Goal: Task Accomplishment & Management: Use online tool/utility

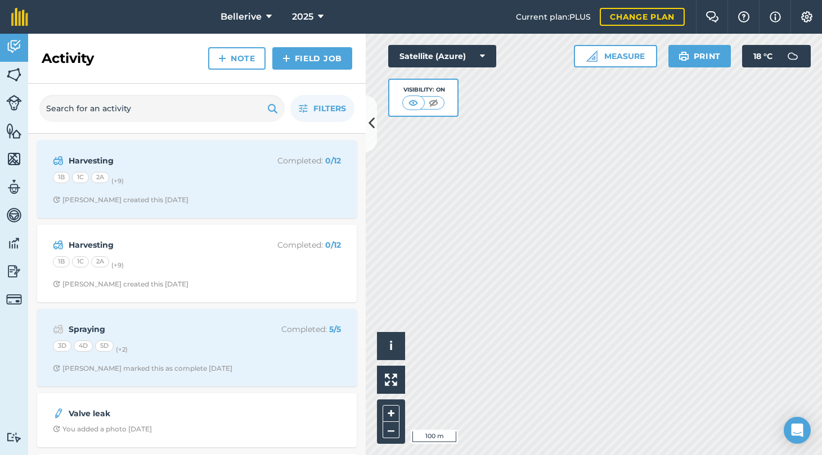
click at [369, 114] on icon at bounding box center [371, 124] width 6 height 20
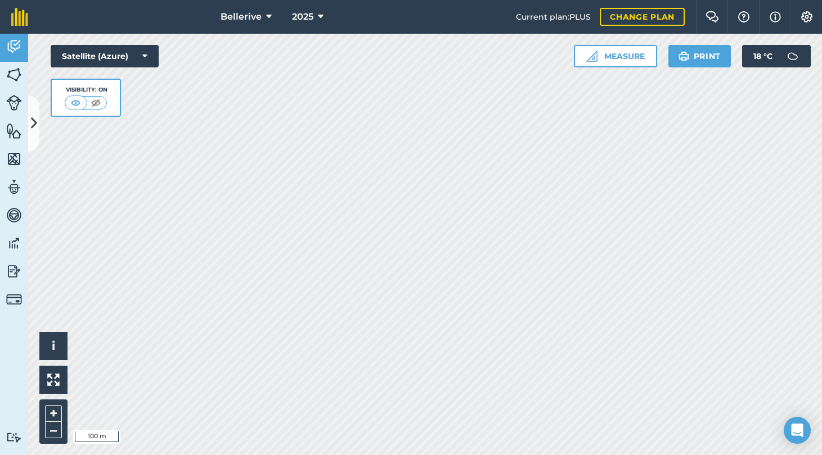
click at [16, 71] on img at bounding box center [14, 74] width 16 height 17
click at [13, 73] on img at bounding box center [14, 74] width 16 height 17
click at [12, 134] on img at bounding box center [14, 131] width 16 height 17
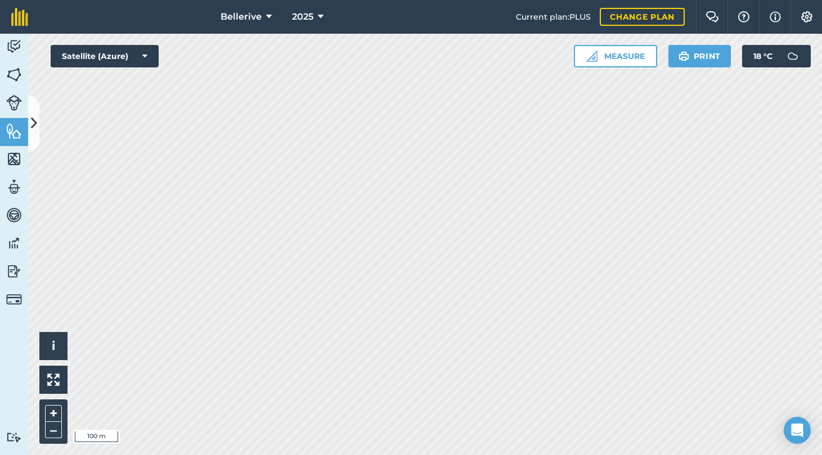
click at [38, 129] on button at bounding box center [33, 124] width 11 height 56
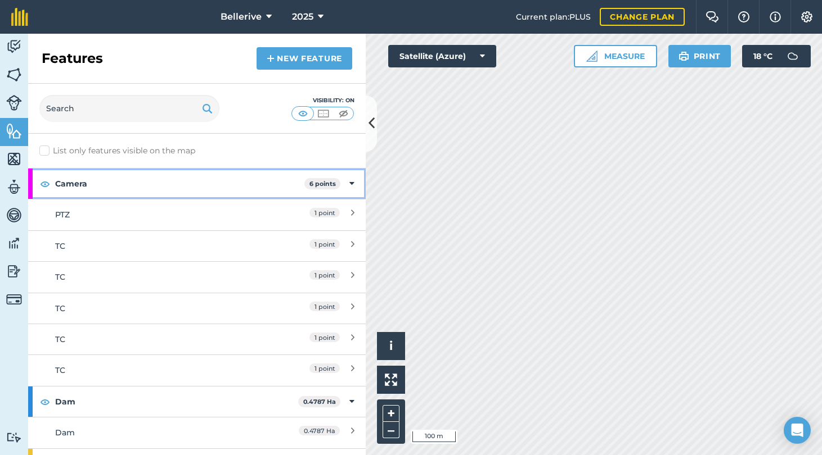
click at [349, 181] on icon at bounding box center [351, 184] width 5 height 12
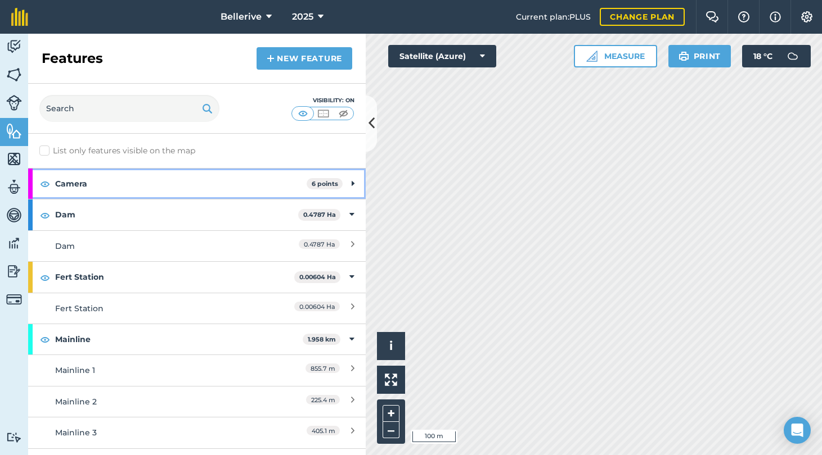
click at [351, 187] on icon at bounding box center [352, 184] width 3 height 12
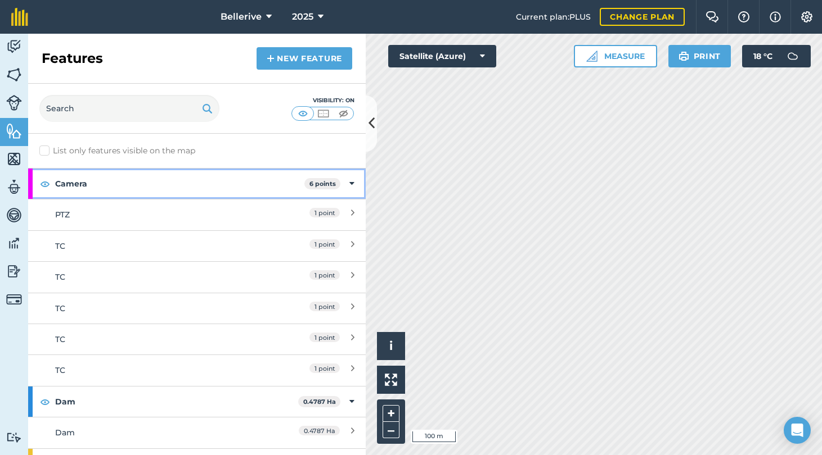
click at [349, 187] on icon at bounding box center [351, 184] width 5 height 12
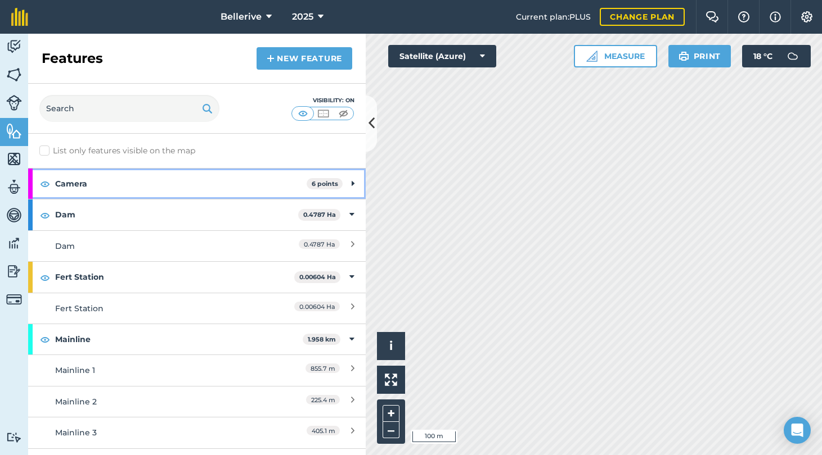
click at [50, 186] on button at bounding box center [44, 183] width 11 height 13
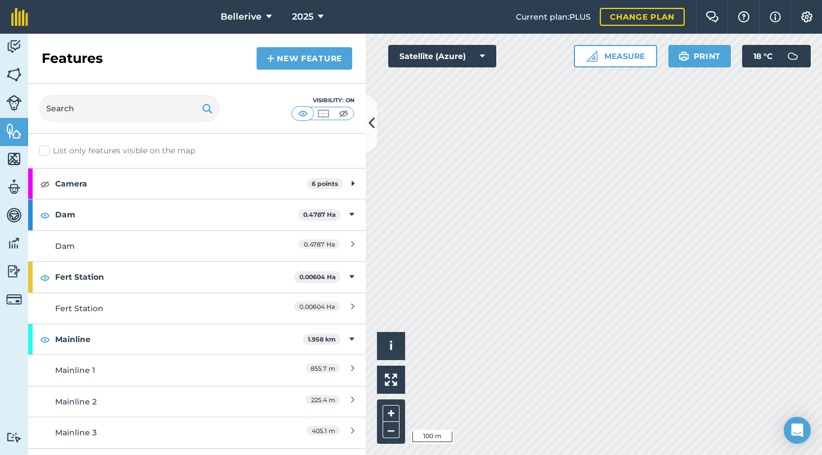
click at [308, 57] on link "New feature" at bounding box center [304, 58] width 96 height 22
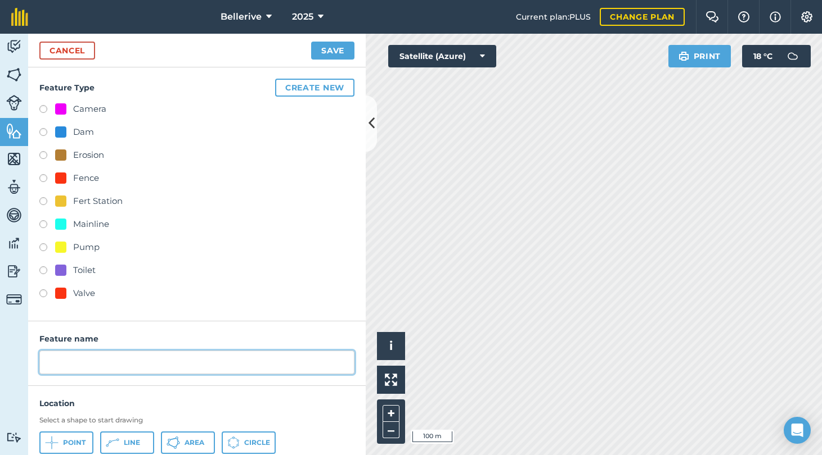
click at [58, 368] on input "text" at bounding box center [196, 363] width 315 height 24
type input "Toilet"
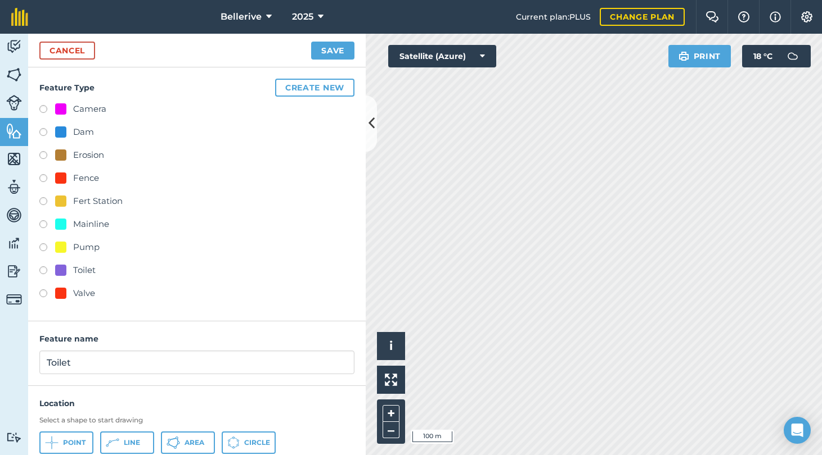
click at [70, 442] on span "Point" at bounding box center [74, 443] width 22 height 9
click at [75, 51] on link "Cancel" at bounding box center [67, 51] width 56 height 18
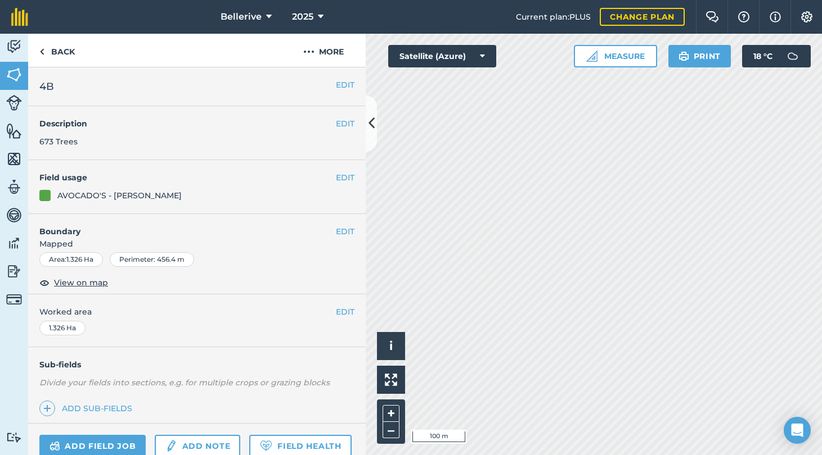
click at [11, 82] on img at bounding box center [14, 74] width 16 height 17
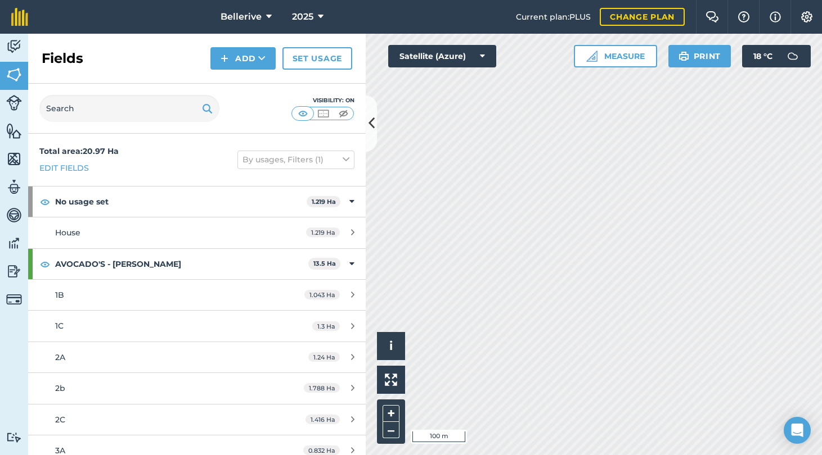
click at [12, 98] on img at bounding box center [14, 103] width 16 height 16
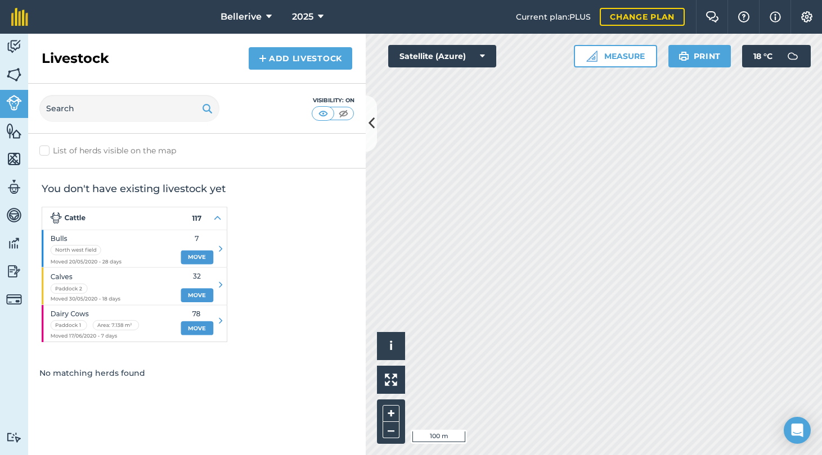
click at [8, 132] on img at bounding box center [14, 131] width 16 height 17
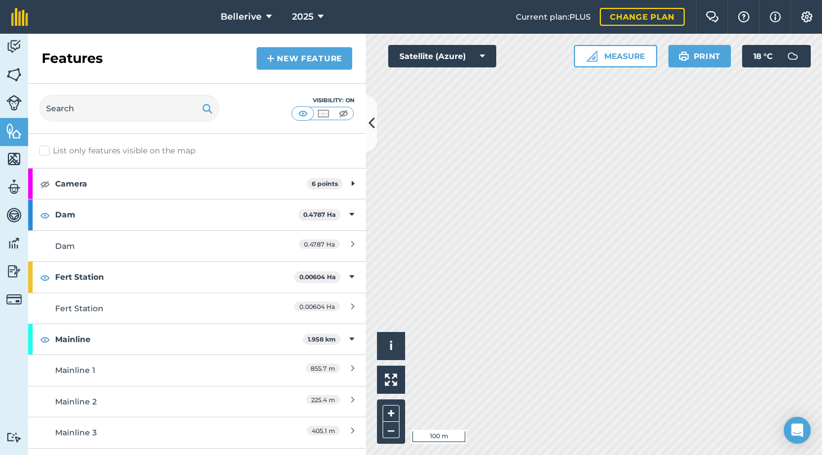
click at [308, 55] on link "New feature" at bounding box center [304, 58] width 96 height 22
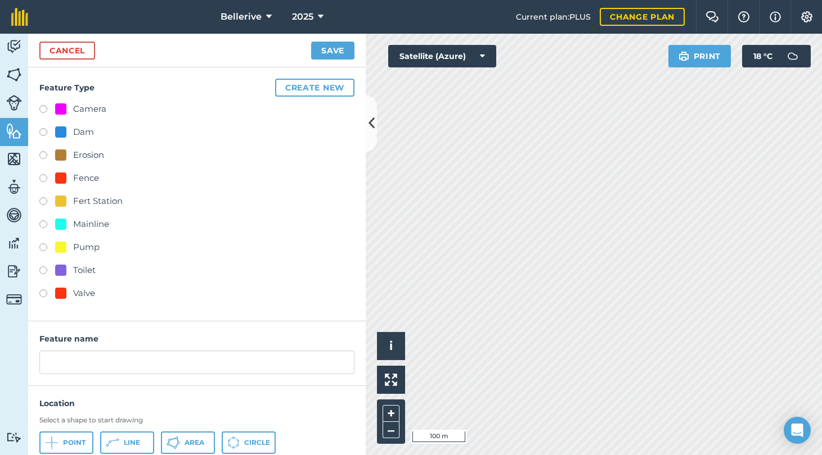
click at [44, 267] on label at bounding box center [47, 272] width 16 height 11
radio input "true"
type input "Toilet"
drag, startPoint x: 57, startPoint y: 444, endPoint x: 61, endPoint y: 439, distance: 6.1
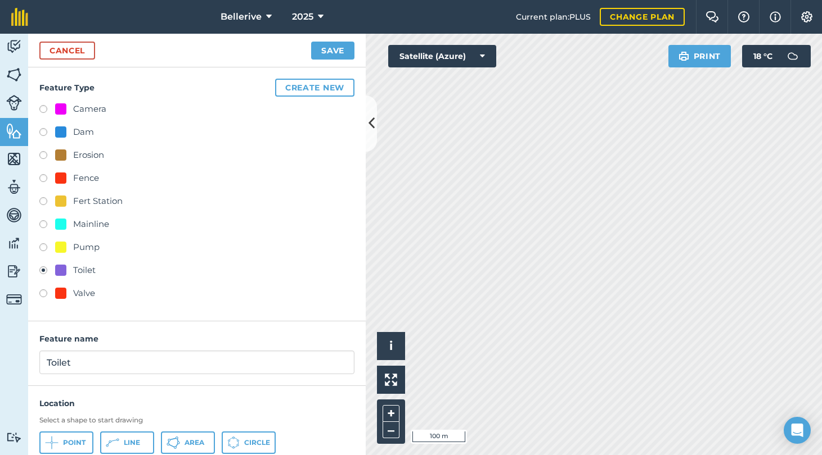
click at [57, 444] on icon at bounding box center [51, 442] width 13 height 13
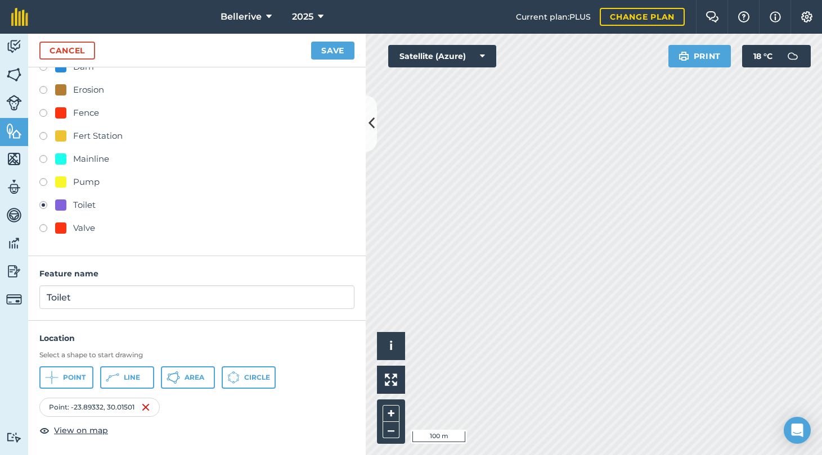
click at [336, 52] on button "Save" at bounding box center [332, 51] width 43 height 18
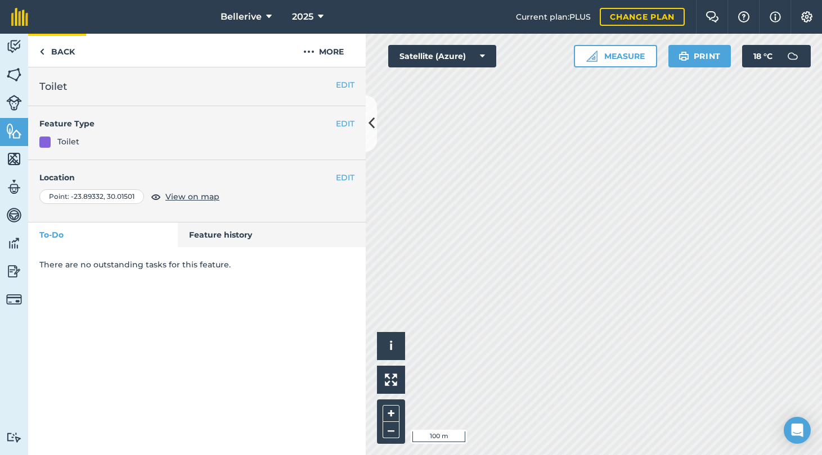
click at [66, 51] on link "Back" at bounding box center [57, 50] width 58 height 33
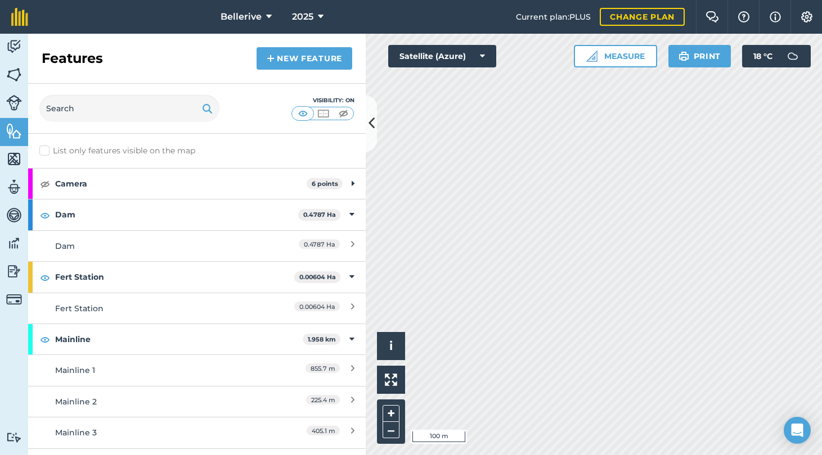
click at [308, 64] on link "New feature" at bounding box center [304, 58] width 96 height 22
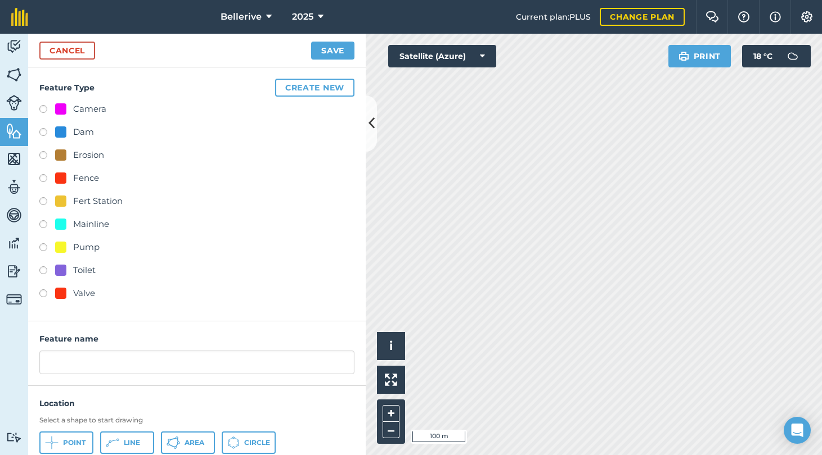
click at [44, 270] on label at bounding box center [47, 272] width 16 height 11
radio input "true"
type input "Toilet 2"
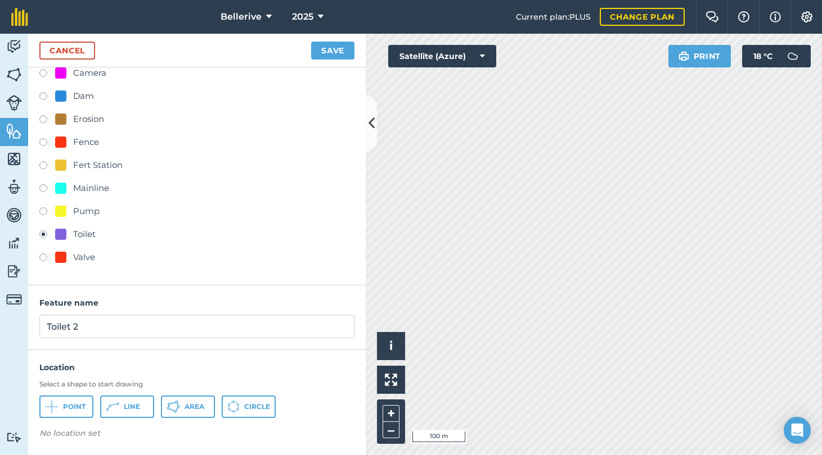
click at [228, 406] on icon at bounding box center [233, 407] width 12 height 12
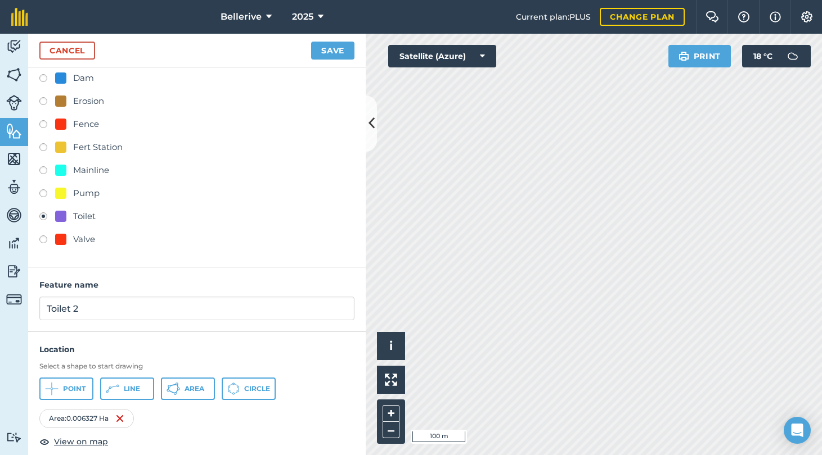
click at [335, 45] on button "Save" at bounding box center [332, 51] width 43 height 18
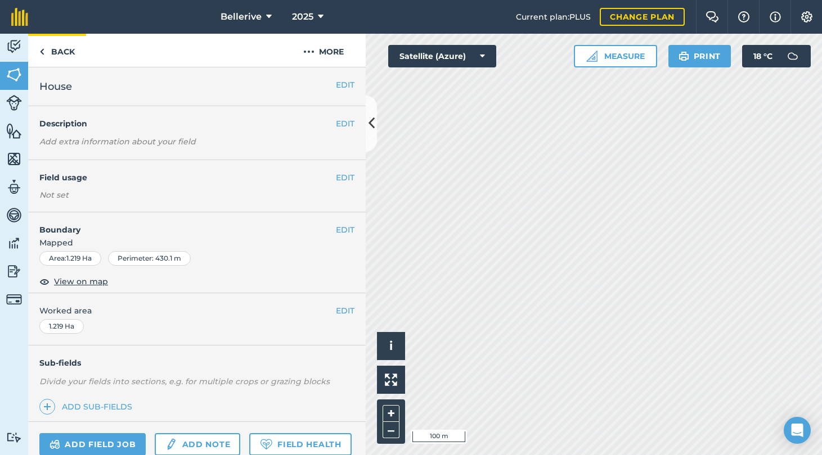
click at [51, 49] on link "Back" at bounding box center [57, 50] width 58 height 33
click at [48, 53] on link "Back" at bounding box center [57, 50] width 58 height 33
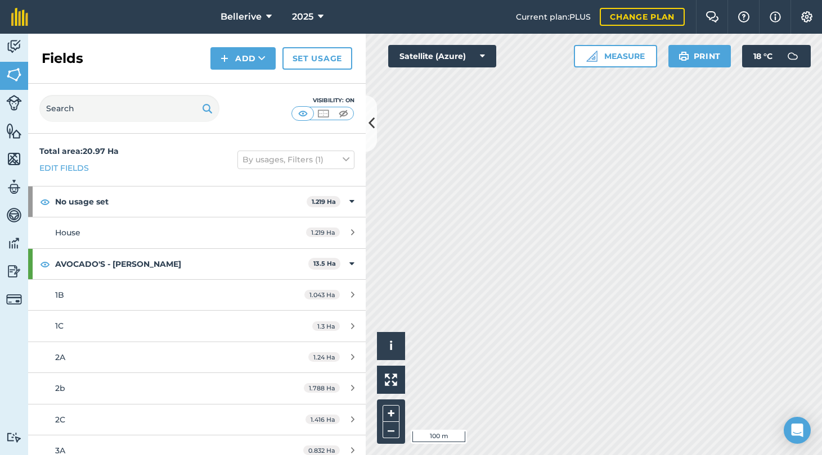
click at [20, 75] on img at bounding box center [14, 74] width 16 height 17
click at [24, 130] on link "Features" at bounding box center [14, 132] width 28 height 28
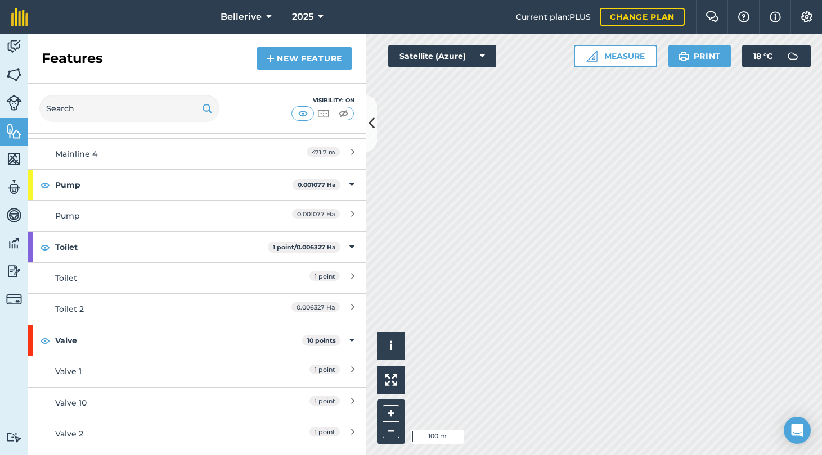
scroll to position [290, 0]
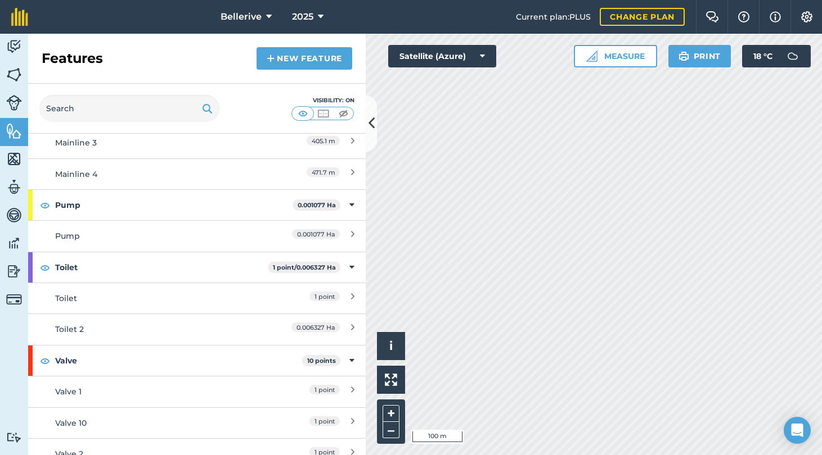
click at [78, 324] on div "Toilet 2" at bounding box center [155, 329] width 200 height 12
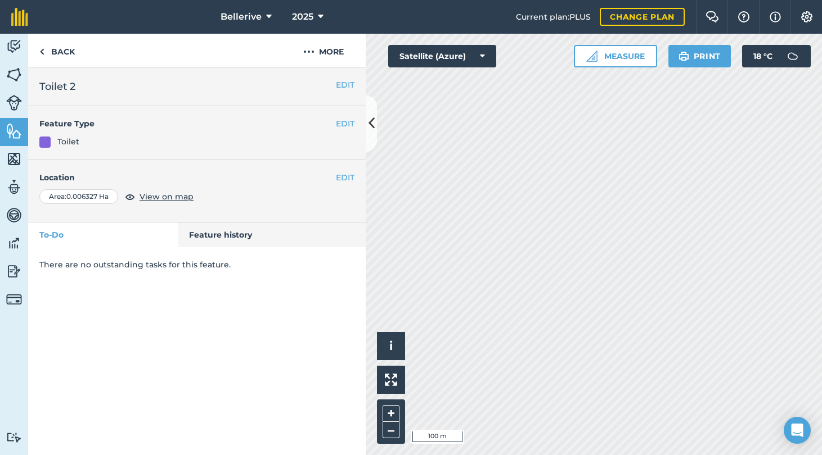
click at [345, 127] on button "EDIT" at bounding box center [345, 124] width 19 height 12
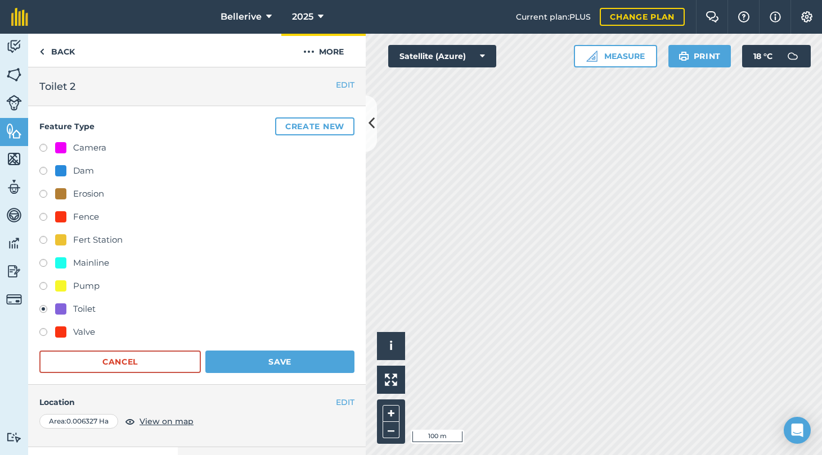
click at [324, 47] on button "More" at bounding box center [323, 50] width 84 height 33
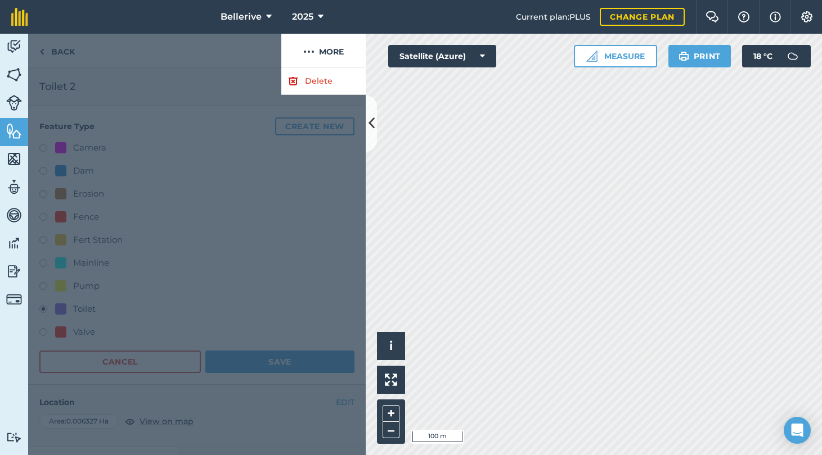
click at [314, 83] on link "Delete" at bounding box center [323, 81] width 84 height 28
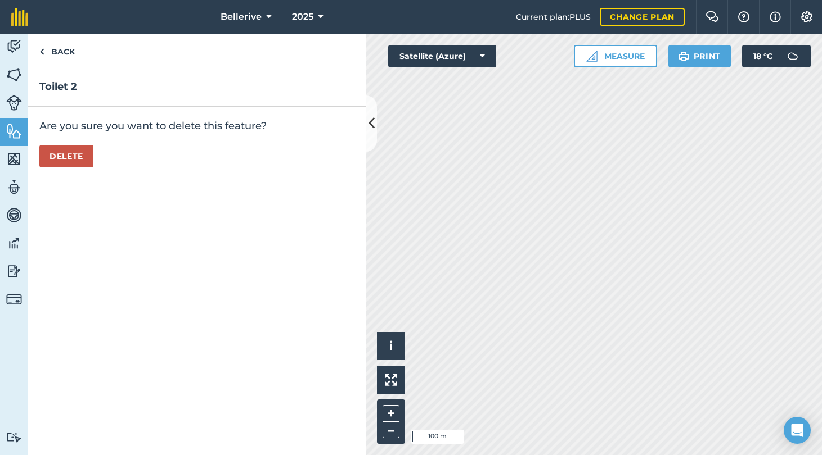
click at [59, 163] on button "Delete" at bounding box center [66, 156] width 54 height 22
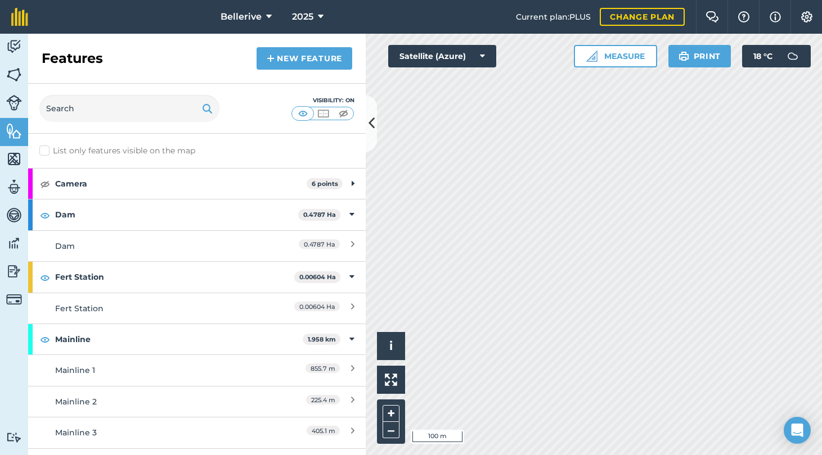
click at [292, 59] on link "New feature" at bounding box center [304, 58] width 96 height 22
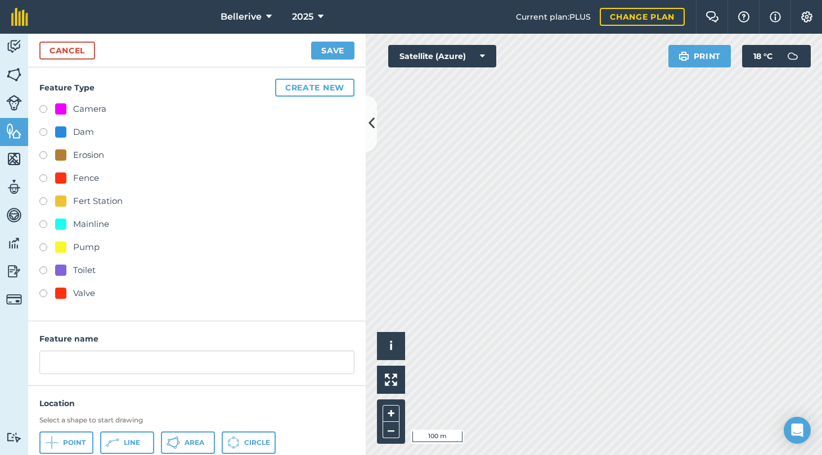
click at [42, 268] on label at bounding box center [47, 272] width 16 height 11
radio input "true"
type input "Toilet 2"
click at [243, 439] on button "Circle" at bounding box center [249, 443] width 54 height 22
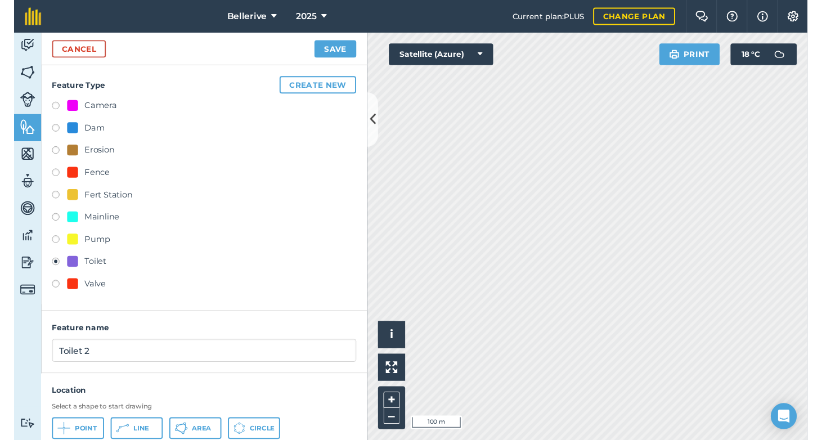
scroll to position [65, 0]
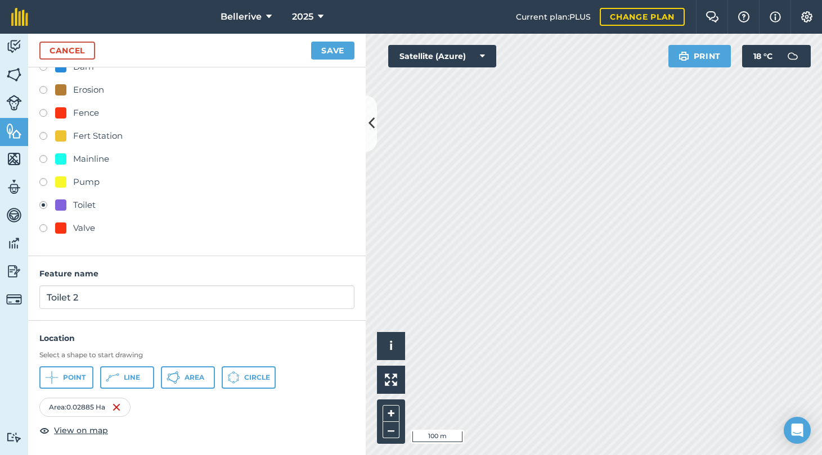
click at [339, 49] on button "Save" at bounding box center [332, 51] width 43 height 18
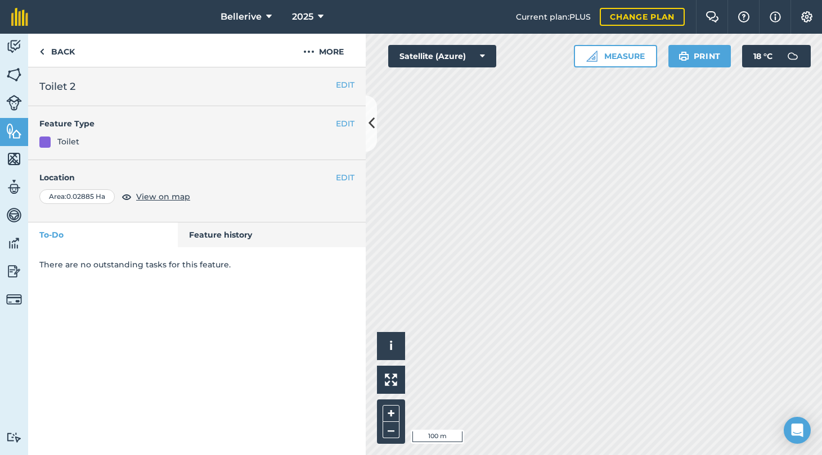
click at [372, 122] on icon at bounding box center [371, 124] width 6 height 20
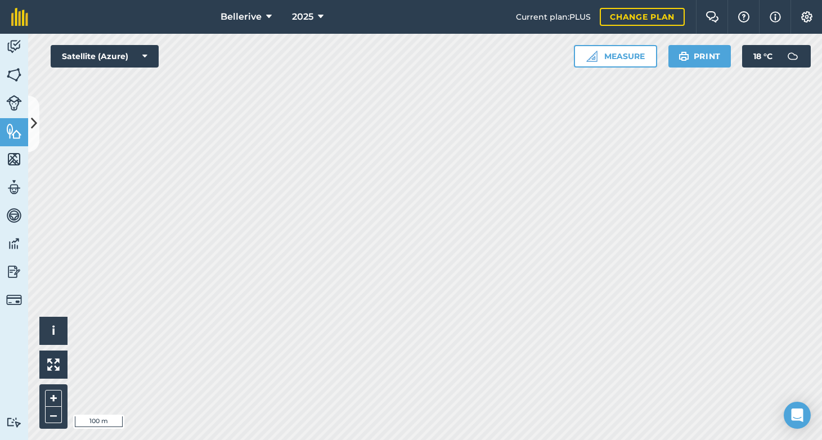
click at [34, 129] on icon at bounding box center [34, 124] width 6 height 20
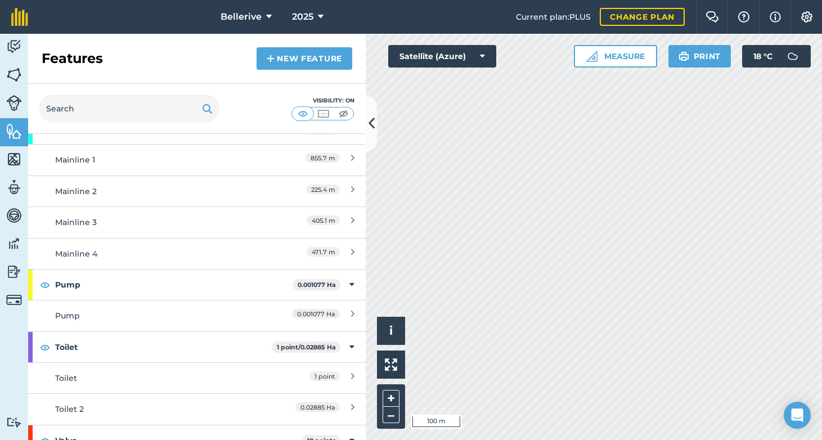
scroll to position [213, 0]
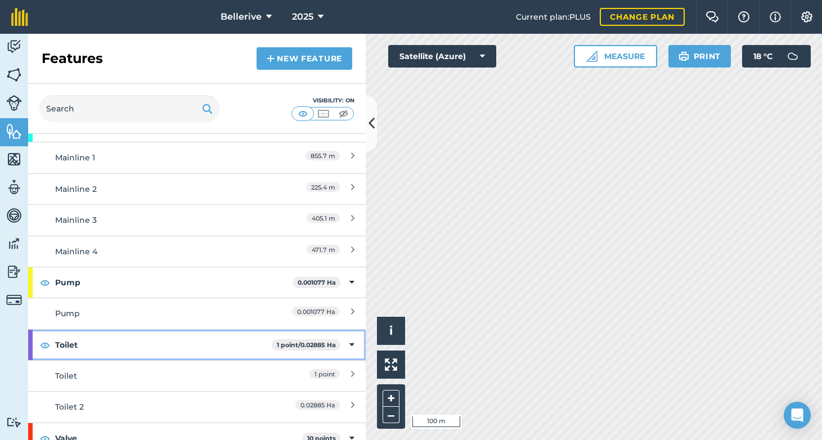
click at [172, 337] on strong "Toilet" at bounding box center [163, 345] width 217 height 30
click at [351, 342] on icon at bounding box center [352, 345] width 3 height 12
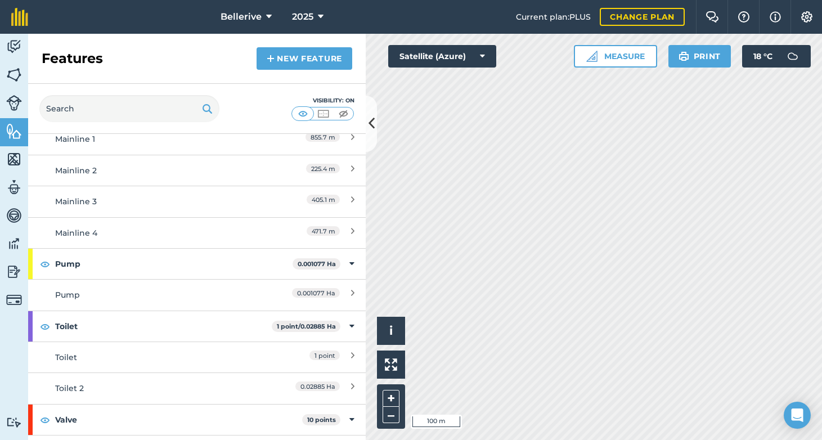
click at [207, 354] on div "Toilet" at bounding box center [155, 357] width 200 height 12
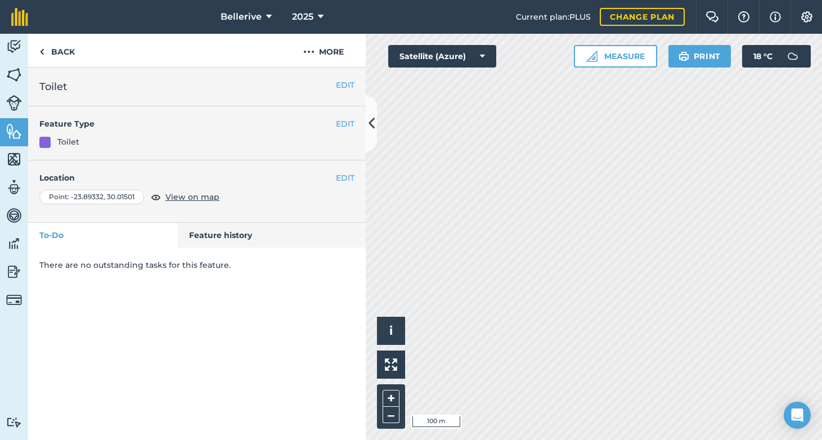
click at [339, 81] on button "EDIT" at bounding box center [345, 85] width 19 height 12
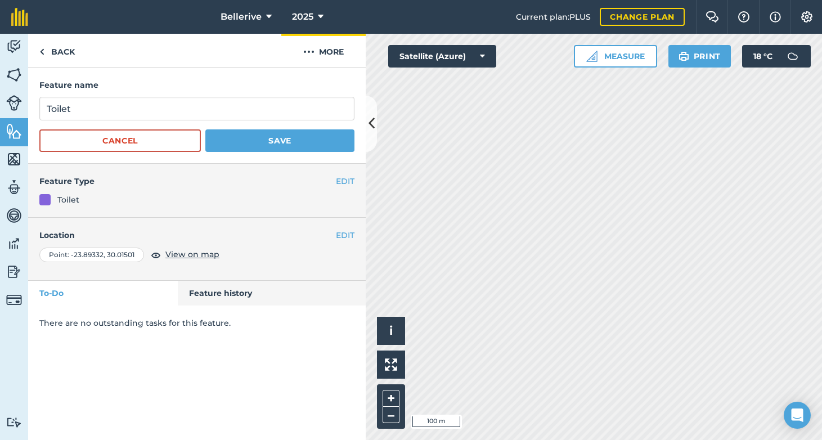
click at [322, 58] on button "More" at bounding box center [323, 50] width 84 height 33
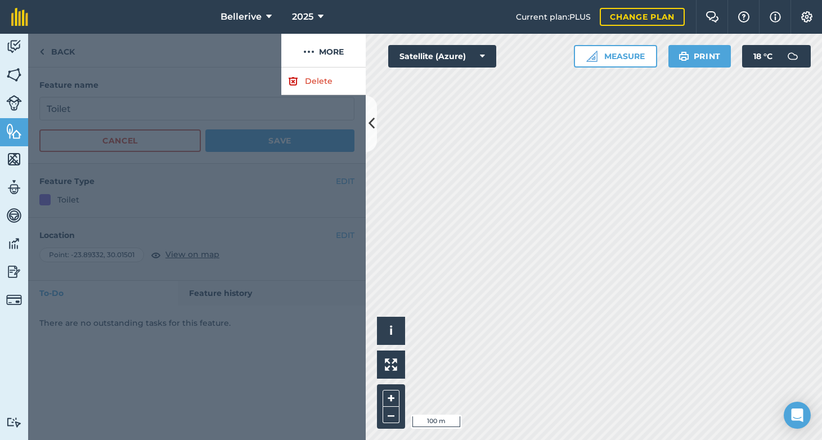
click at [310, 84] on link "Delete" at bounding box center [323, 81] width 84 height 28
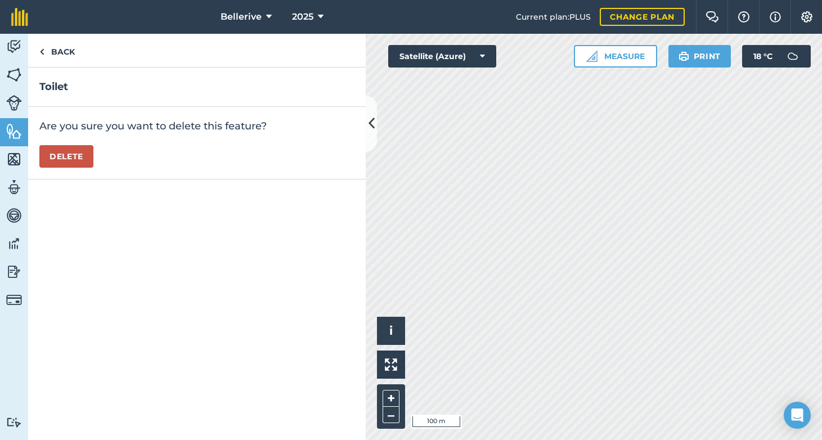
click at [67, 154] on button "Delete" at bounding box center [66, 156] width 54 height 22
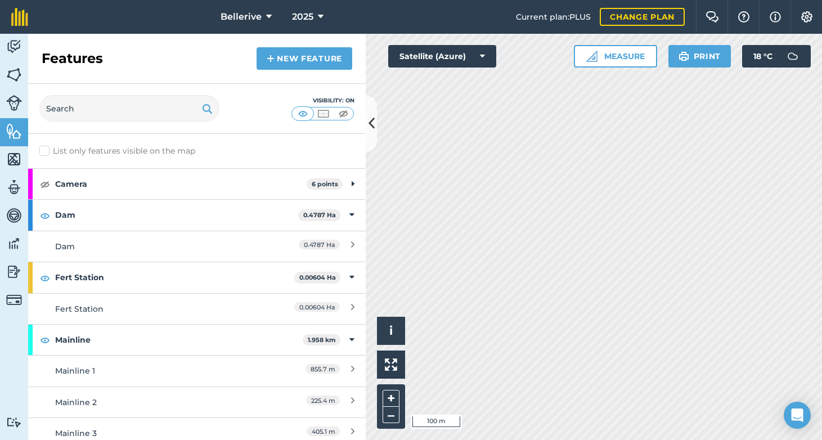
click at [372, 120] on icon at bounding box center [371, 124] width 6 height 20
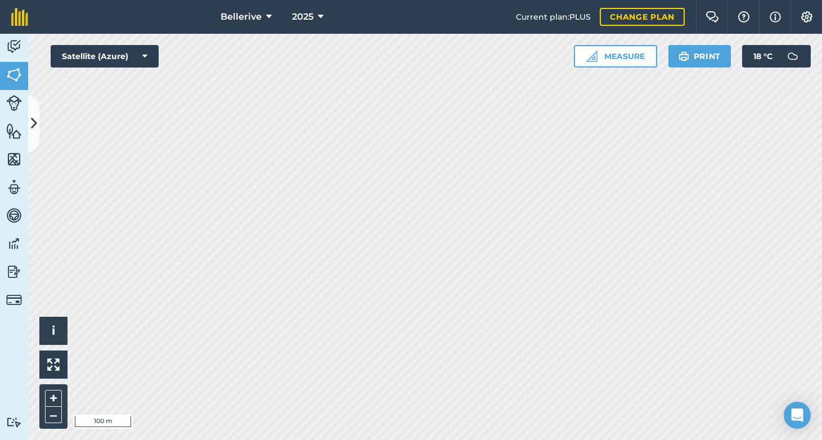
click at [17, 134] on img at bounding box center [14, 131] width 16 height 17
click at [34, 132] on icon at bounding box center [34, 124] width 6 height 20
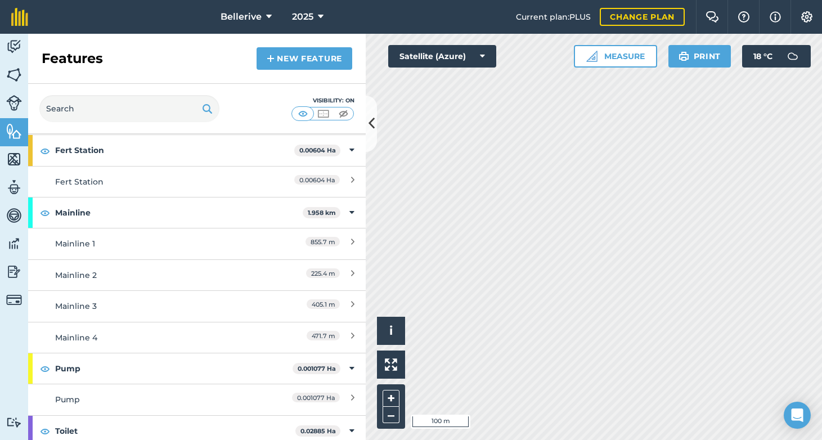
scroll to position [226, 0]
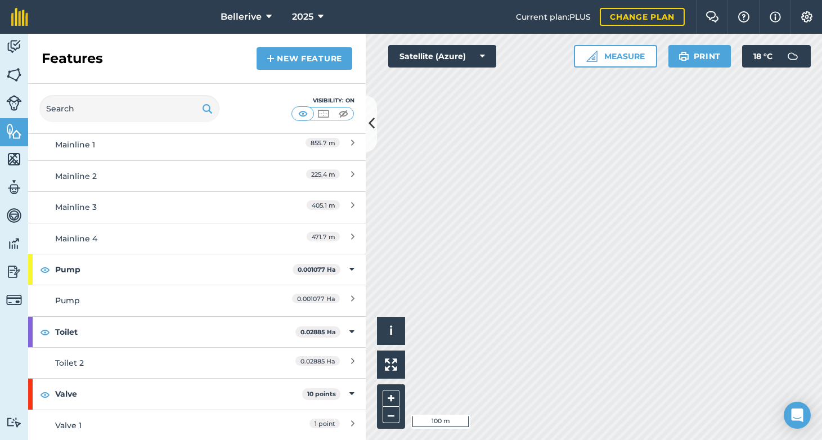
click at [213, 366] on div "Toilet 2" at bounding box center [155, 363] width 200 height 12
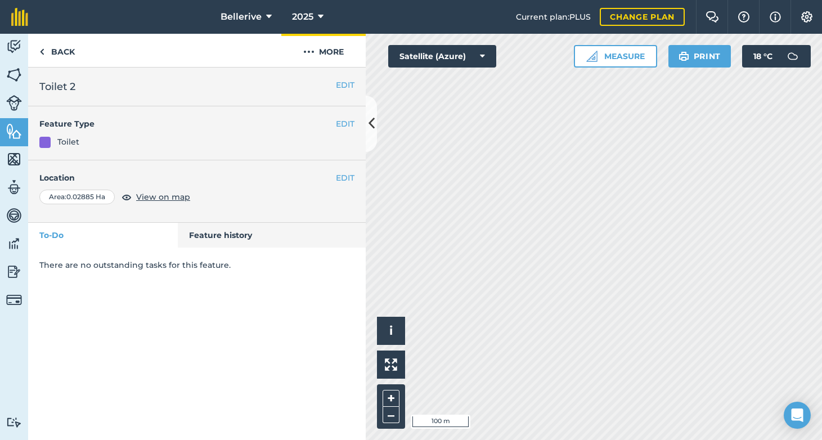
click at [326, 55] on button "More" at bounding box center [323, 50] width 84 height 33
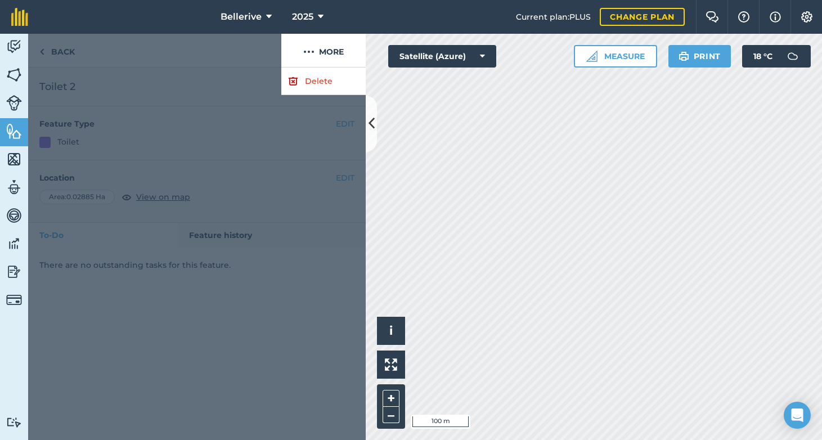
click at [170, 111] on div at bounding box center [196, 253] width 337 height 372
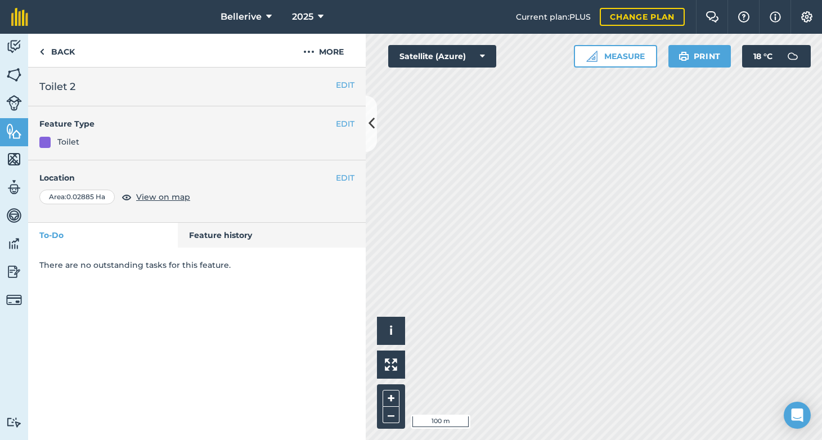
click at [85, 87] on h2 "Toilet 2" at bounding box center [196, 87] width 315 height 16
click at [63, 93] on h2 "Toilet 2" at bounding box center [196, 87] width 315 height 16
click at [69, 90] on h2 "Toilet 2" at bounding box center [196, 87] width 315 height 16
click at [74, 87] on h2 "Toilet 2" at bounding box center [196, 87] width 315 height 16
click at [75, 85] on h2 "Toilet 2" at bounding box center [196, 87] width 315 height 16
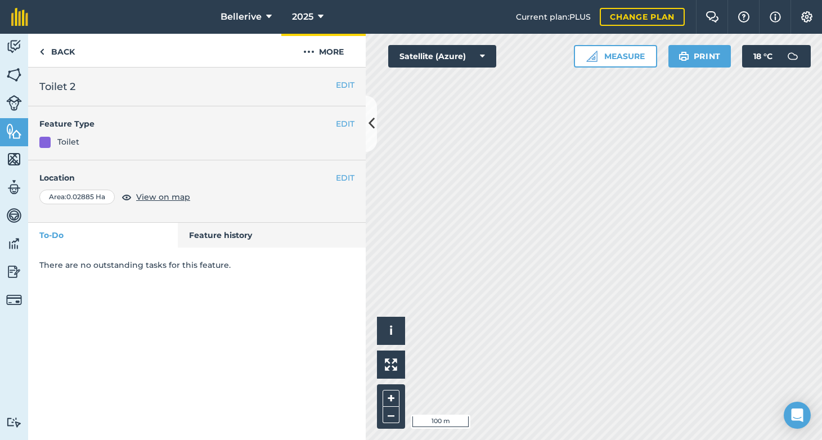
click at [324, 53] on button "More" at bounding box center [323, 50] width 84 height 33
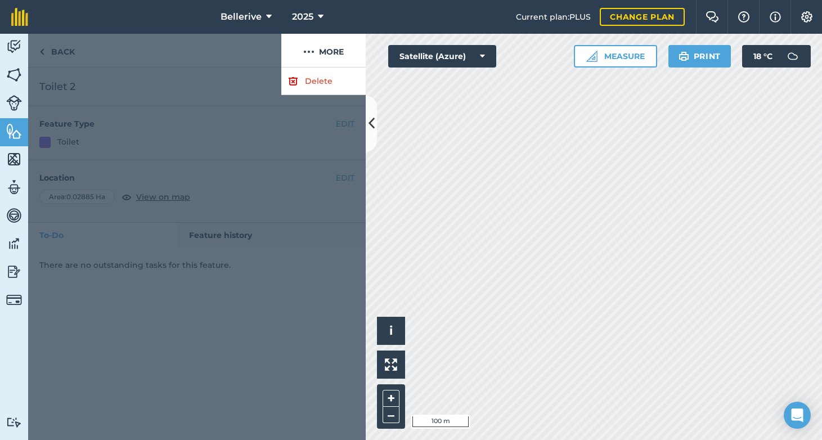
click at [222, 73] on div at bounding box center [196, 253] width 337 height 372
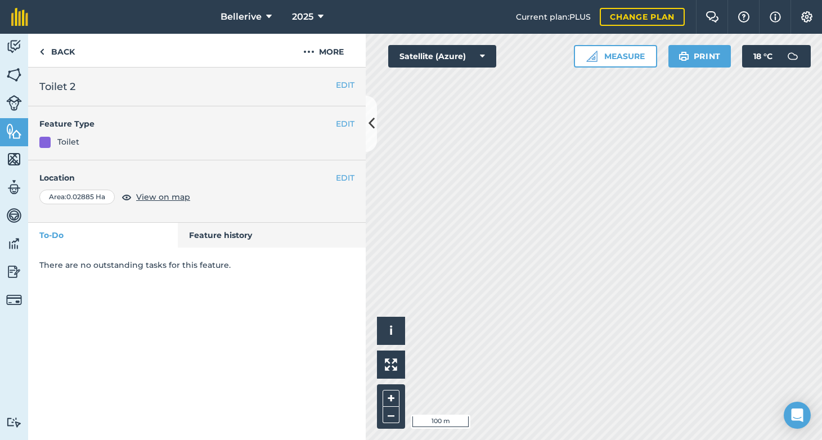
click at [348, 79] on button "EDIT" at bounding box center [345, 85] width 19 height 12
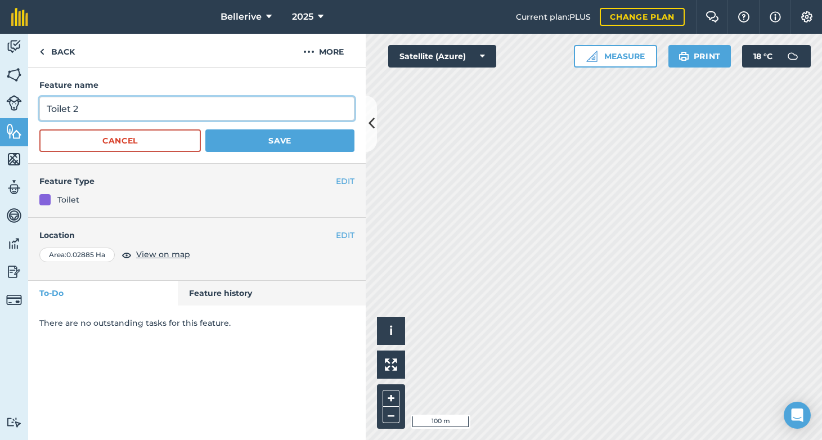
click at [87, 109] on input "Toilet 2" at bounding box center [196, 109] width 315 height 24
type input "Toilet 1"
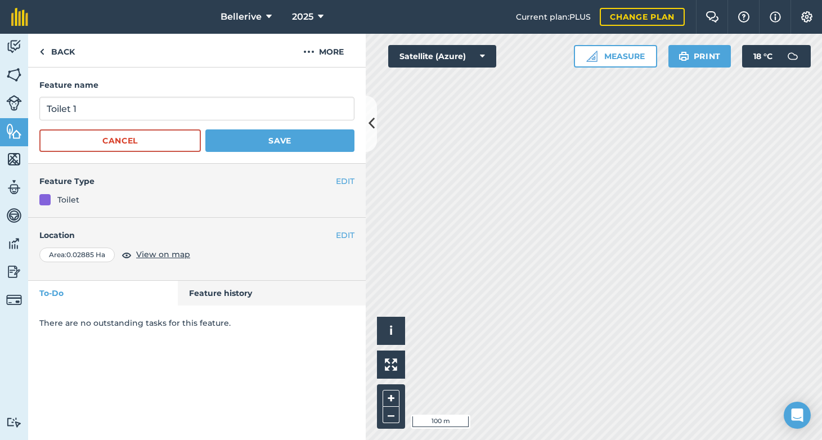
click at [208, 138] on button "Save" at bounding box center [279, 140] width 149 height 22
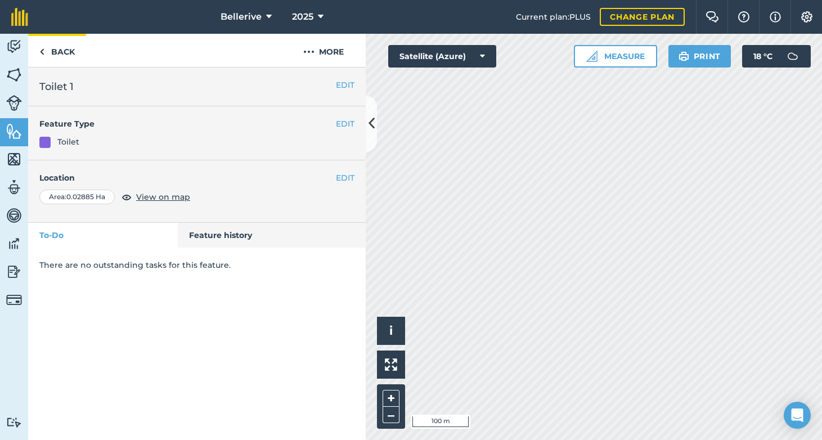
click at [53, 58] on link "Back" at bounding box center [57, 50] width 58 height 33
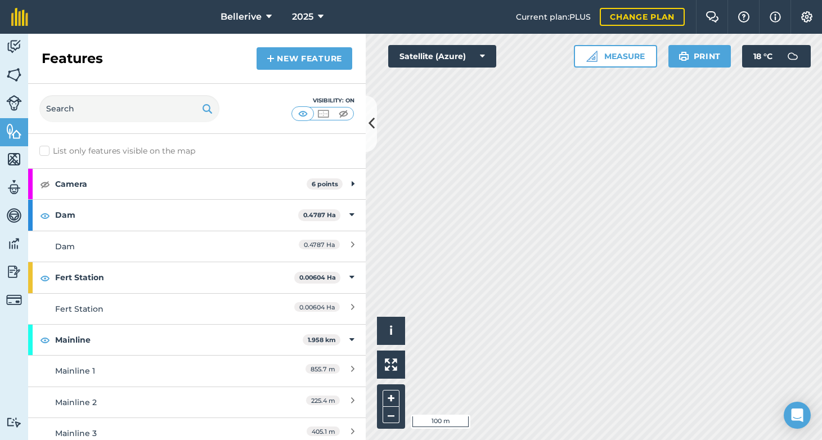
click at [304, 65] on link "New feature" at bounding box center [304, 58] width 96 height 22
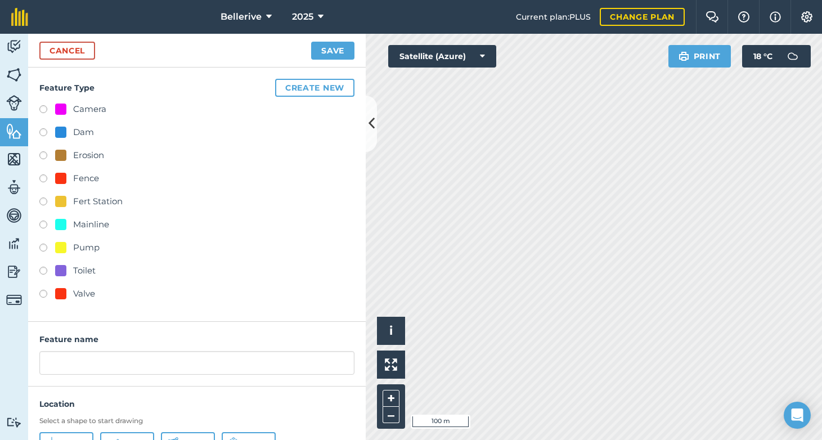
click at [47, 267] on label at bounding box center [47, 272] width 16 height 11
radio input "true"
type input "Toilet 2"
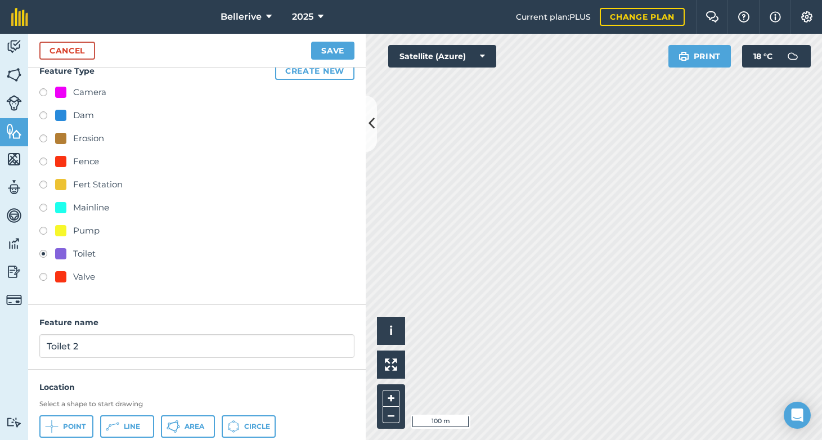
click at [237, 425] on icon at bounding box center [237, 424] width 1 height 2
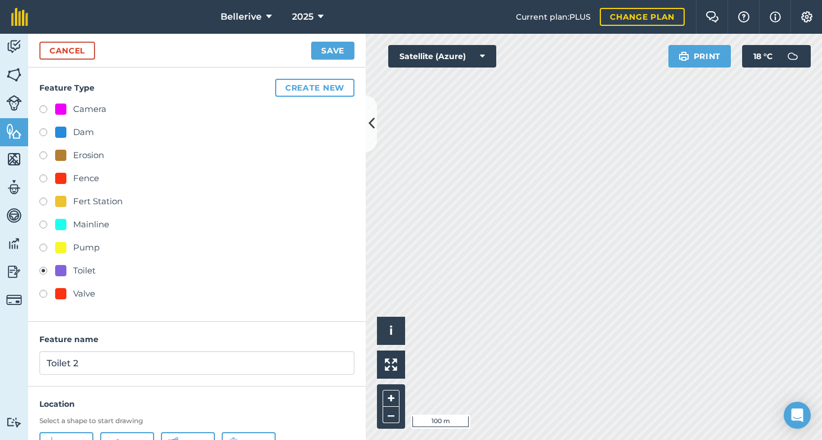
scroll to position [81, 0]
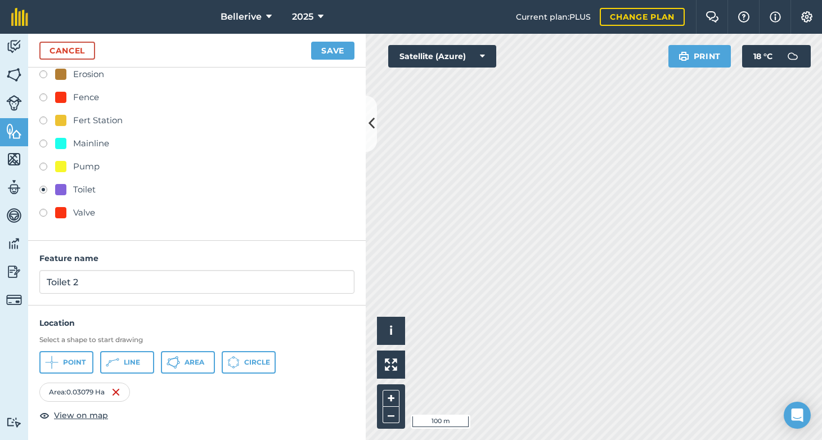
click at [336, 51] on button "Save" at bounding box center [332, 51] width 43 height 18
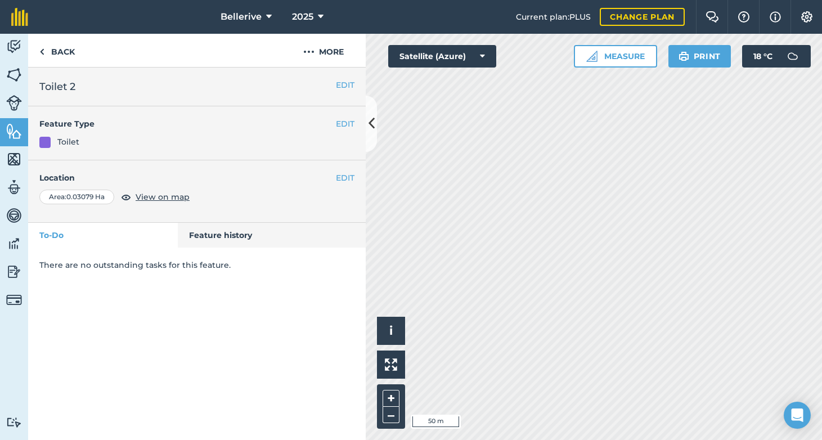
click at [11, 136] on img at bounding box center [14, 131] width 16 height 17
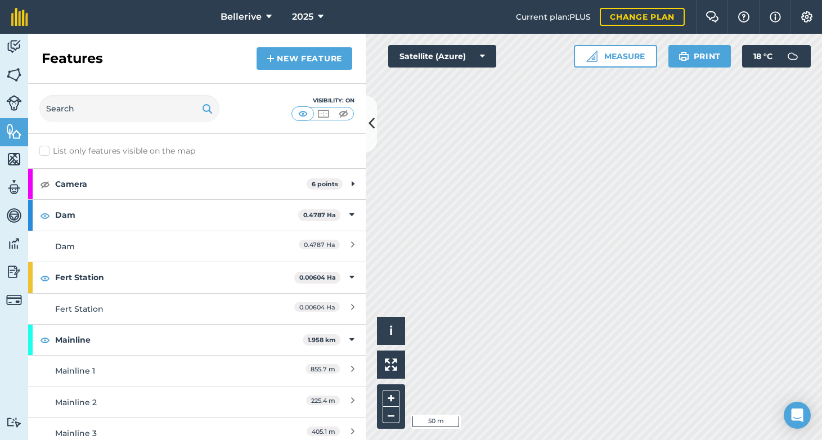
click at [264, 60] on link "New feature" at bounding box center [304, 58] width 96 height 22
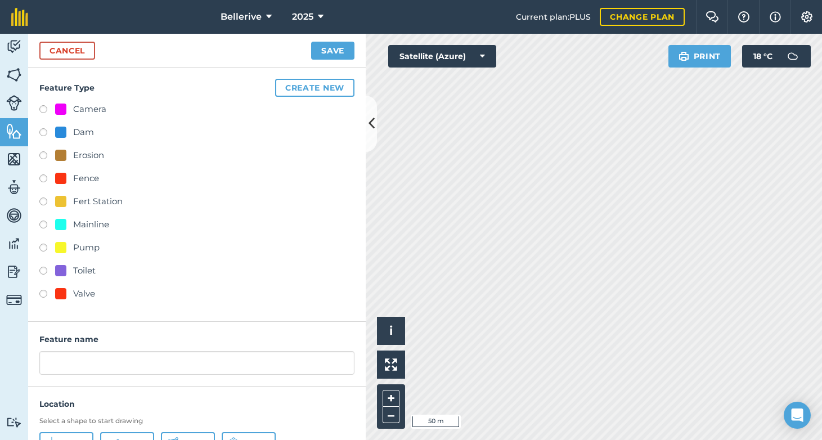
click at [42, 270] on label at bounding box center [47, 272] width 16 height 11
radio input "true"
type input "Toilet 3"
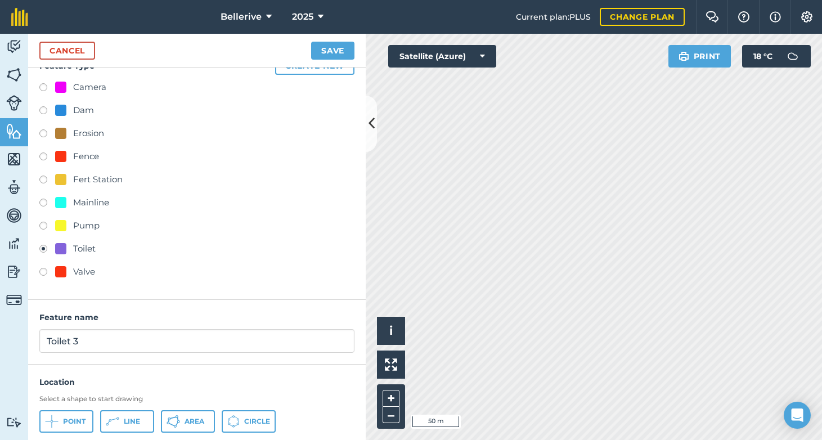
click at [249, 426] on button "Circle" at bounding box center [249, 421] width 54 height 22
click at [340, 55] on button "Save" at bounding box center [332, 51] width 43 height 18
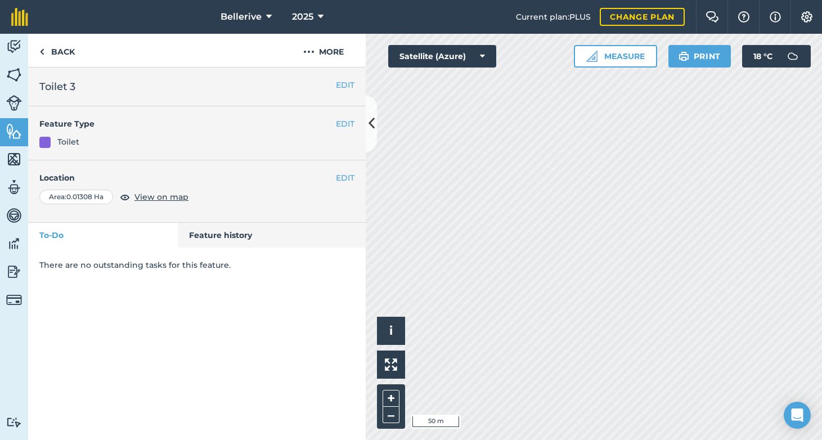
click at [373, 123] on icon at bounding box center [371, 124] width 6 height 20
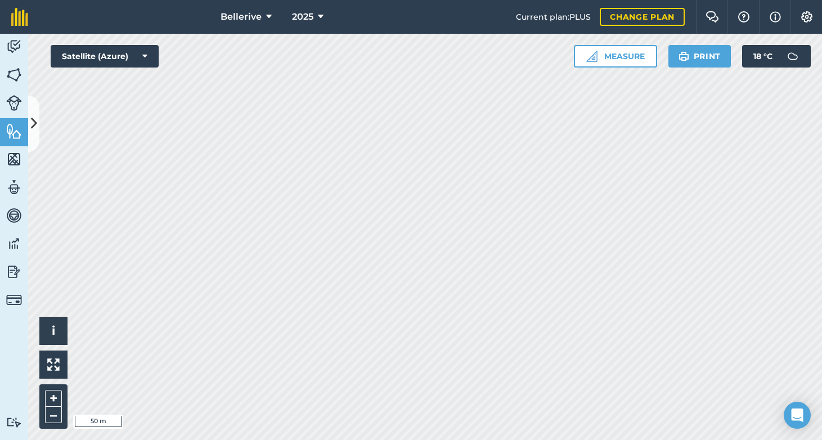
click at [35, 123] on icon at bounding box center [34, 124] width 6 height 20
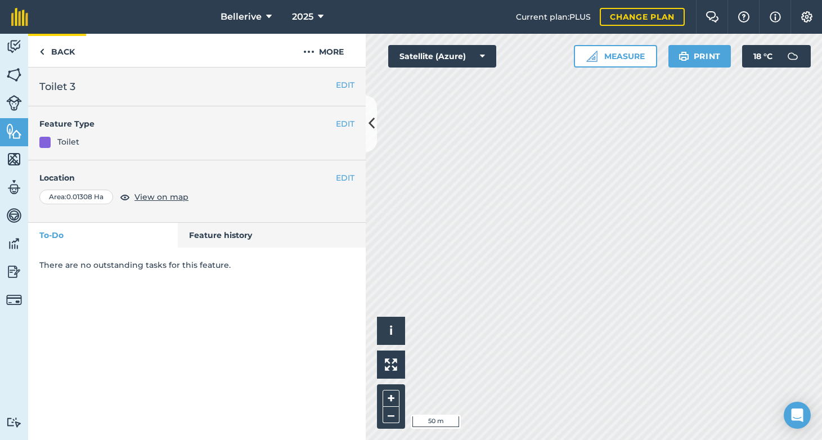
click at [56, 64] on link "Back" at bounding box center [57, 50] width 58 height 33
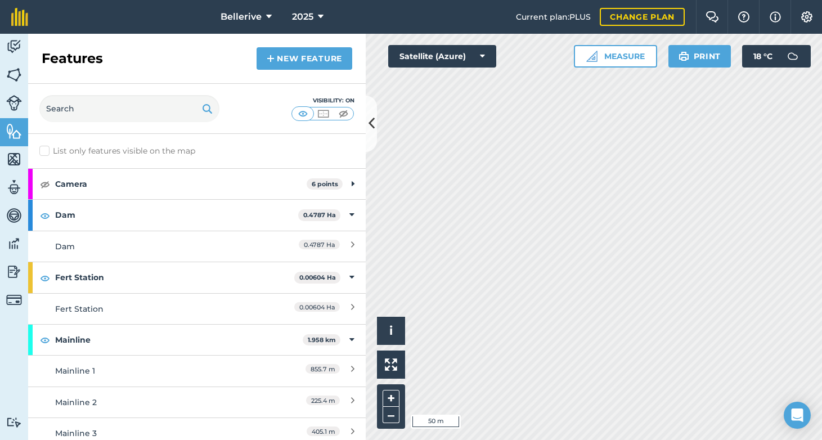
click at [296, 64] on link "New feature" at bounding box center [304, 58] width 96 height 22
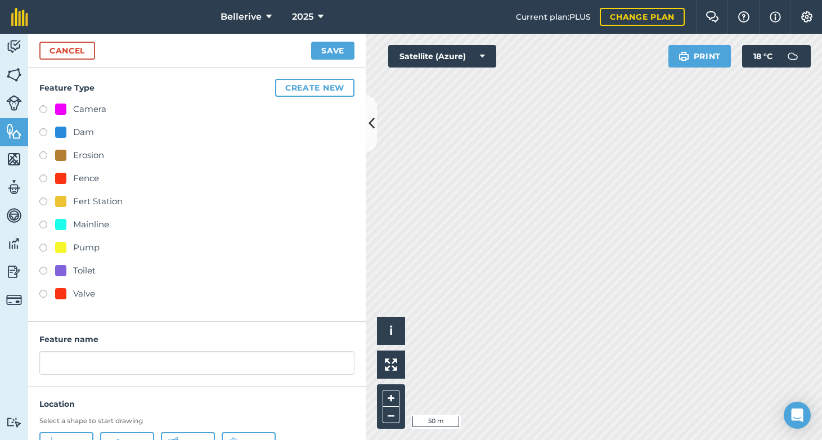
click at [49, 270] on label at bounding box center [47, 272] width 16 height 11
radio input "true"
type input "Toilet 4"
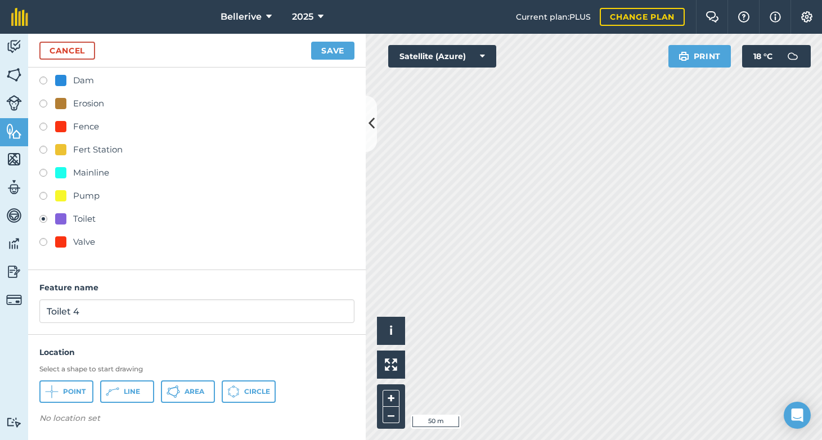
click at [256, 389] on span "Circle" at bounding box center [257, 391] width 26 height 9
click at [333, 47] on button "Save" at bounding box center [332, 51] width 43 height 18
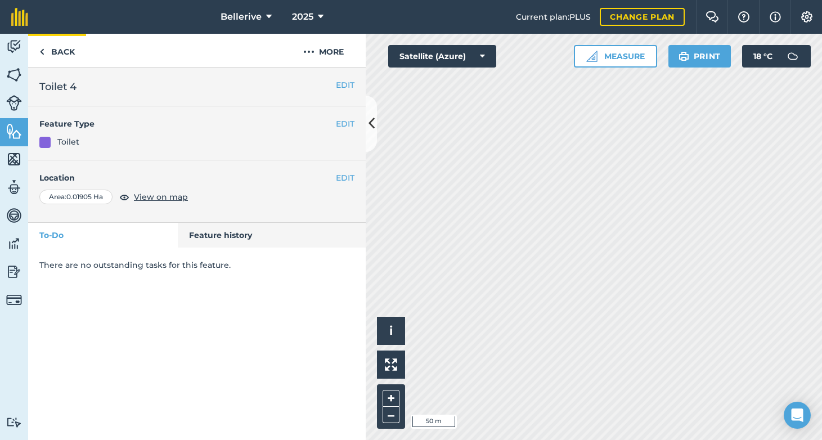
click at [54, 55] on link "Back" at bounding box center [57, 50] width 58 height 33
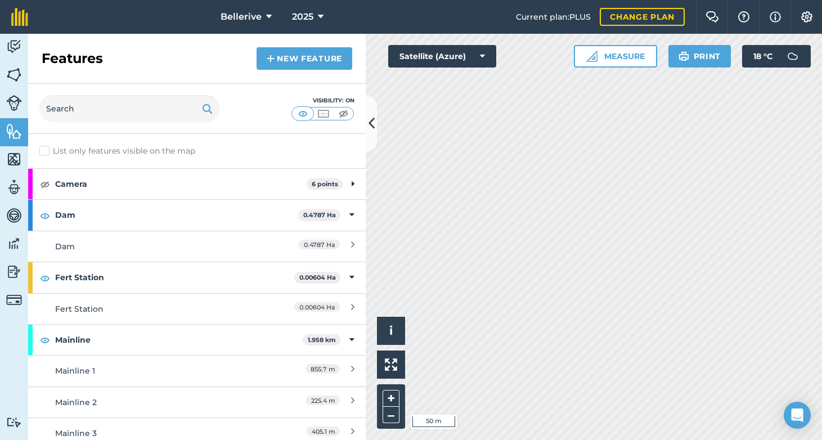
click at [283, 59] on link "New feature" at bounding box center [304, 58] width 96 height 22
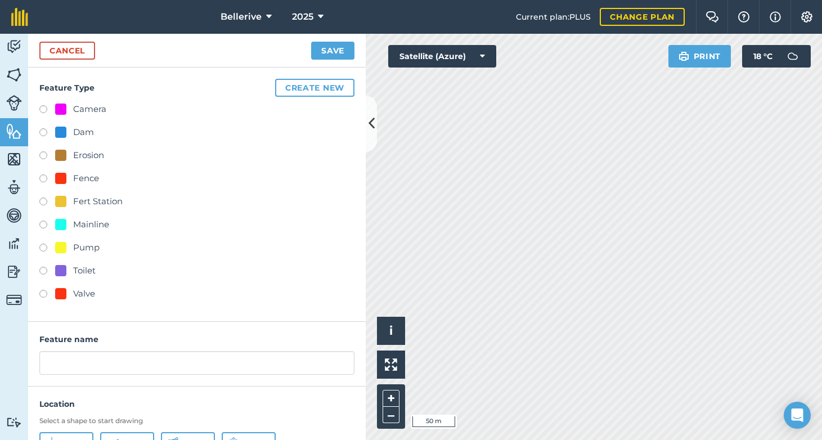
click at [44, 269] on label at bounding box center [47, 272] width 16 height 11
radio input "true"
type input "Toilet 5"
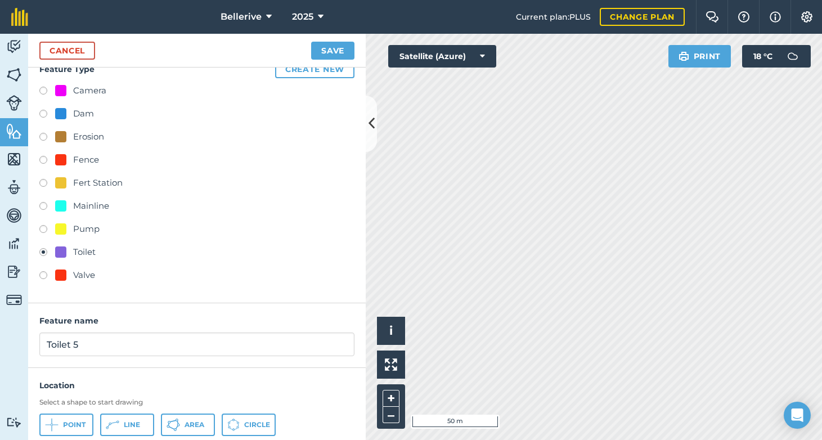
click at [234, 413] on button "Circle" at bounding box center [249, 424] width 54 height 22
click at [331, 51] on button "Save" at bounding box center [332, 51] width 43 height 18
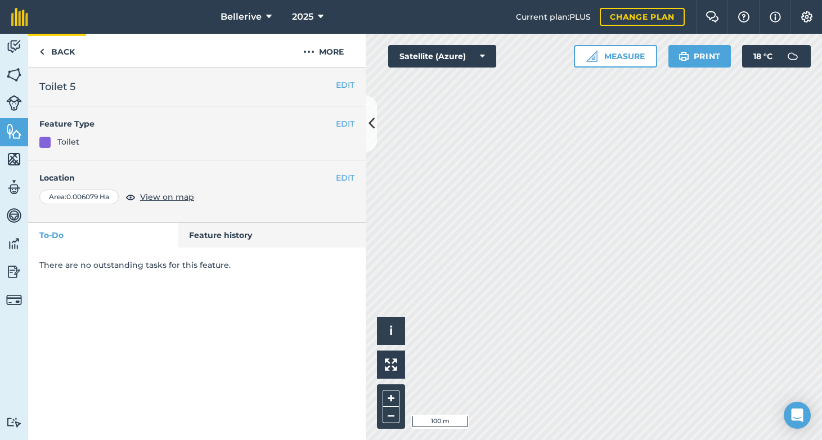
click at [52, 52] on link "Back" at bounding box center [57, 50] width 58 height 33
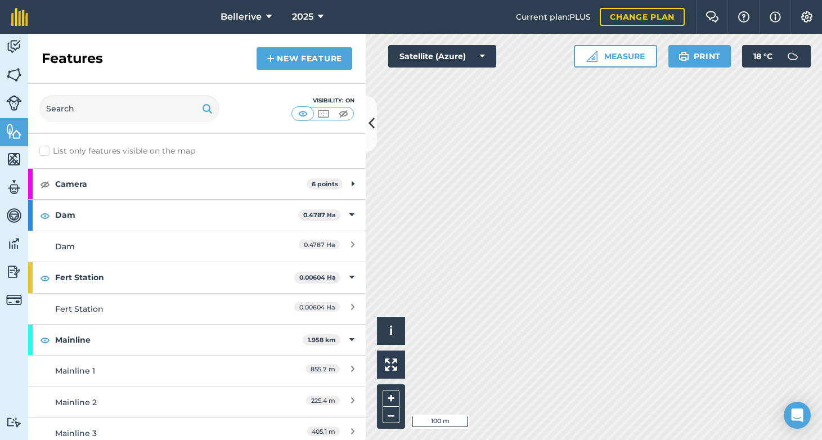
click at [14, 77] on img at bounding box center [14, 74] width 16 height 17
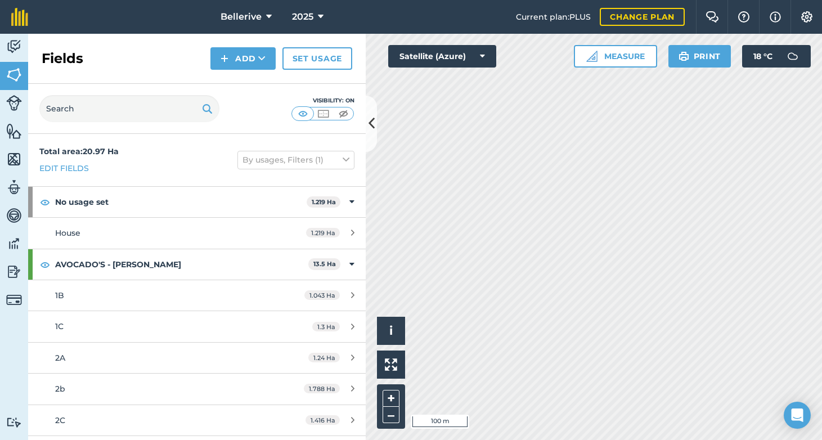
click at [11, 134] on img at bounding box center [14, 131] width 16 height 17
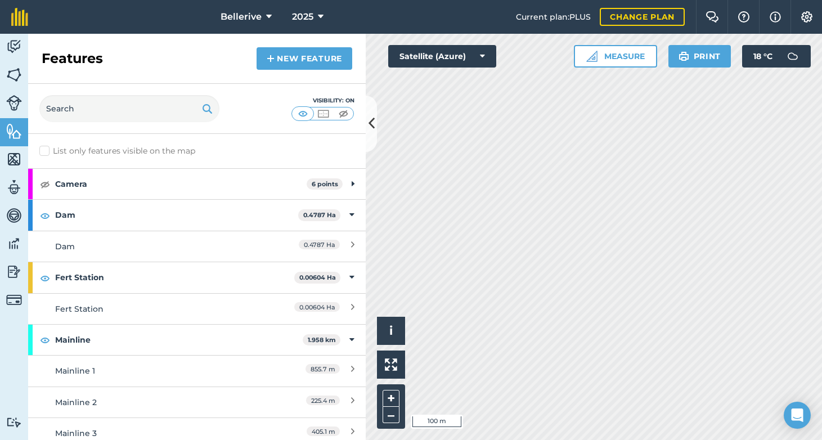
click at [13, 74] on img at bounding box center [14, 74] width 16 height 17
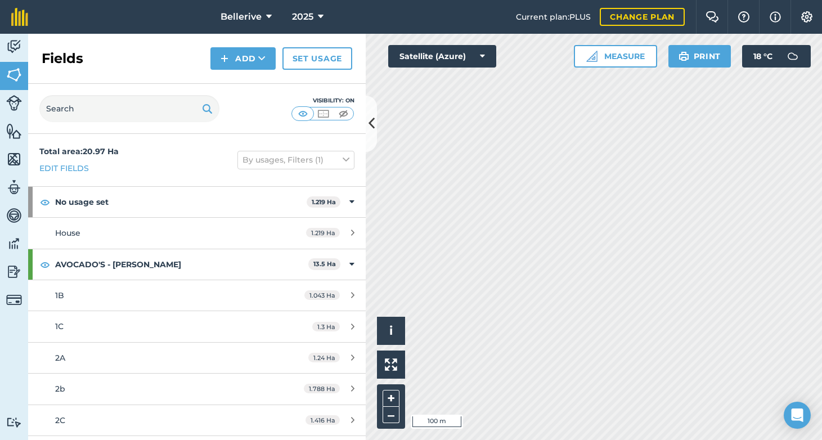
click at [8, 141] on link "Features" at bounding box center [14, 132] width 28 height 28
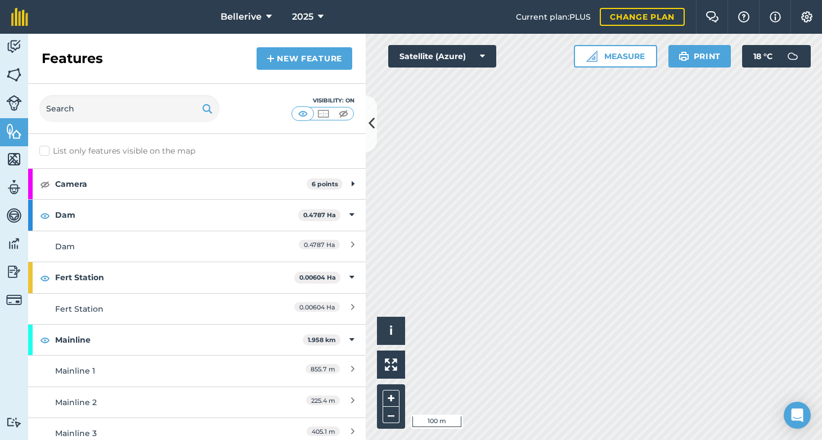
click at [14, 52] on img at bounding box center [14, 46] width 16 height 17
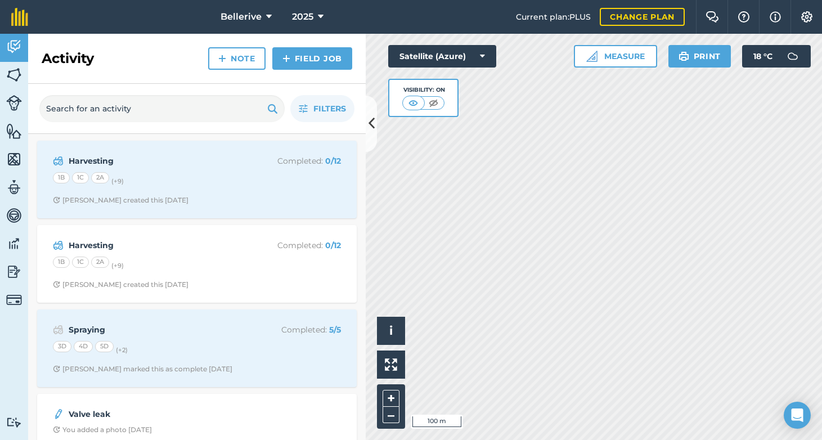
click at [16, 78] on img at bounding box center [14, 74] width 16 height 17
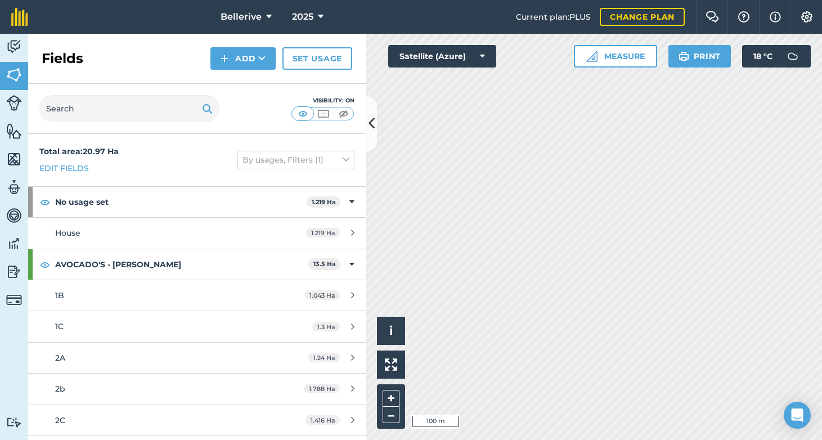
click at [14, 130] on img at bounding box center [14, 131] width 16 height 17
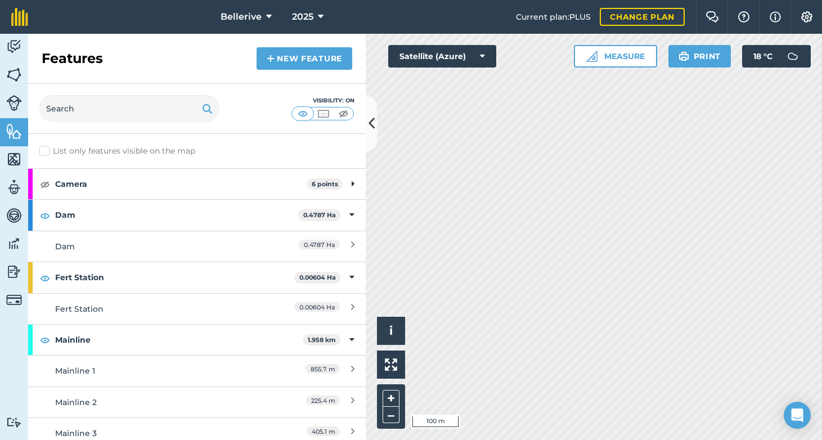
click at [11, 161] on img at bounding box center [14, 159] width 16 height 17
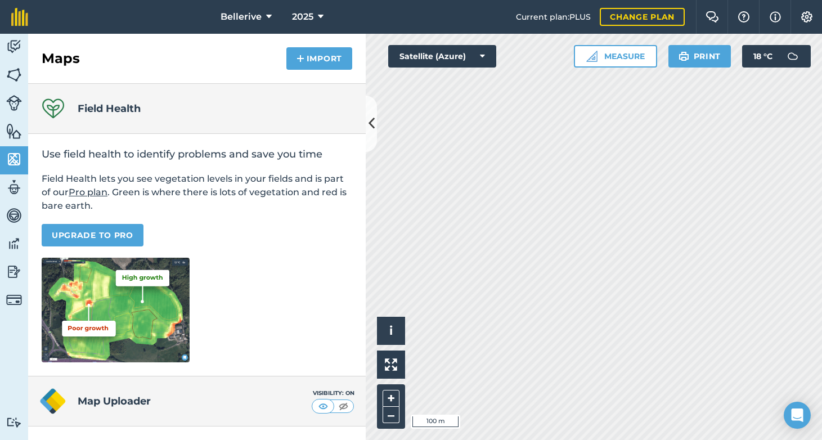
click at [12, 184] on img at bounding box center [14, 187] width 16 height 17
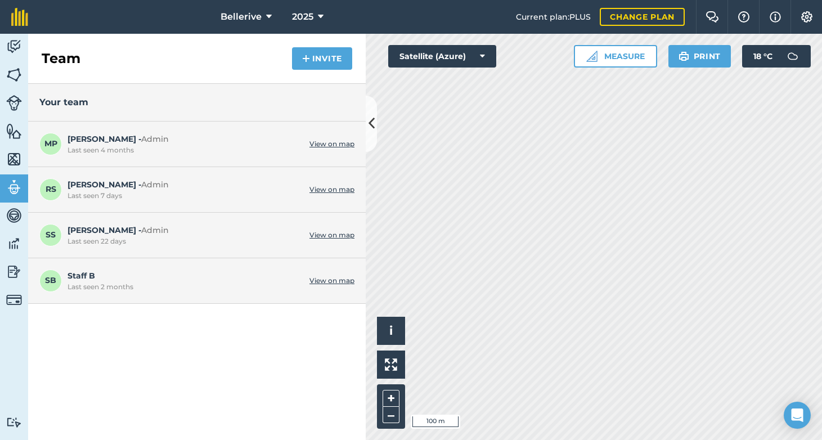
click at [16, 211] on img at bounding box center [14, 215] width 16 height 17
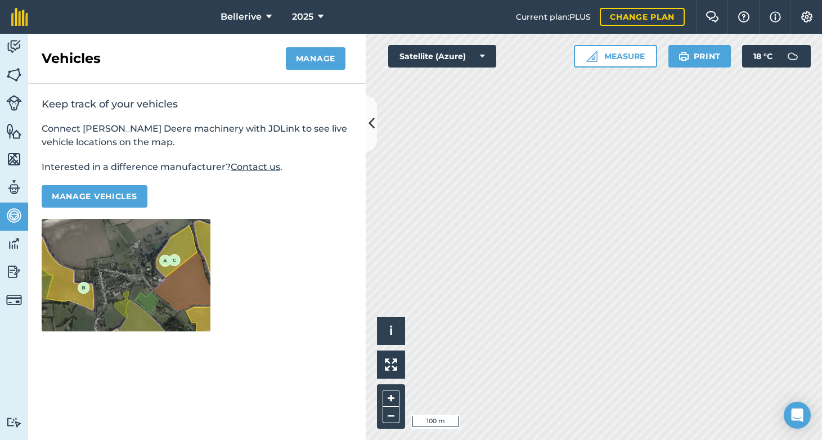
click at [14, 240] on img at bounding box center [14, 243] width 16 height 17
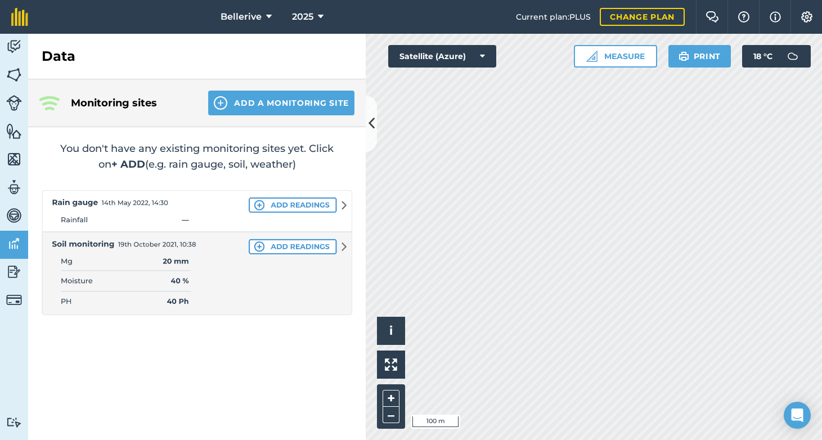
click at [16, 274] on img at bounding box center [14, 271] width 16 height 17
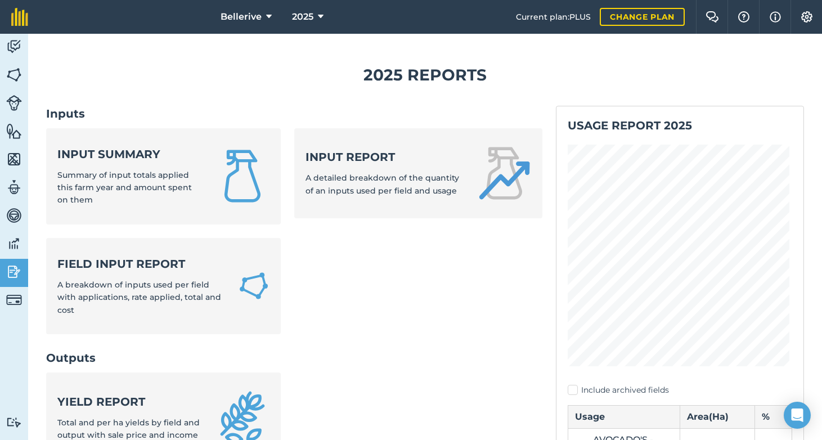
scroll to position [87, 0]
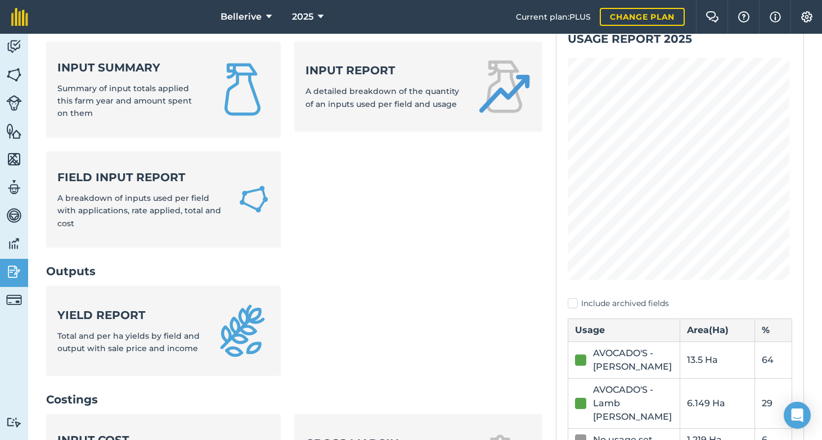
click at [16, 301] on img at bounding box center [14, 300] width 16 height 16
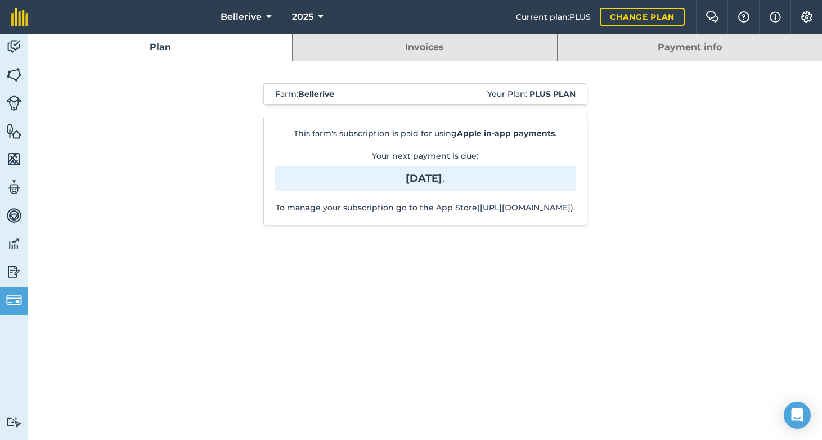
click at [21, 45] on img at bounding box center [14, 46] width 16 height 17
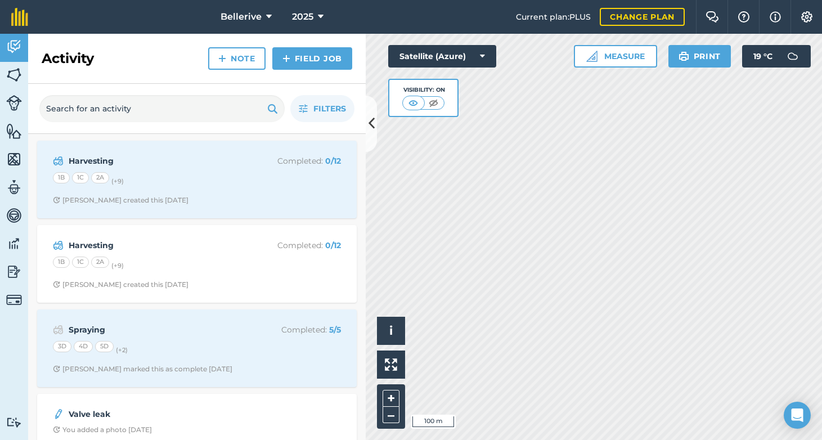
click at [15, 136] on img at bounding box center [14, 131] width 16 height 17
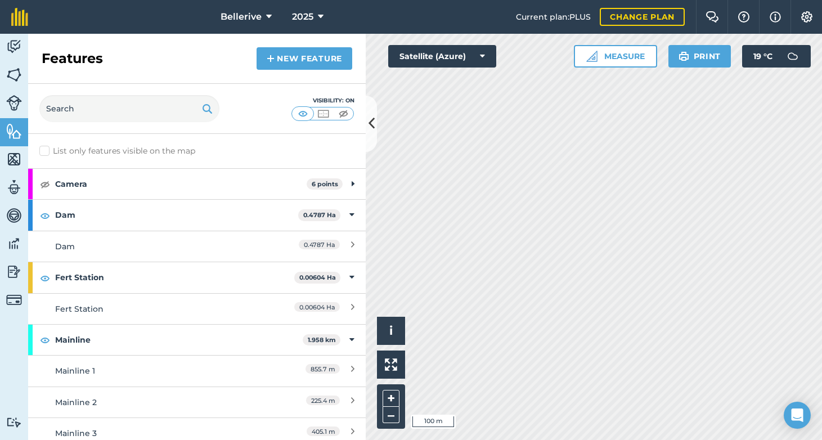
click at [9, 161] on img at bounding box center [14, 159] width 16 height 17
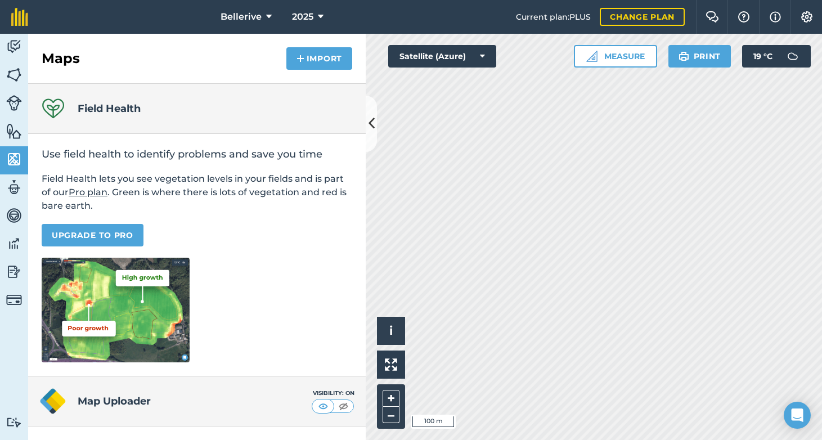
click at [14, 244] on img at bounding box center [14, 243] width 16 height 17
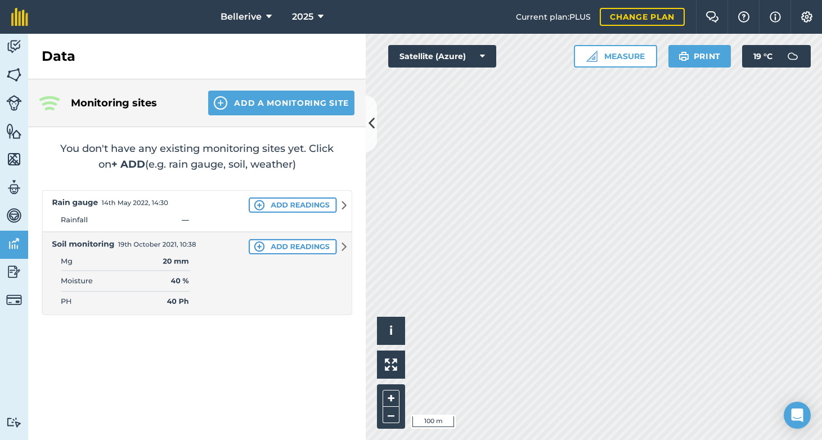
click at [340, 247] on img at bounding box center [197, 252] width 310 height 125
click at [345, 247] on img at bounding box center [197, 252] width 310 height 125
click at [274, 206] on img at bounding box center [197, 252] width 310 height 125
click at [258, 206] on img at bounding box center [197, 252] width 310 height 125
click at [340, 205] on img at bounding box center [197, 252] width 310 height 125
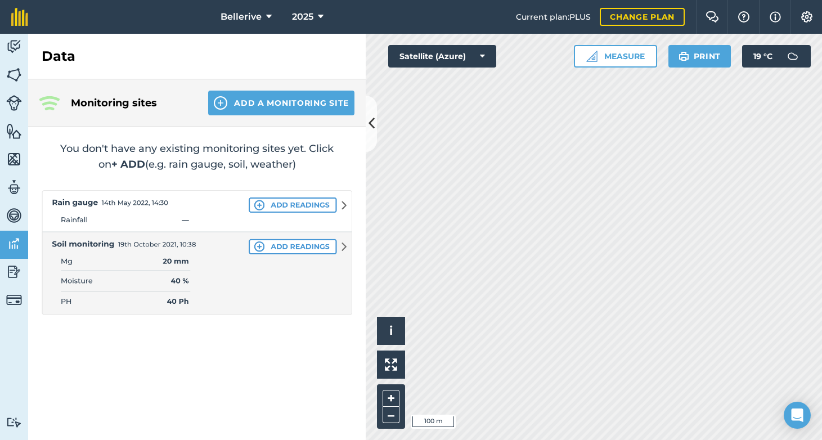
click at [343, 204] on img at bounding box center [197, 252] width 310 height 125
click at [9, 265] on img at bounding box center [14, 271] width 16 height 17
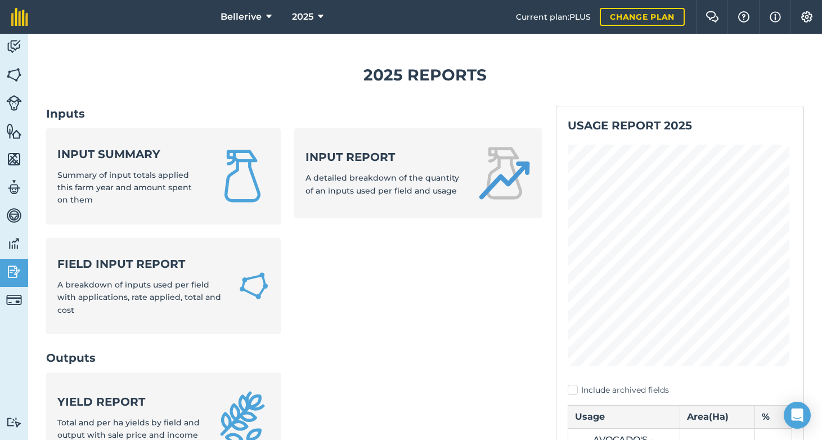
click at [13, 47] on img at bounding box center [14, 46] width 16 height 17
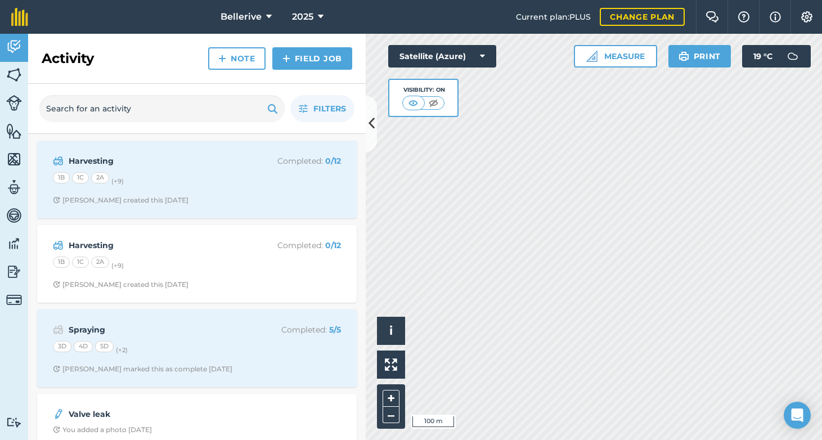
click at [372, 127] on icon at bounding box center [371, 124] width 6 height 20
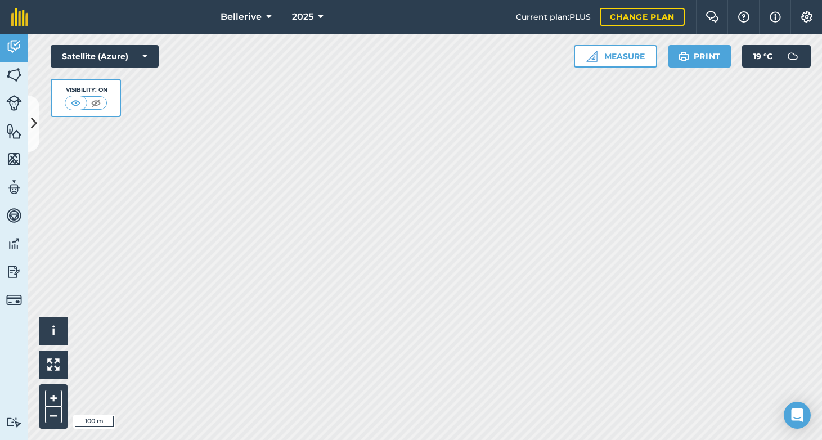
click at [10, 81] on img at bounding box center [14, 74] width 16 height 17
click at [694, 53] on button "Print" at bounding box center [699, 56] width 63 height 22
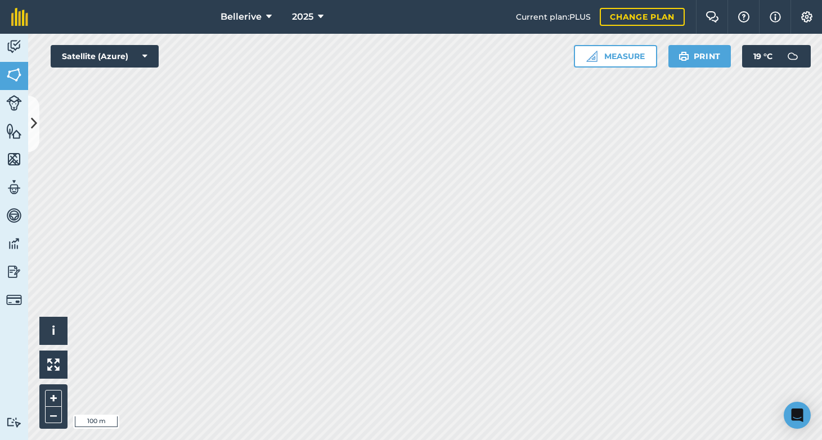
click at [707, 54] on button "Print" at bounding box center [699, 56] width 63 height 22
click at [10, 145] on link "Features" at bounding box center [14, 132] width 28 height 28
click at [11, 134] on img at bounding box center [14, 131] width 16 height 17
click at [32, 129] on icon at bounding box center [34, 124] width 6 height 20
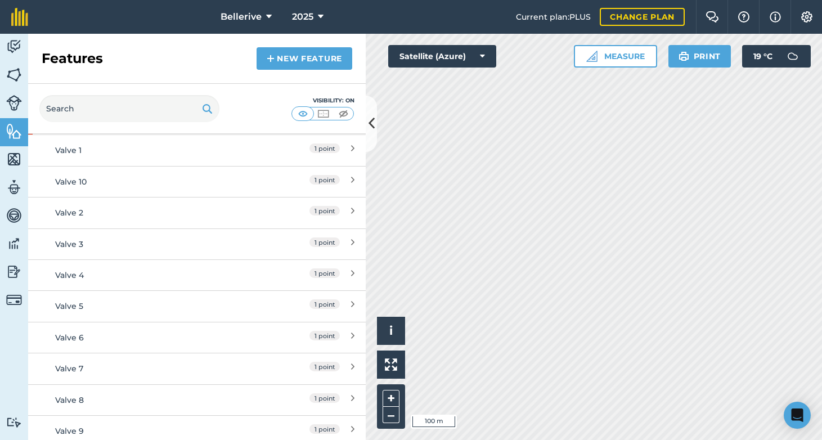
scroll to position [218, 0]
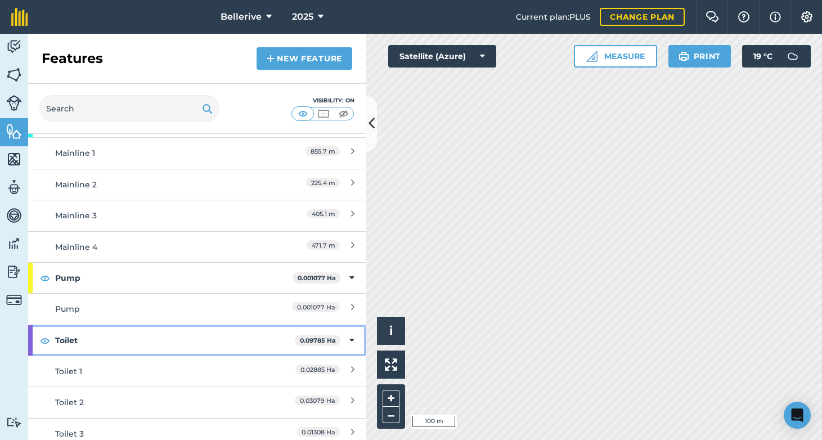
click at [67, 339] on strong "Toilet" at bounding box center [175, 340] width 240 height 30
drag, startPoint x: 75, startPoint y: 339, endPoint x: 75, endPoint y: 333, distance: 5.7
click at [75, 333] on strong "Toilet" at bounding box center [176, 340] width 242 height 30
click at [48, 339] on img at bounding box center [45, 339] width 10 height 13
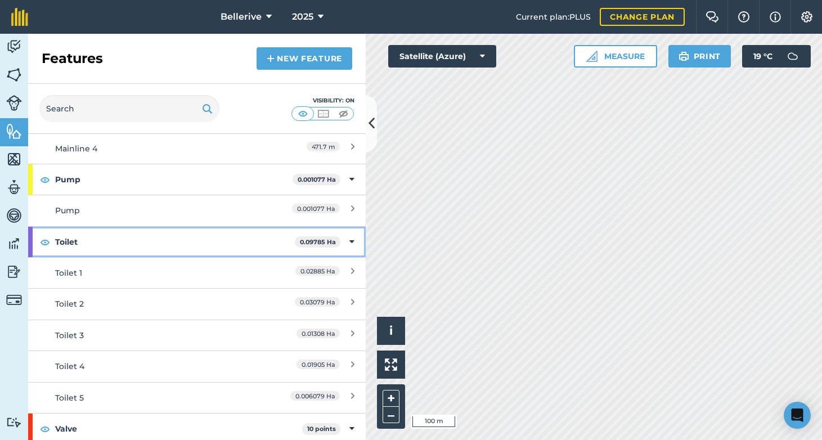
scroll to position [566, 0]
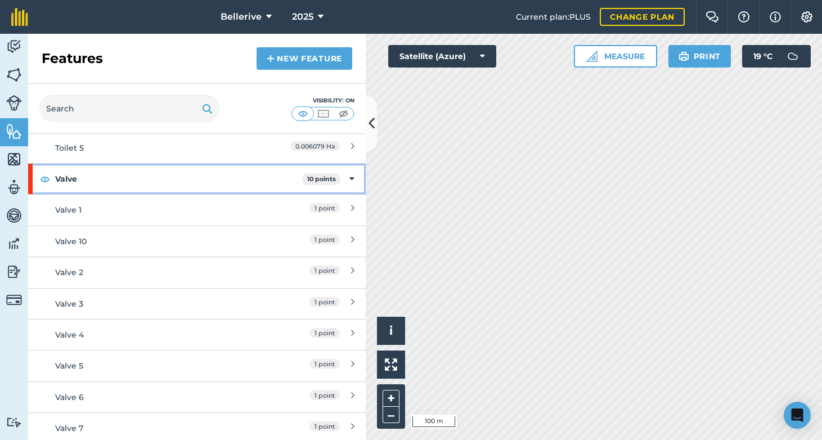
click at [45, 172] on img at bounding box center [45, 178] width 10 height 13
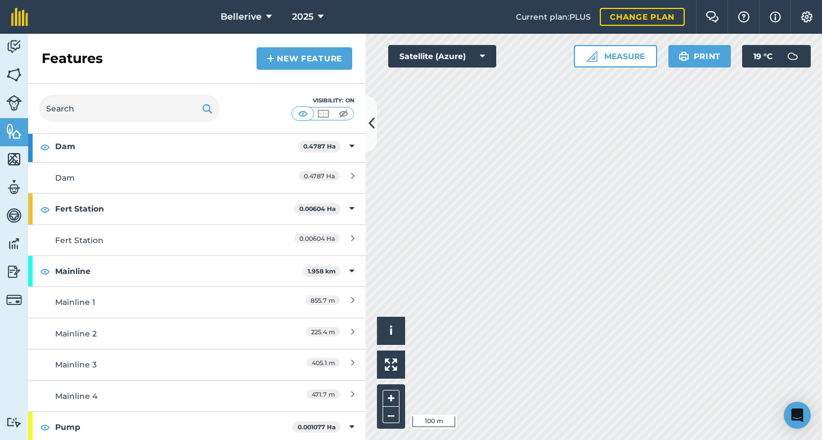
scroll to position [66, 0]
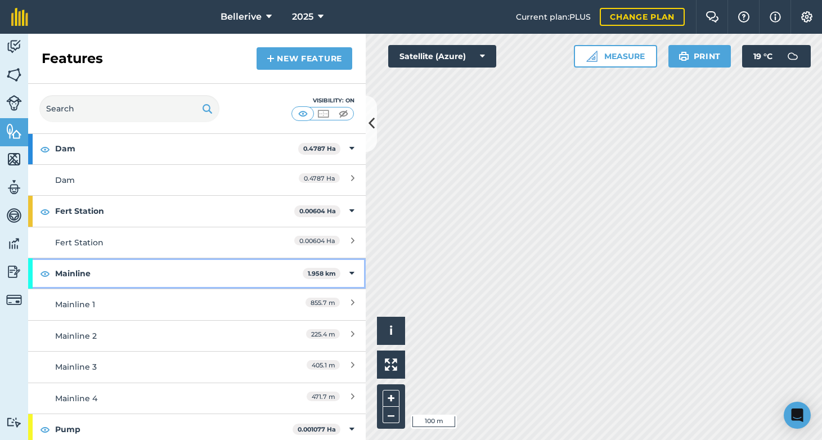
click at [44, 271] on img at bounding box center [45, 273] width 10 height 13
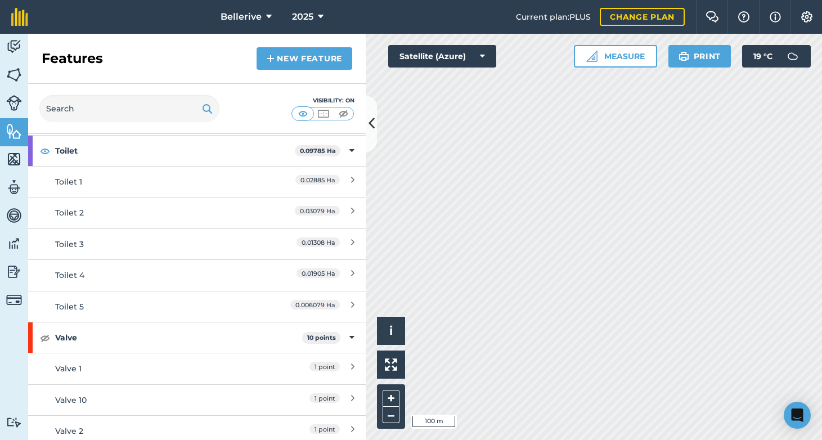
scroll to position [390, 0]
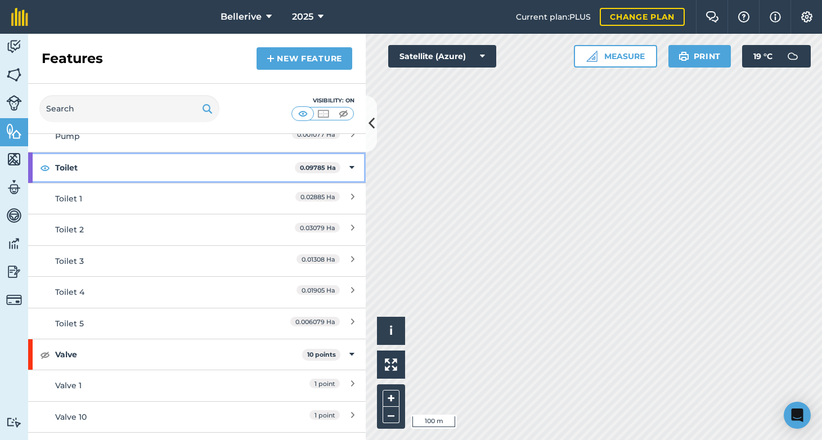
click at [75, 168] on strong "Toilet" at bounding box center [175, 167] width 240 height 30
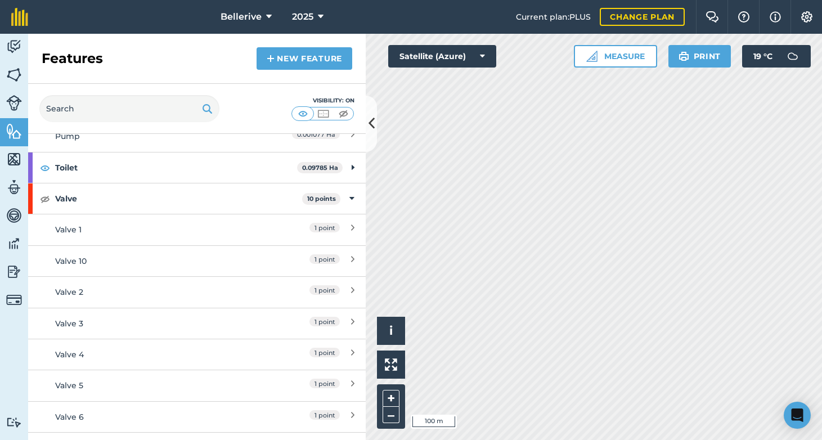
click at [22, 68] on link "Fields" at bounding box center [14, 76] width 28 height 28
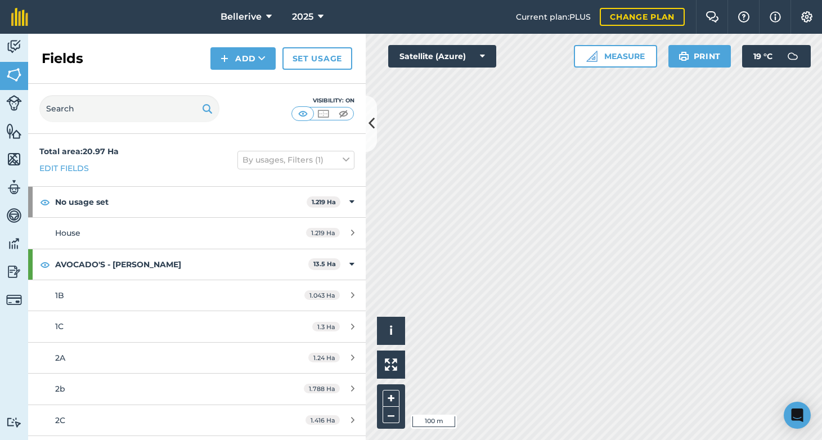
click at [12, 130] on img at bounding box center [14, 131] width 16 height 17
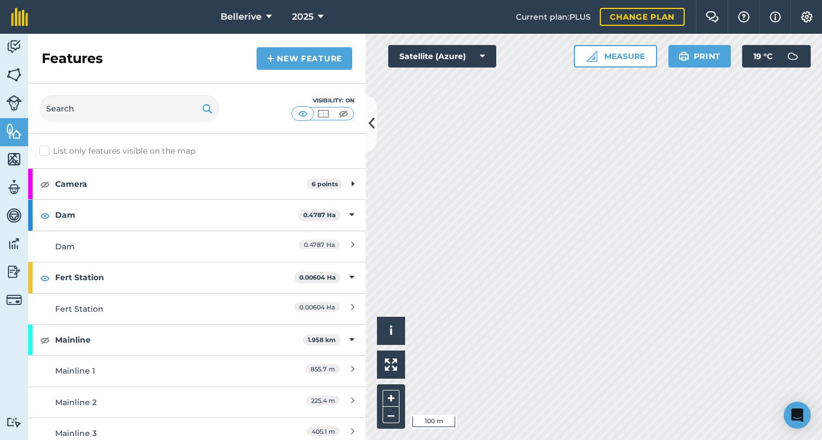
click at [12, 130] on img at bounding box center [14, 131] width 16 height 17
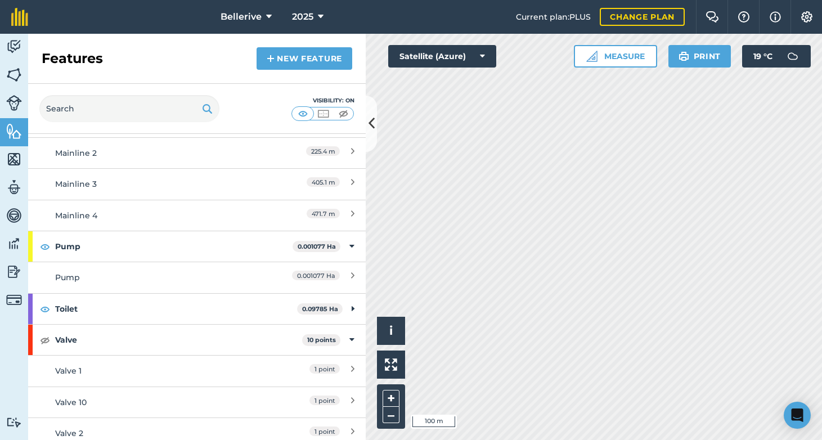
scroll to position [145, 0]
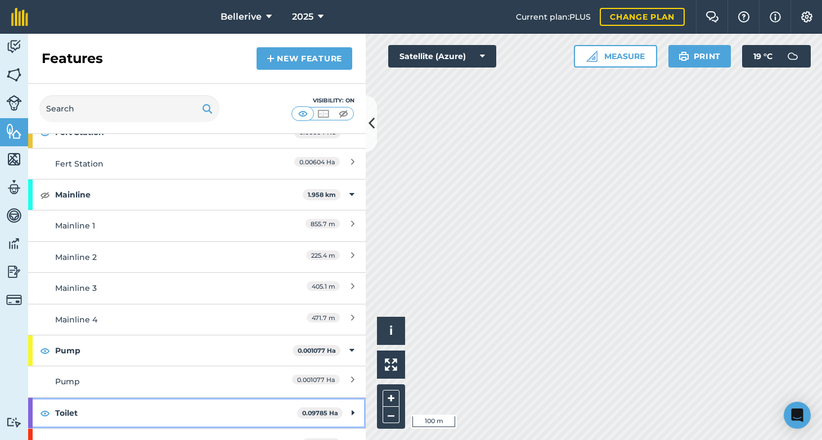
click at [96, 420] on strong "Toilet" at bounding box center [176, 413] width 242 height 30
click at [98, 410] on strong "Toilet" at bounding box center [175, 413] width 240 height 30
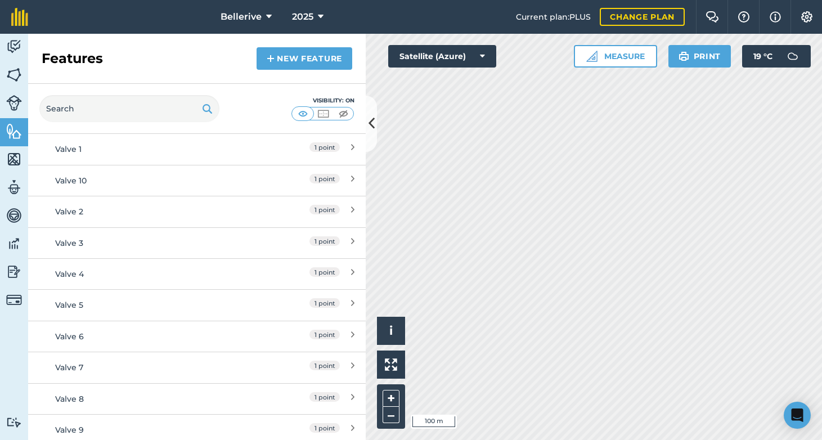
click at [15, 74] on img at bounding box center [14, 74] width 16 height 17
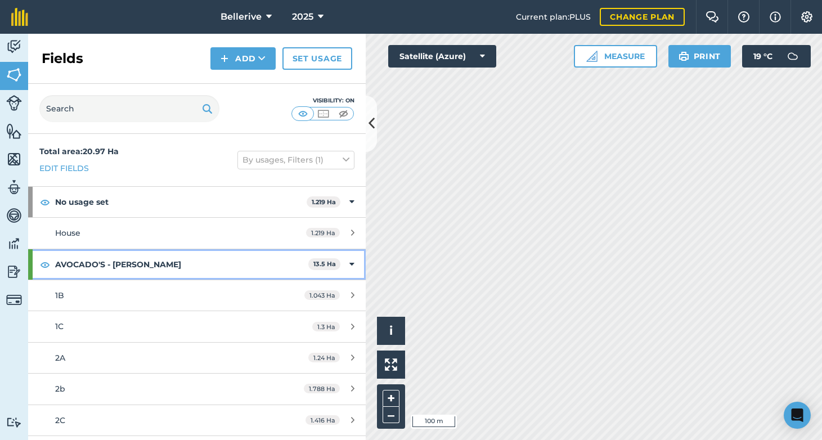
click at [48, 264] on img at bounding box center [45, 264] width 10 height 13
click at [69, 256] on strong "AVOCADO'S - [PERSON_NAME]" at bounding box center [181, 264] width 253 height 30
click at [44, 261] on img at bounding box center [45, 264] width 10 height 13
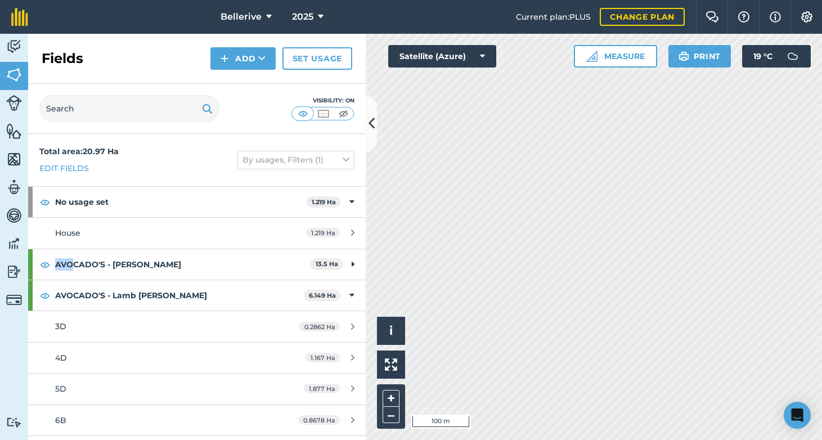
click at [605, 53] on button "Measure" at bounding box center [615, 56] width 83 height 22
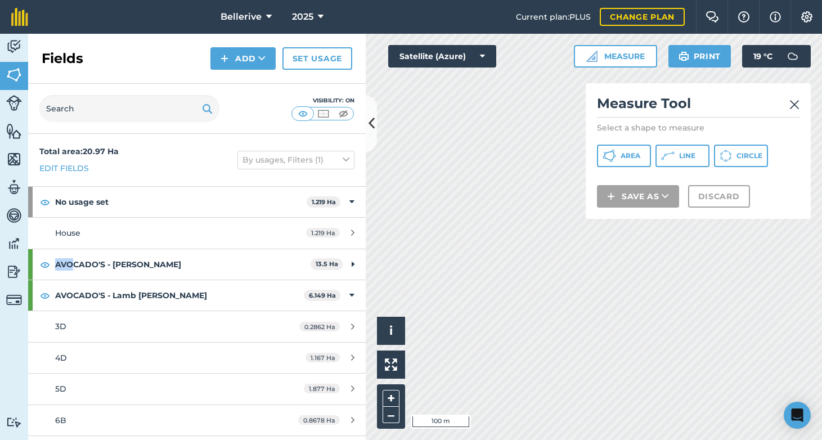
click at [796, 106] on img at bounding box center [794, 104] width 10 height 13
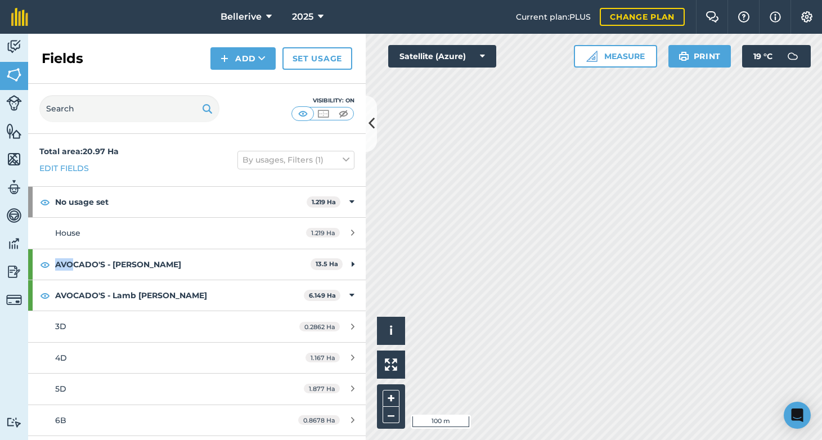
click at [719, 59] on button "Print" at bounding box center [699, 56] width 63 height 22
click at [4, 48] on link "Activity" at bounding box center [14, 48] width 28 height 28
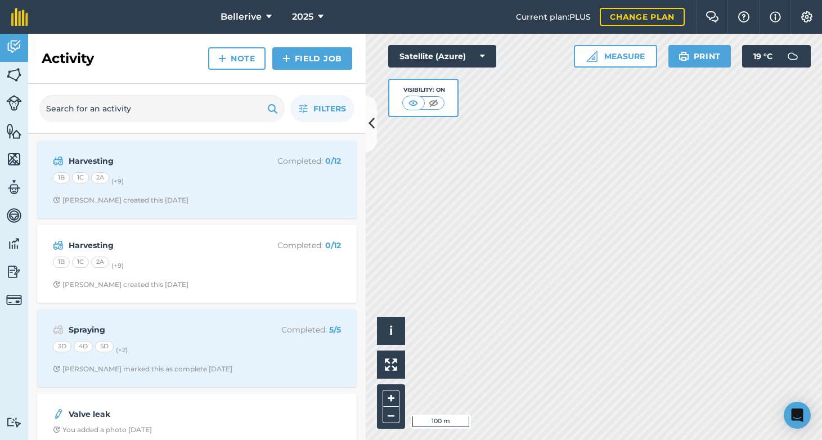
click at [26, 77] on link "Fields" at bounding box center [14, 76] width 28 height 28
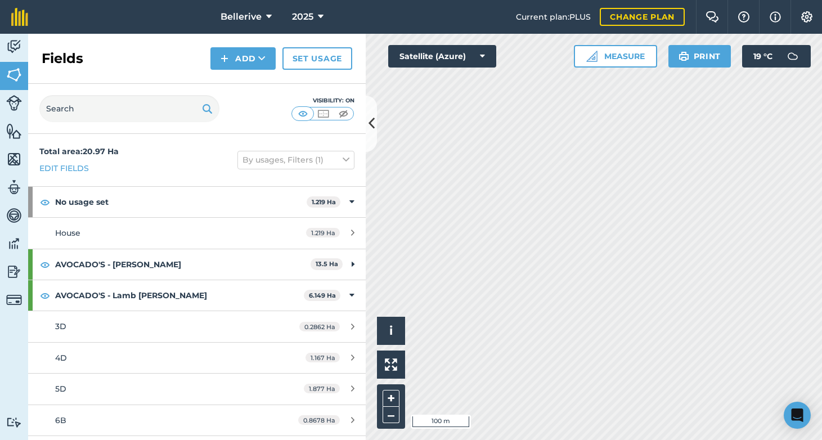
click at [375, 127] on button at bounding box center [371, 124] width 11 height 56
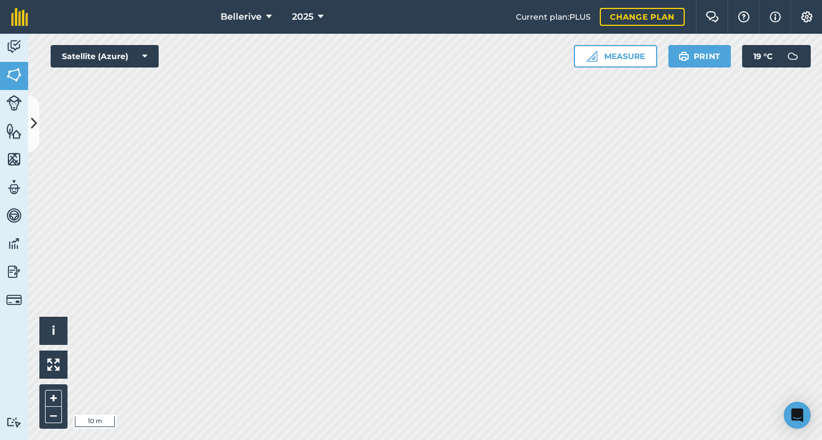
click at [21, 40] on img at bounding box center [14, 46] width 16 height 17
click at [16, 103] on img at bounding box center [14, 103] width 16 height 16
click at [20, 76] on img at bounding box center [14, 74] width 16 height 17
click at [33, 107] on button at bounding box center [33, 124] width 11 height 56
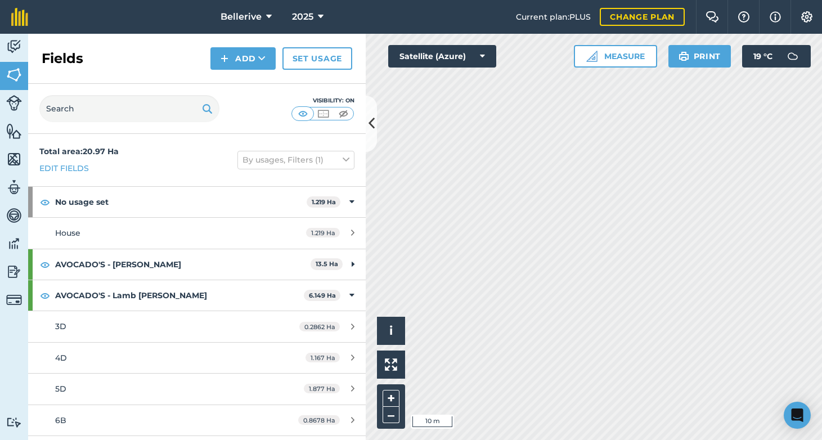
click at [16, 123] on img at bounding box center [14, 131] width 16 height 17
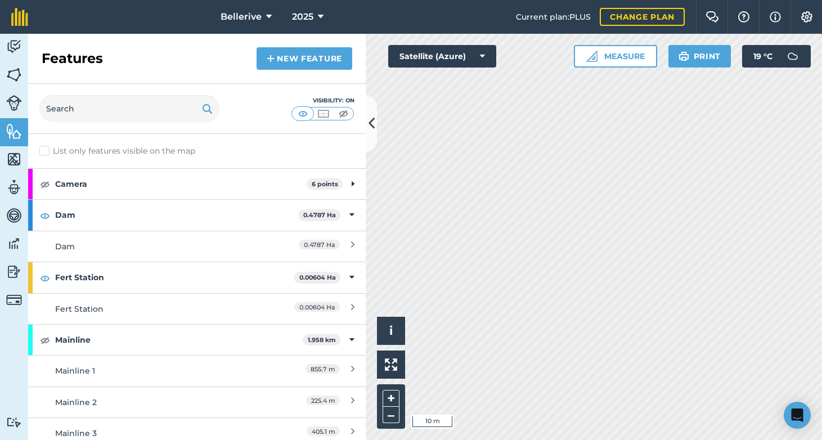
click at [299, 64] on link "New feature" at bounding box center [304, 58] width 96 height 22
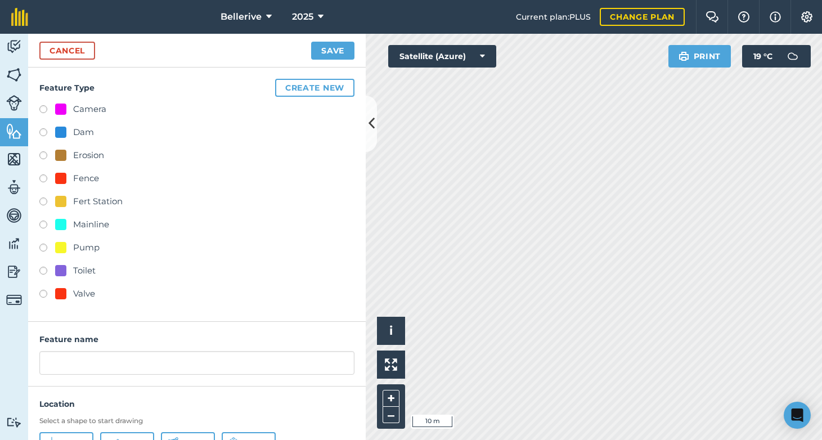
click at [318, 86] on button "Create new" at bounding box center [314, 88] width 79 height 18
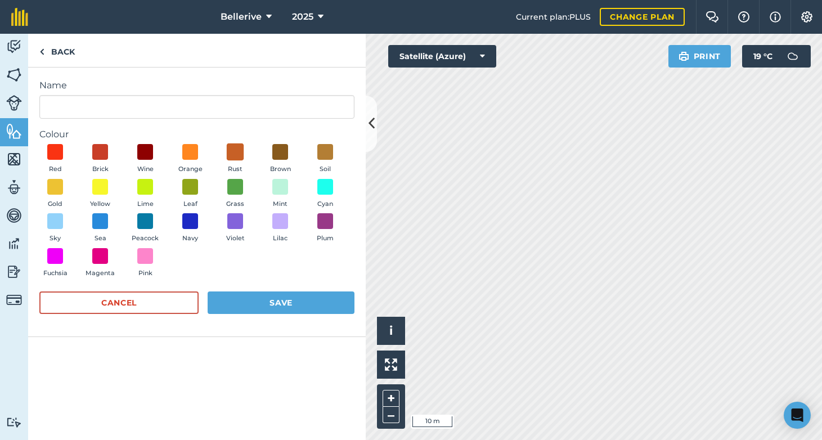
click at [237, 153] on span at bounding box center [235, 151] width 17 height 17
click at [258, 298] on button "Save" at bounding box center [281, 302] width 147 height 22
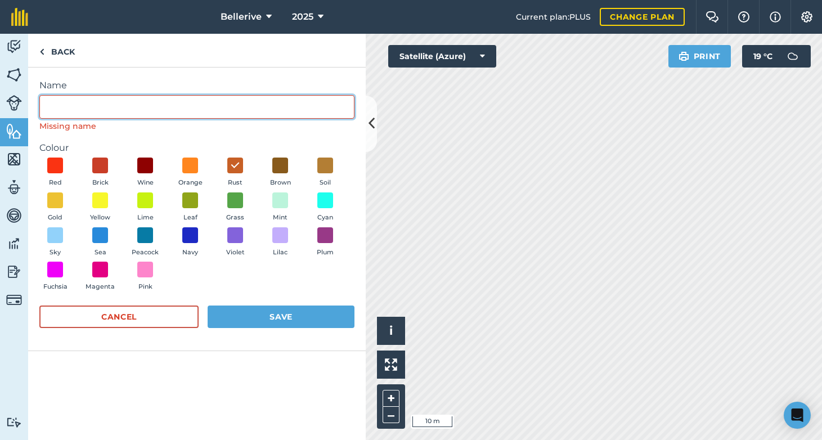
click at [71, 112] on input "Name" at bounding box center [196, 107] width 315 height 24
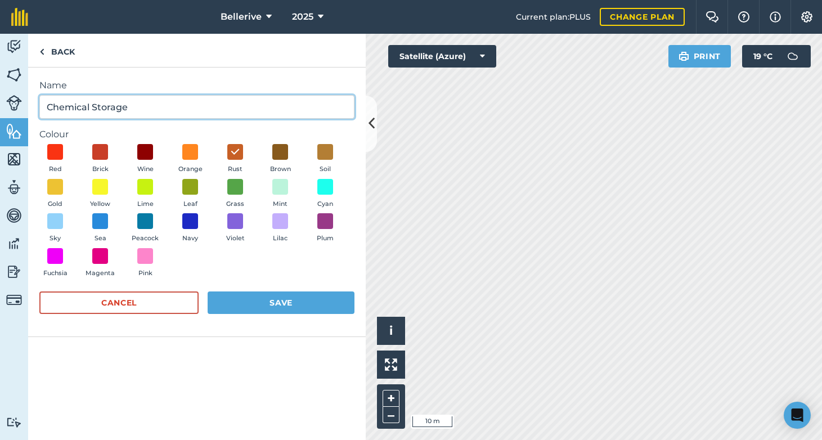
type input "Chemical Storage"
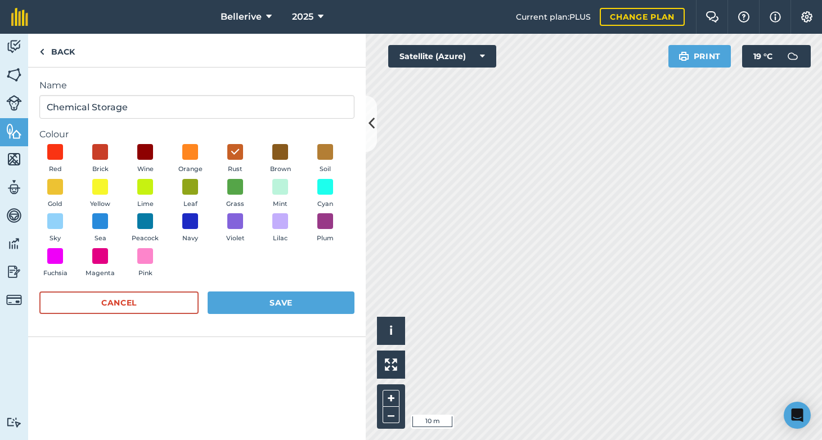
click at [247, 317] on div "Cancel Save" at bounding box center [196, 308] width 315 height 34
click at [252, 304] on button "Save" at bounding box center [281, 302] width 147 height 22
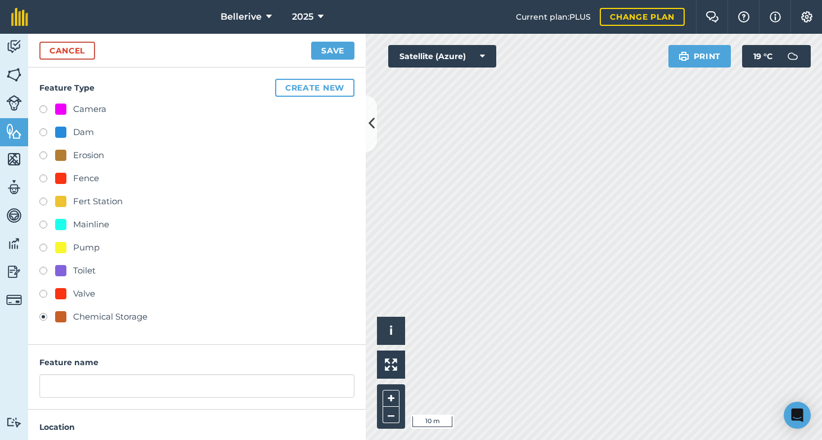
click at [371, 116] on icon at bounding box center [371, 124] width 6 height 20
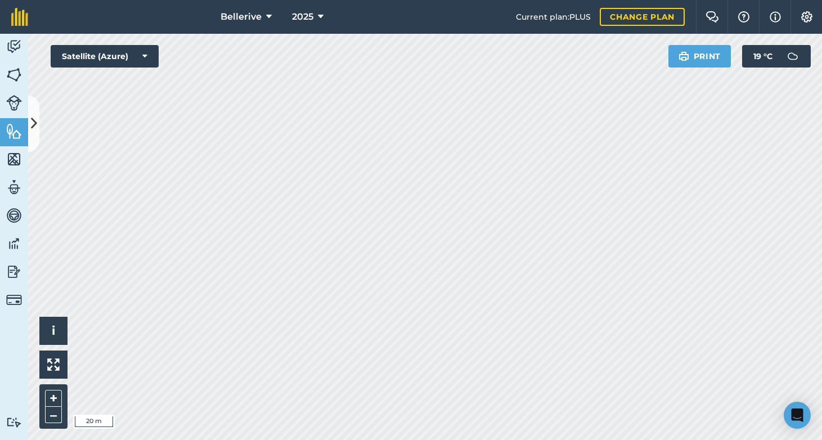
click at [12, 133] on img at bounding box center [14, 131] width 16 height 17
click at [35, 127] on icon at bounding box center [34, 124] width 6 height 20
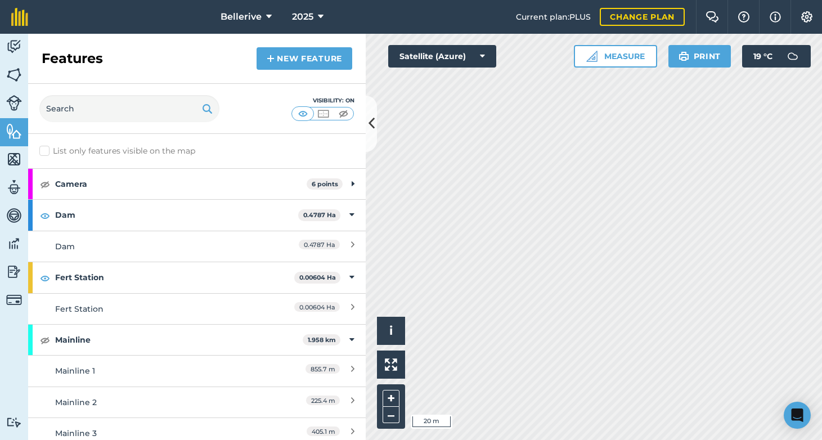
scroll to position [2, 0]
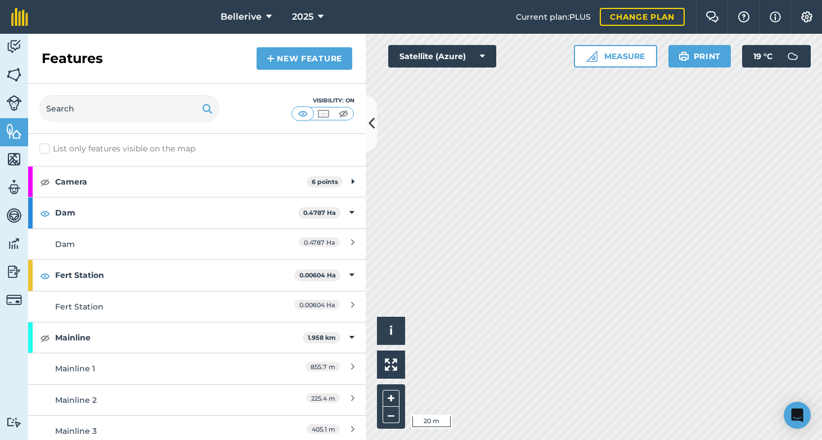
click at [328, 57] on link "New feature" at bounding box center [304, 58] width 96 height 22
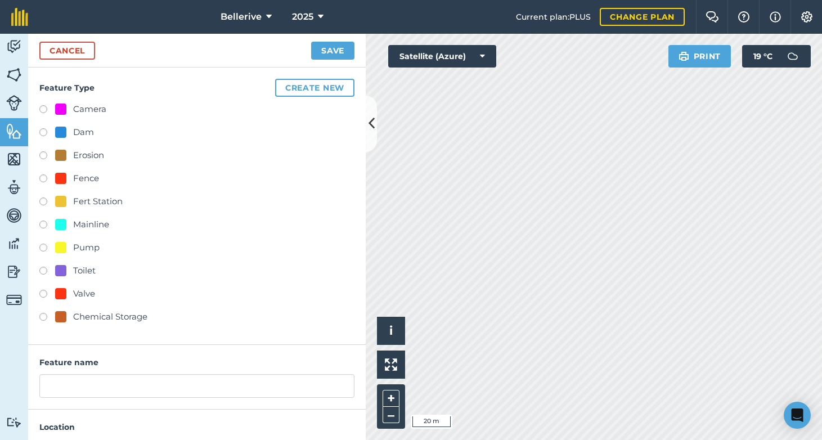
click at [46, 314] on label at bounding box center [47, 318] width 16 height 11
radio input "true"
type input "Chemical Storage"
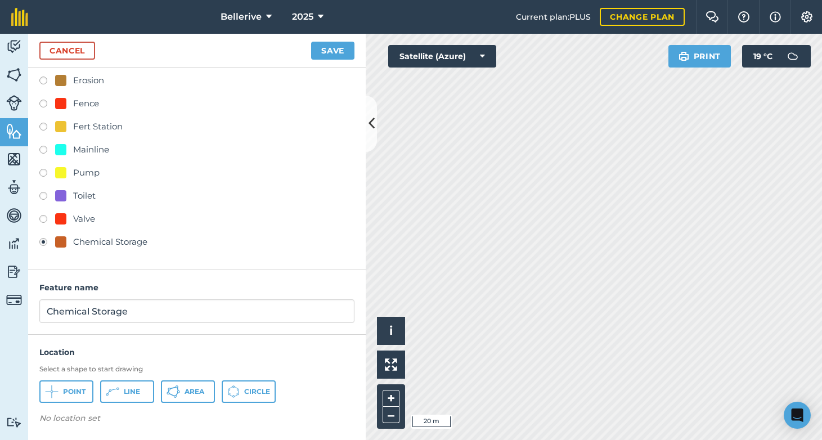
click at [124, 393] on span "Line" at bounding box center [132, 391] width 16 height 9
click at [177, 392] on icon at bounding box center [176, 394] width 3 height 4
click at [322, 52] on button "Save" at bounding box center [332, 51] width 43 height 18
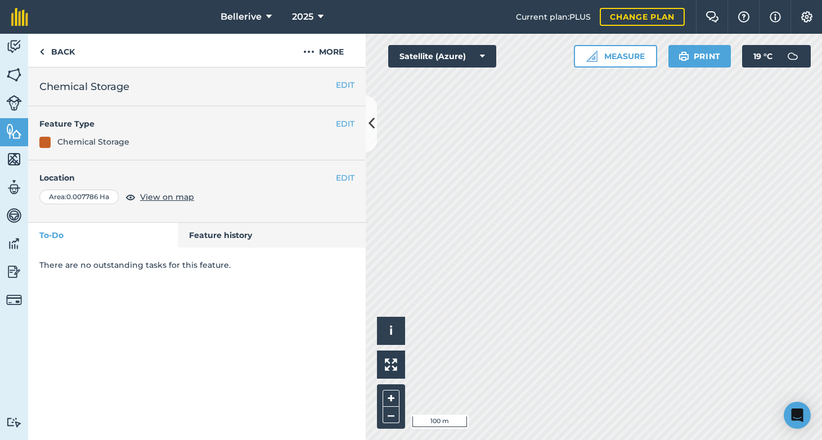
click at [370, 123] on icon at bounding box center [371, 124] width 6 height 20
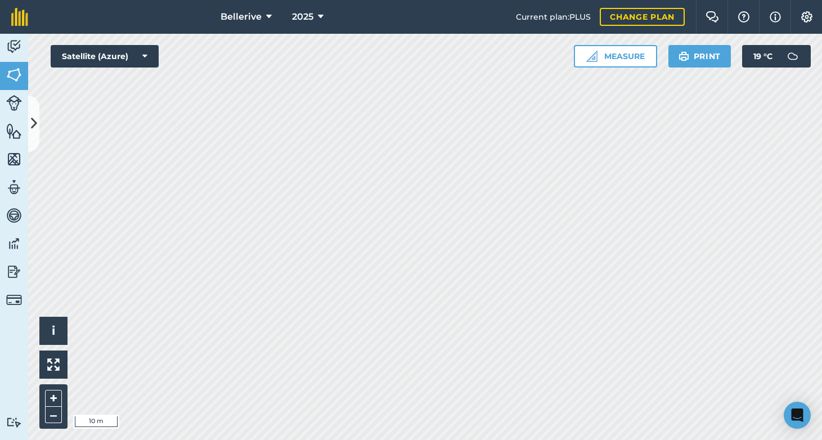
click at [15, 137] on img at bounding box center [14, 131] width 16 height 17
click at [37, 127] on icon at bounding box center [34, 124] width 6 height 20
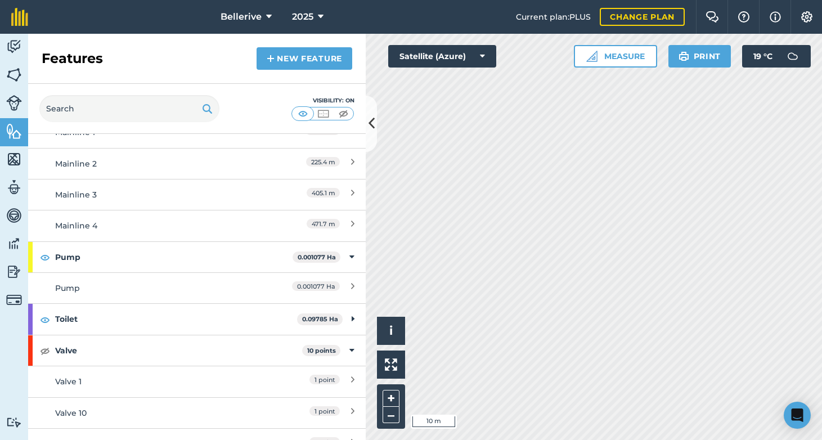
scroll to position [303, 0]
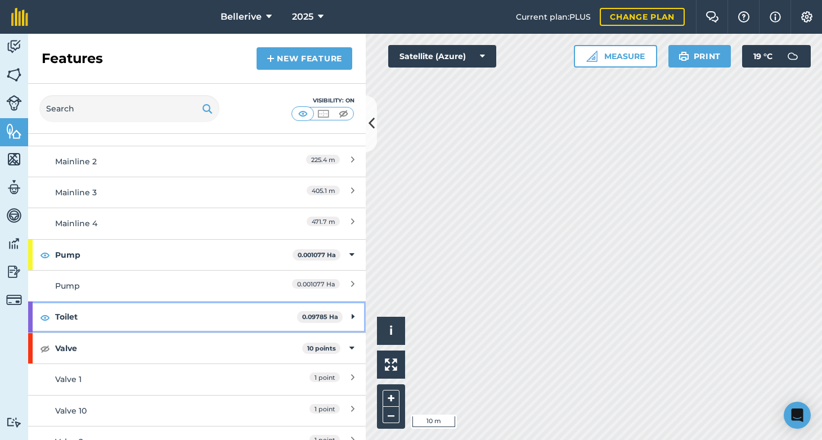
click at [102, 313] on strong "Toilet" at bounding box center [176, 316] width 242 height 30
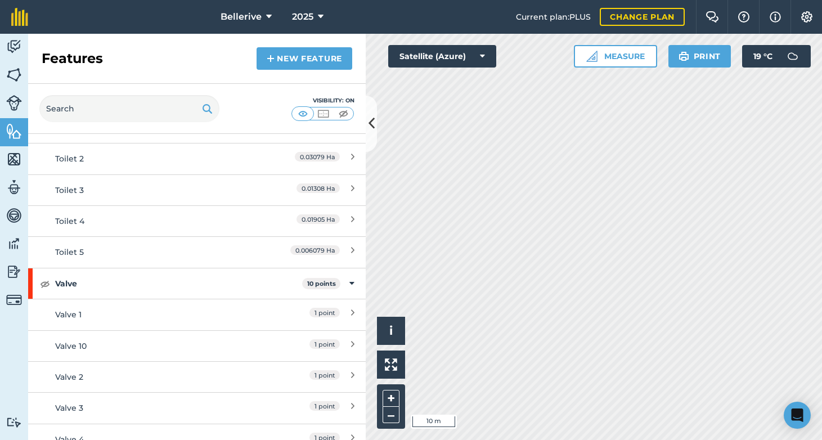
click at [93, 321] on link "Valve 1 1 point" at bounding box center [196, 314] width 337 height 31
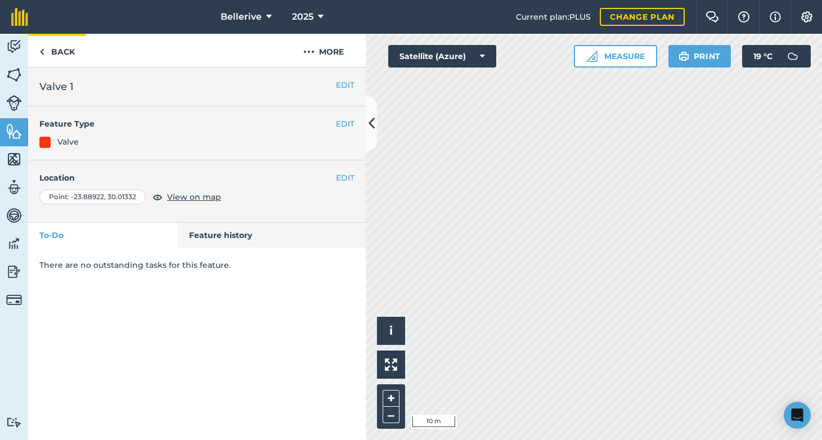
click at [57, 46] on link "Back" at bounding box center [57, 50] width 58 height 33
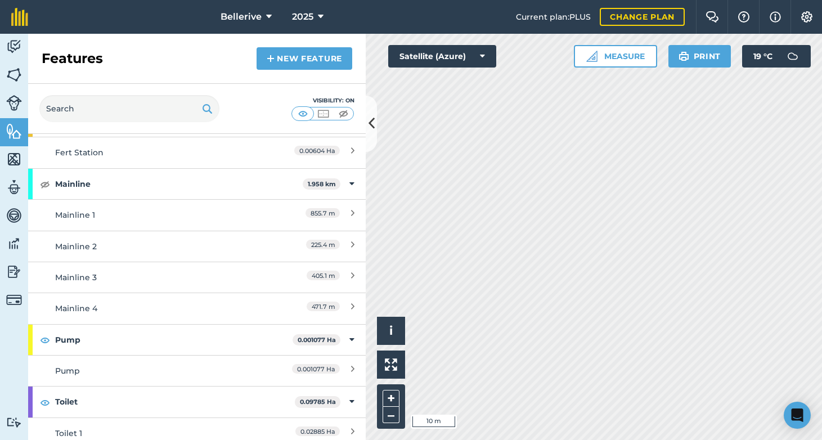
scroll to position [310, 0]
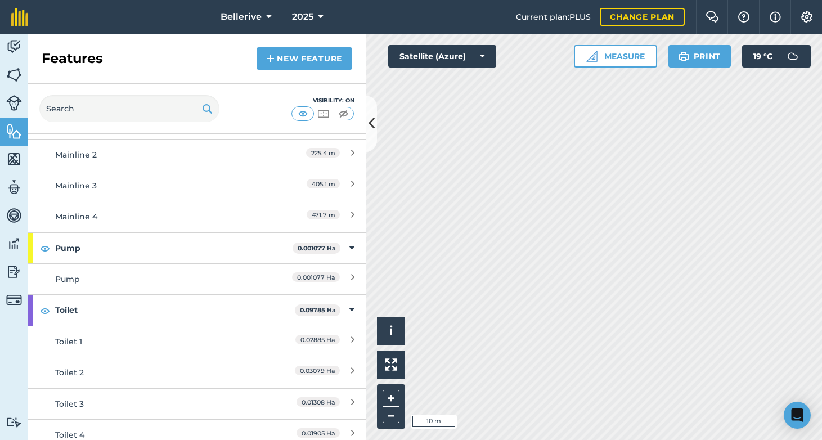
click at [71, 341] on div "Toilet 1" at bounding box center [155, 341] width 200 height 12
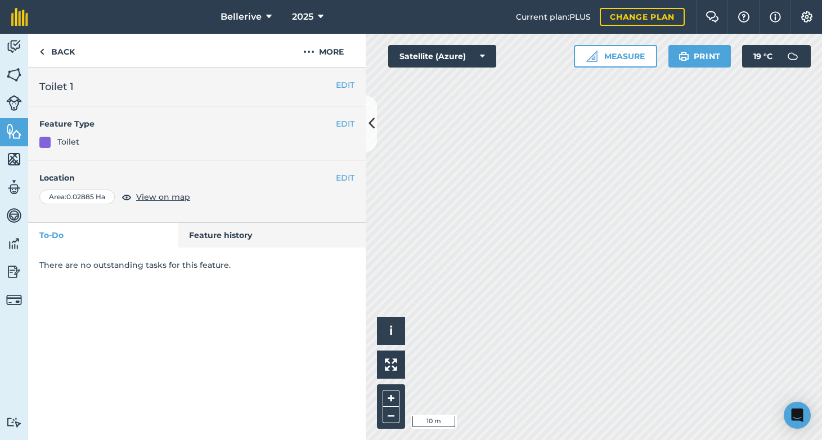
click at [341, 170] on div "EDIT Location Area : 0.02885 Ha View on map" at bounding box center [196, 191] width 337 height 62
click at [342, 174] on button "EDIT" at bounding box center [345, 178] width 19 height 12
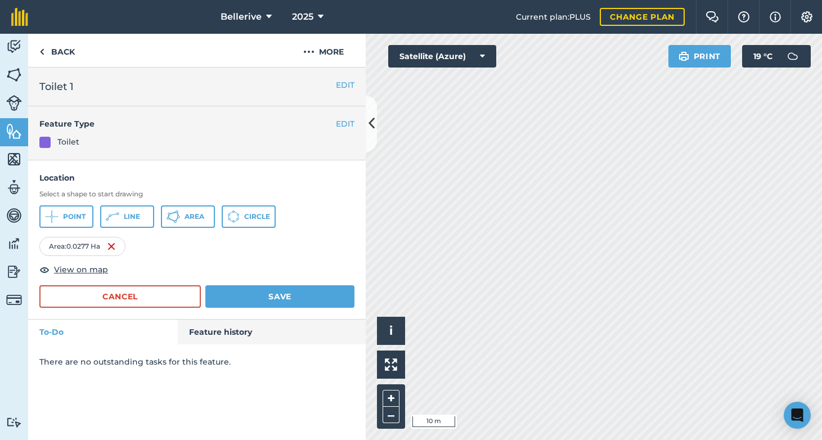
click at [124, 293] on button "Cancel" at bounding box center [119, 296] width 161 height 22
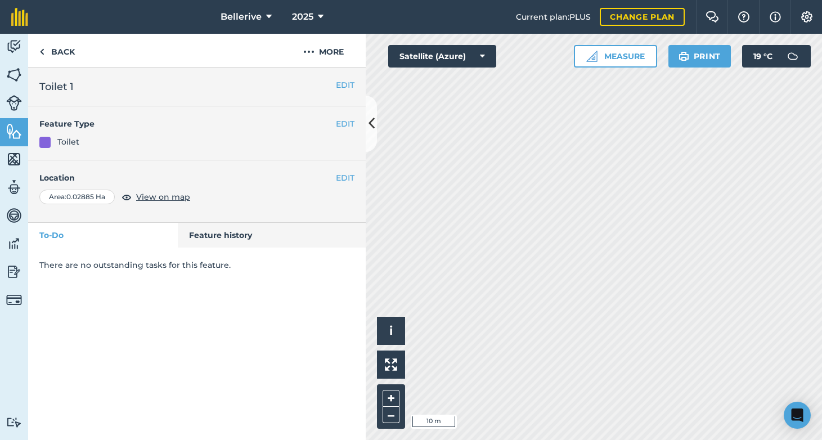
click at [335, 177] on h4 "Location" at bounding box center [196, 178] width 315 height 12
click at [337, 177] on button "EDIT" at bounding box center [345, 178] width 19 height 12
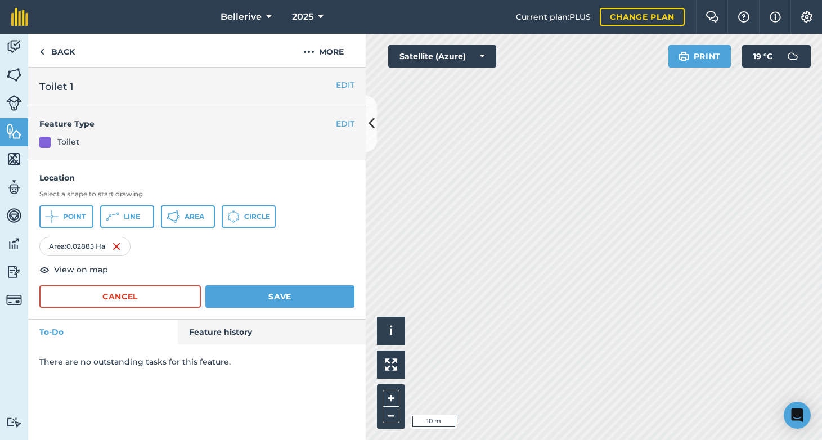
click at [119, 246] on img at bounding box center [116, 246] width 9 height 13
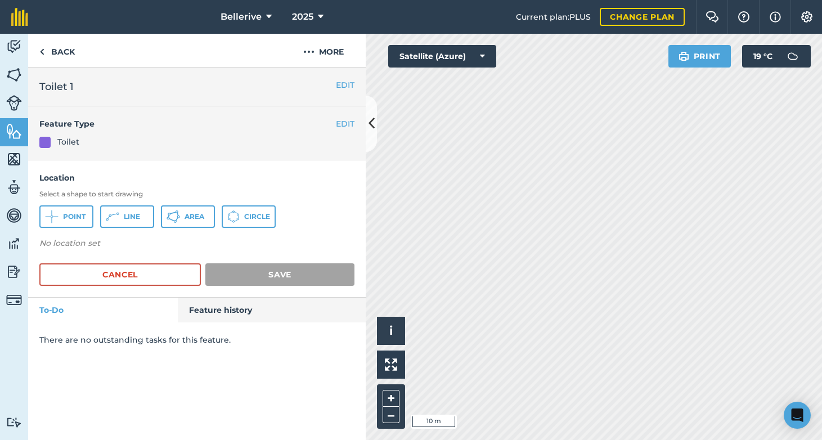
click at [258, 219] on span "Circle" at bounding box center [257, 216] width 26 height 9
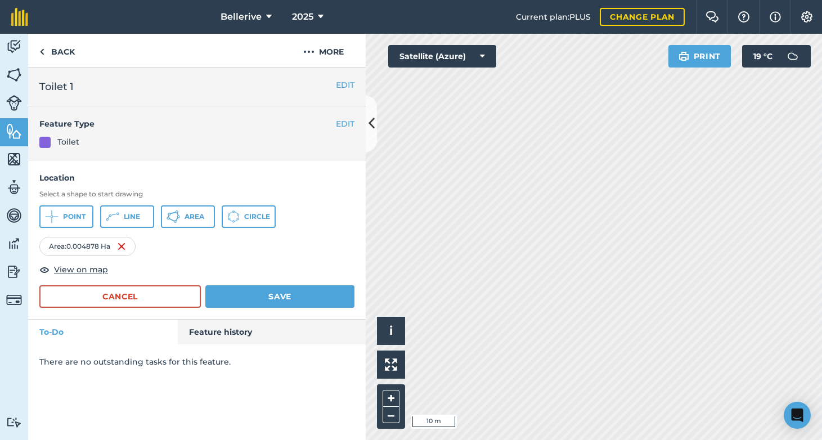
click at [309, 289] on button "Save" at bounding box center [279, 296] width 149 height 22
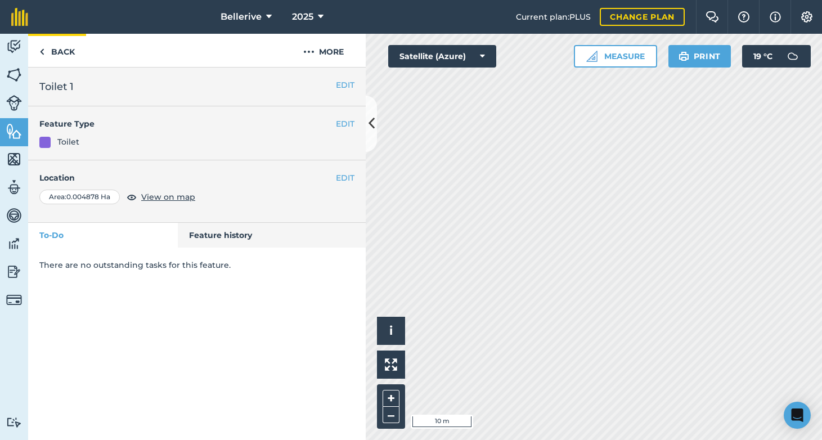
click at [58, 54] on link "Back" at bounding box center [57, 50] width 58 height 33
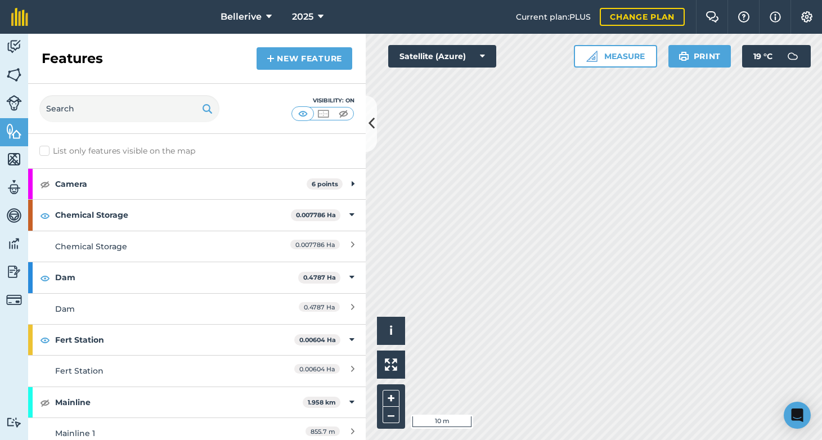
scroll to position [687, 0]
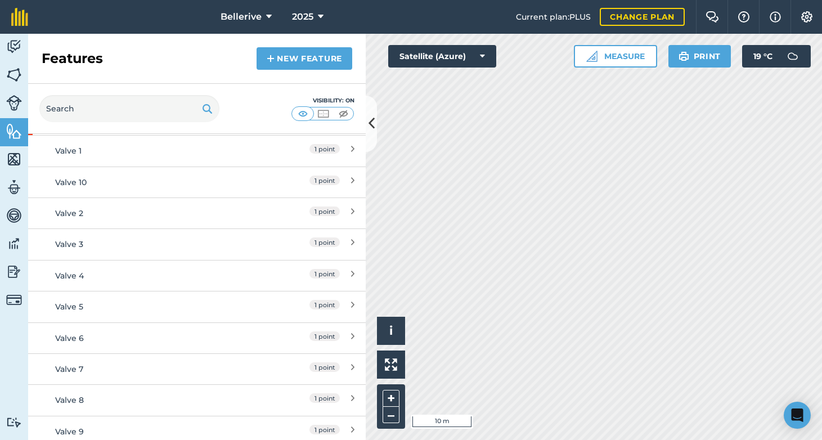
click at [336, 63] on link "New feature" at bounding box center [304, 58] width 96 height 22
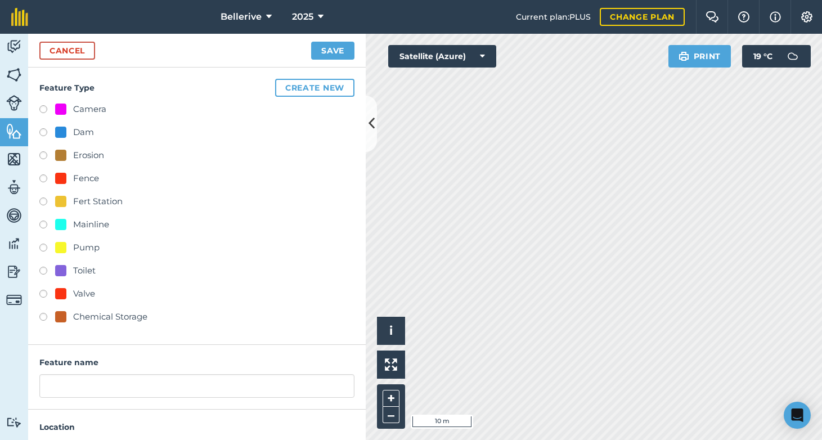
click at [46, 269] on label at bounding box center [47, 272] width 16 height 11
radio input "true"
type input "Toilet 6"
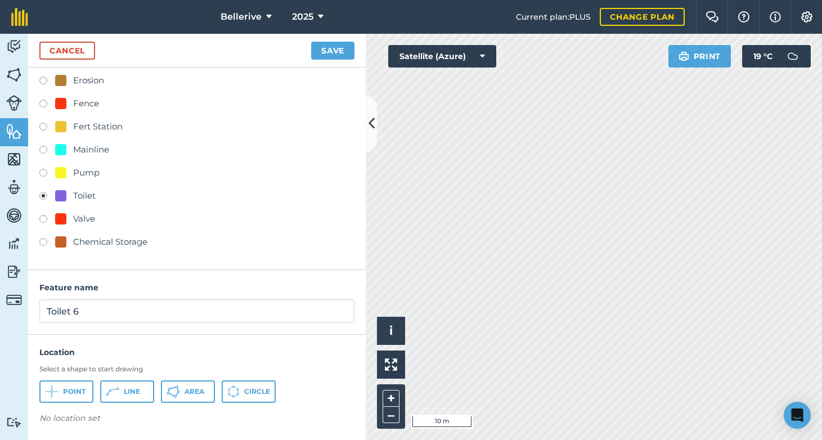
click at [234, 391] on icon at bounding box center [233, 391] width 12 height 12
click at [335, 51] on button "Save" at bounding box center [332, 51] width 43 height 18
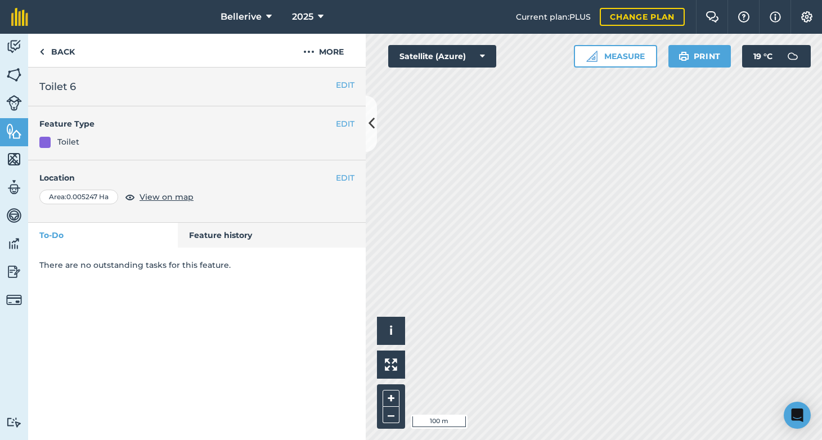
click at [479, 56] on button "Satellite (Azure)" at bounding box center [442, 56] width 108 height 22
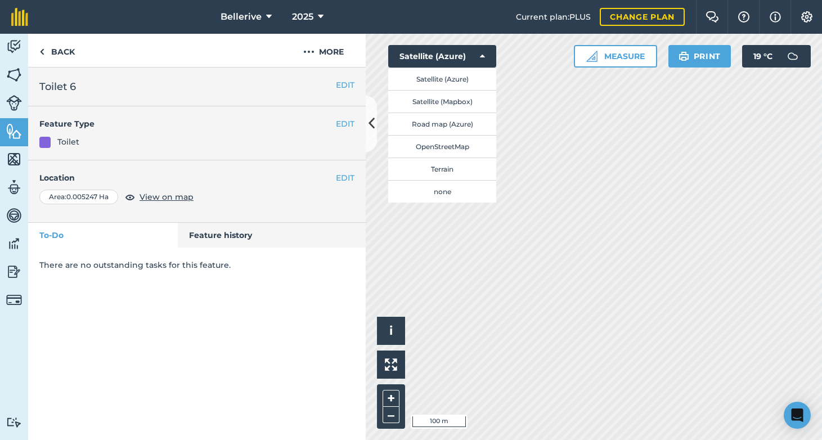
click at [442, 192] on button "none" at bounding box center [442, 191] width 108 height 22
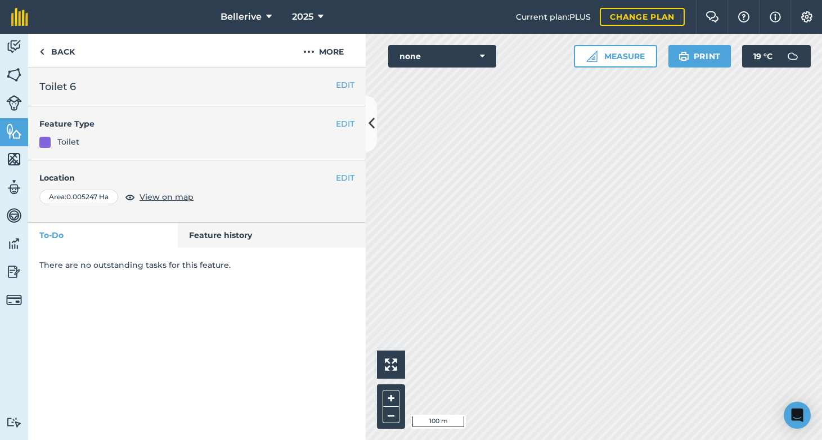
click at [454, 56] on button "none" at bounding box center [442, 56] width 108 height 22
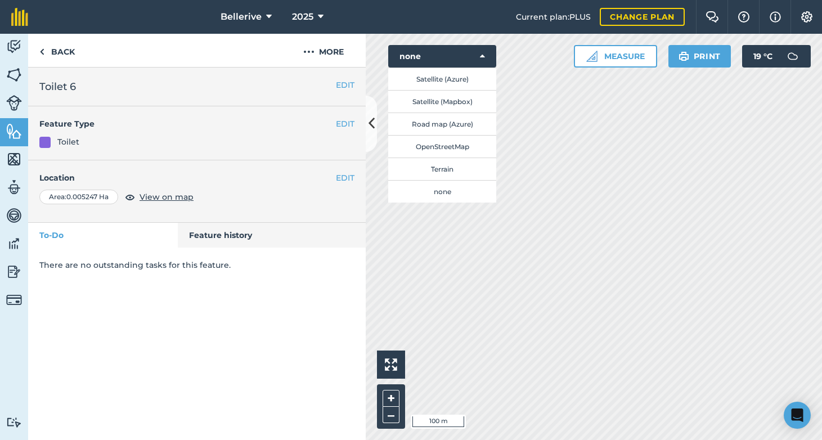
click at [430, 83] on button "Satellite (Azure)" at bounding box center [442, 78] width 108 height 22
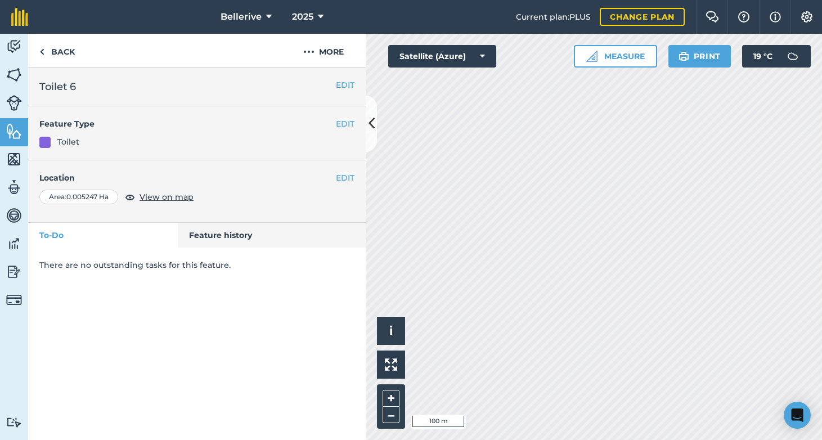
click at [16, 159] on img at bounding box center [14, 159] width 16 height 17
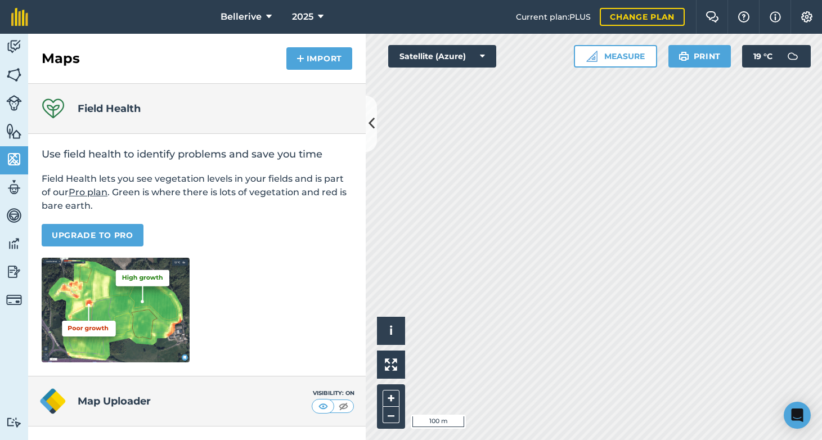
click at [23, 44] on link "Activity" at bounding box center [14, 48] width 28 height 28
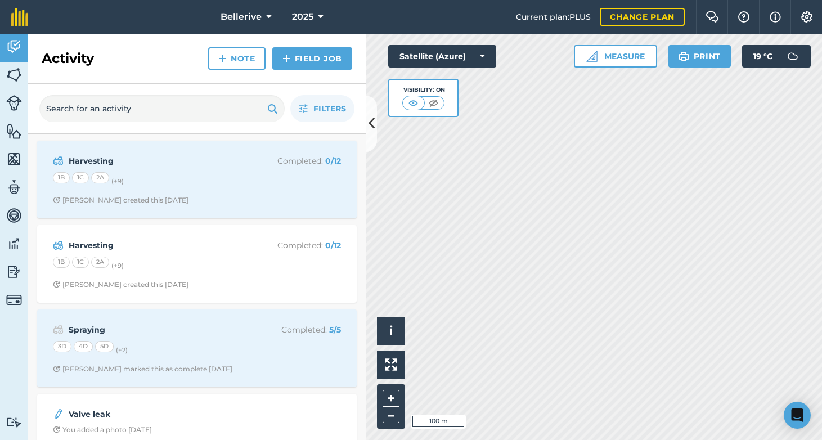
click at [20, 74] on img at bounding box center [14, 74] width 16 height 17
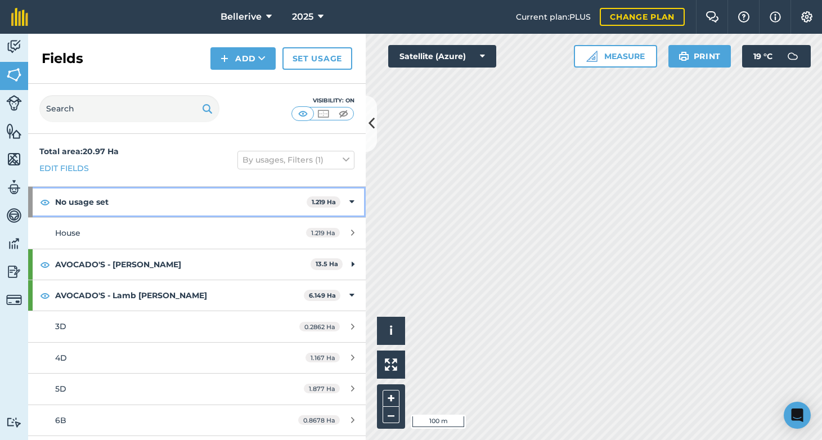
click at [44, 200] on img at bounding box center [45, 201] width 10 height 13
drag, startPoint x: 219, startPoint y: 192, endPoint x: 231, endPoint y: 176, distance: 19.7
click at [231, 177] on div "Total area : 20.97 Ha Edit fields By usages, Filters (1) No usage set 1.219 Ha …" at bounding box center [196, 287] width 337 height 306
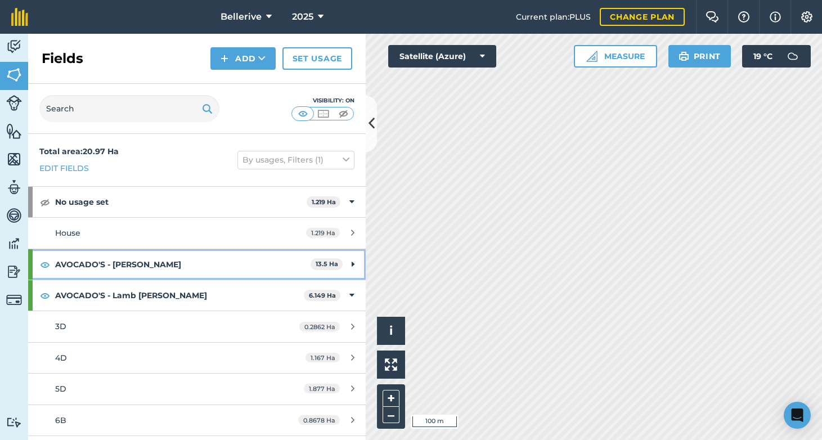
click at [46, 263] on img at bounding box center [45, 264] width 10 height 13
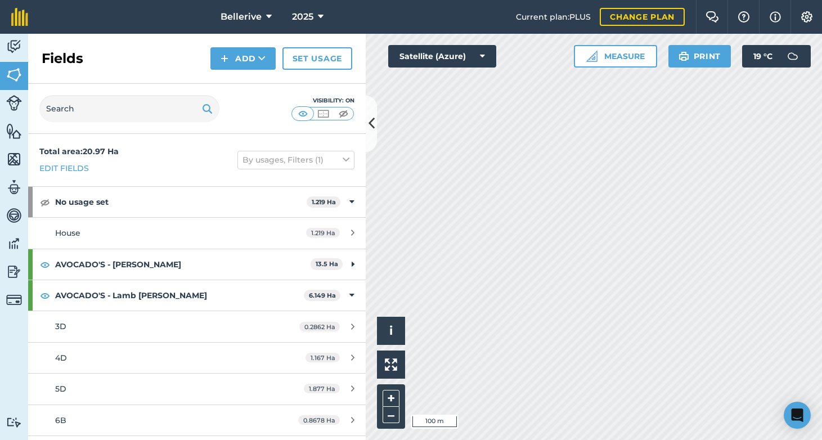
click at [804, 14] on img at bounding box center [806, 16] width 13 height 11
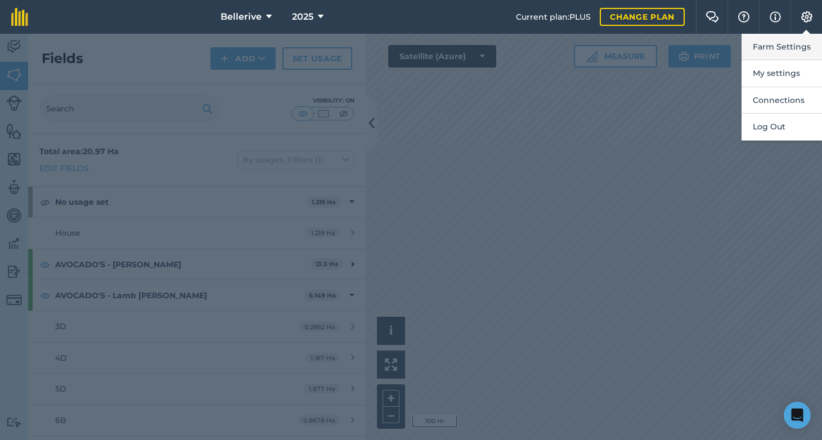
click at [783, 46] on button "Farm Settings" at bounding box center [781, 47] width 80 height 26
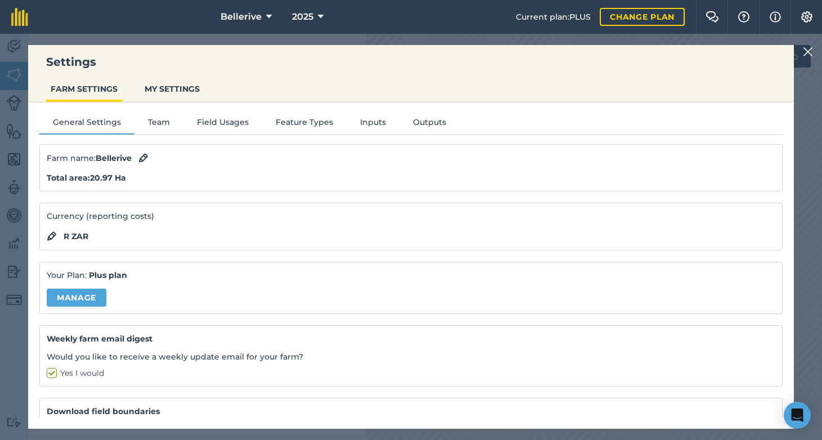
click at [231, 123] on button "Field Usages" at bounding box center [222, 124] width 79 height 17
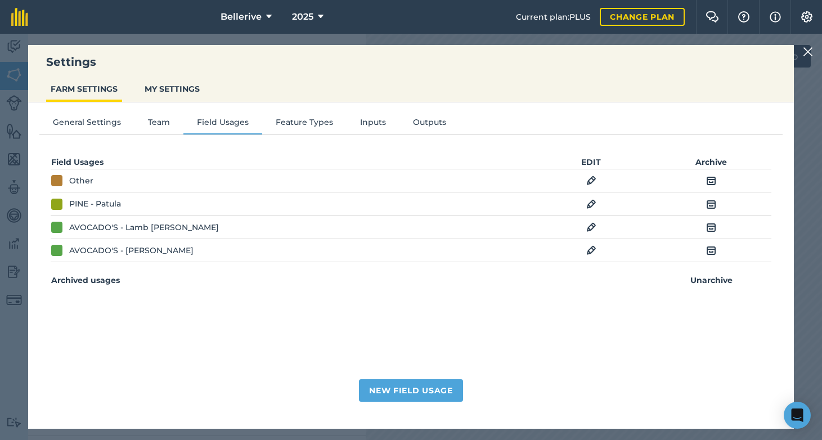
click at [304, 115] on div "General Settings Team Field Usages Feature Types Inputs Outputs Field Usages ED…" at bounding box center [410, 259] width 765 height 315
click at [305, 116] on button "Feature Types" at bounding box center [304, 124] width 84 height 17
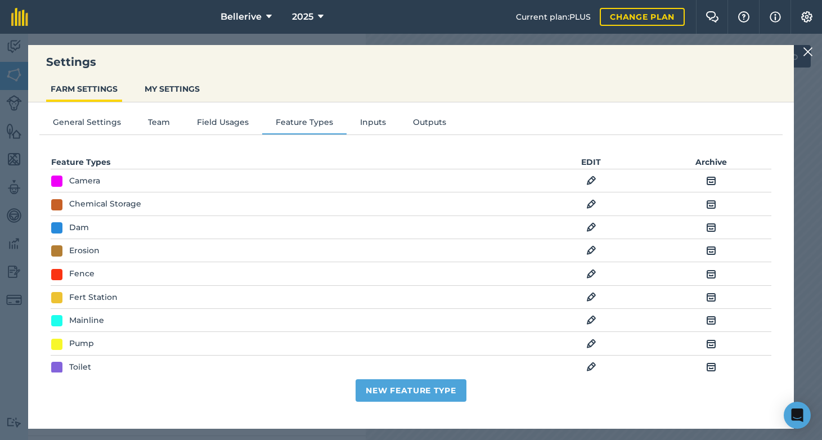
click at [368, 129] on button "Inputs" at bounding box center [372, 124] width 53 height 17
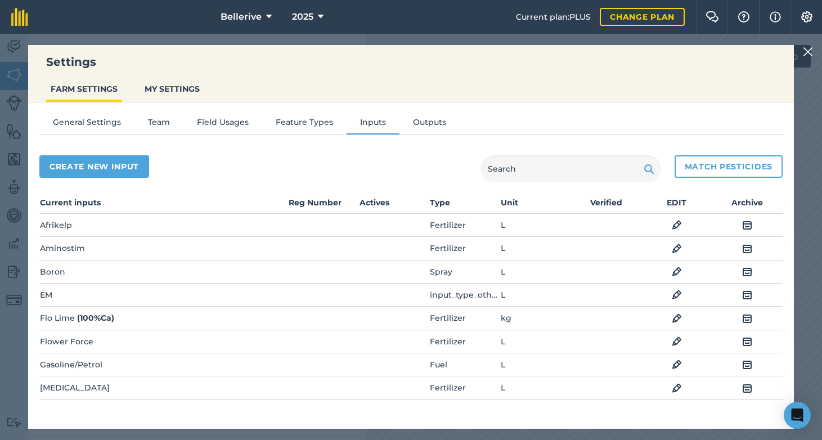
click at [430, 121] on button "Outputs" at bounding box center [429, 124] width 60 height 17
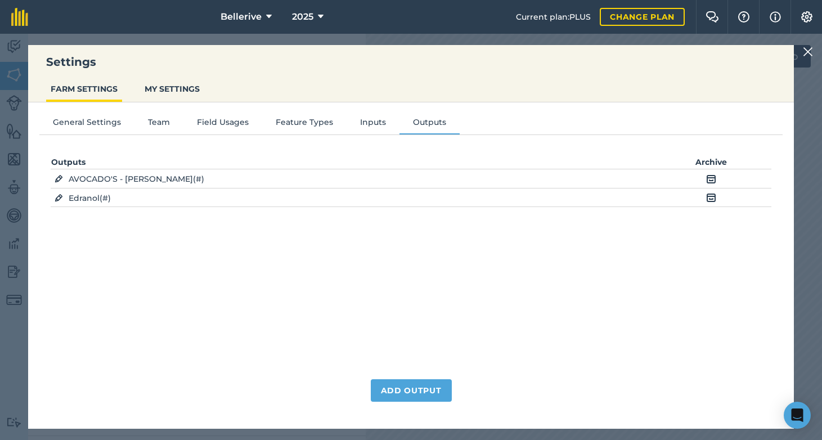
click at [164, 95] on button "MY SETTINGS" at bounding box center [172, 88] width 64 height 21
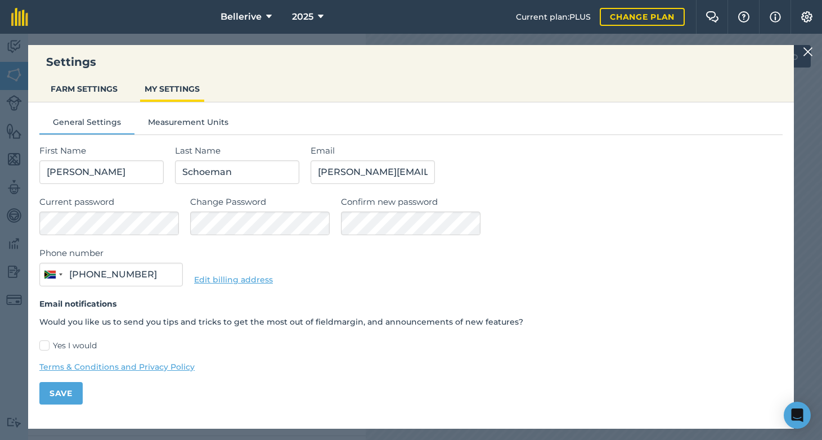
type input "083 308 1135"
click at [92, 125] on button "General Settings" at bounding box center [86, 124] width 95 height 17
click at [91, 107] on div "General Settings Measurement Units First Name [PERSON_NAME] Last Name [PERSON_N…" at bounding box center [410, 255] width 765 height 306
click at [97, 88] on button "FARM SETTINGS" at bounding box center [84, 88] width 76 height 21
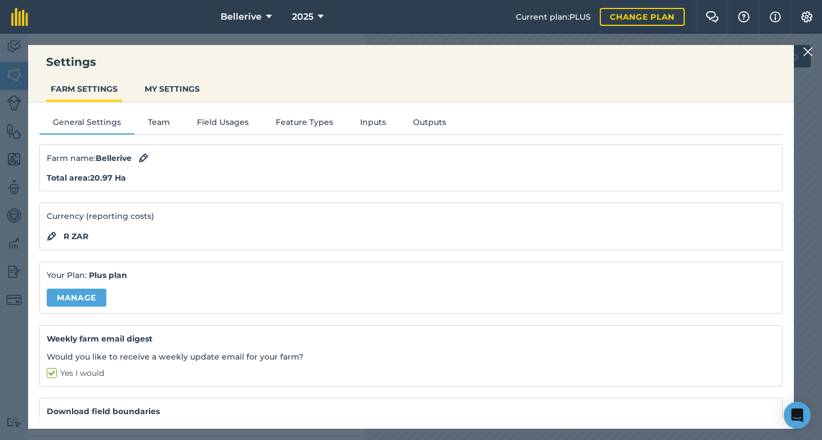
click at [159, 121] on button "Team" at bounding box center [158, 124] width 49 height 17
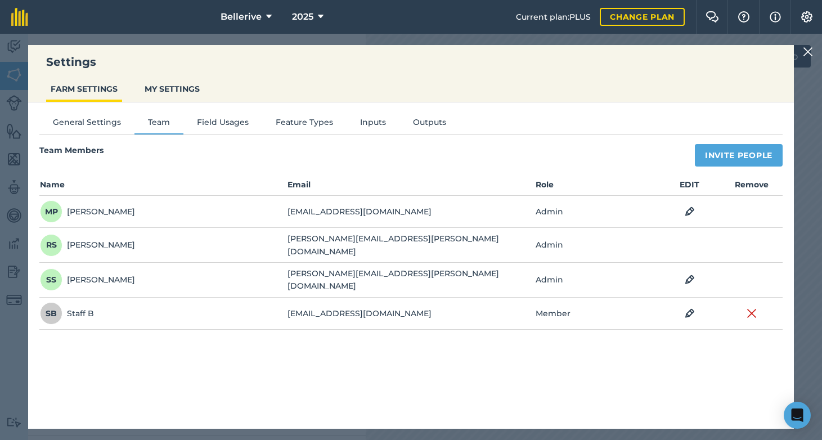
click at [206, 122] on button "Field Usages" at bounding box center [222, 124] width 79 height 17
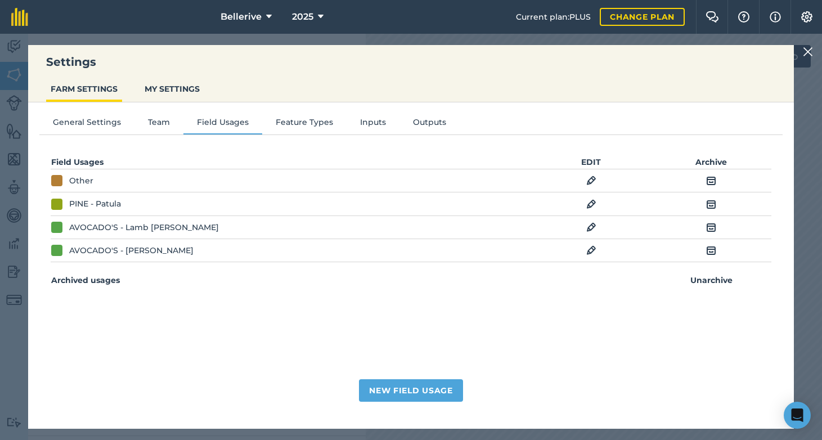
click at [590, 204] on img at bounding box center [591, 203] width 10 height 13
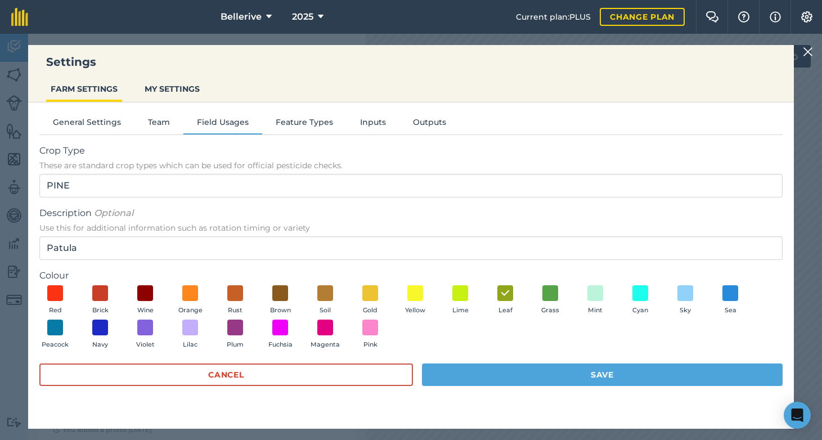
click at [307, 122] on button "Feature Types" at bounding box center [304, 124] width 84 height 17
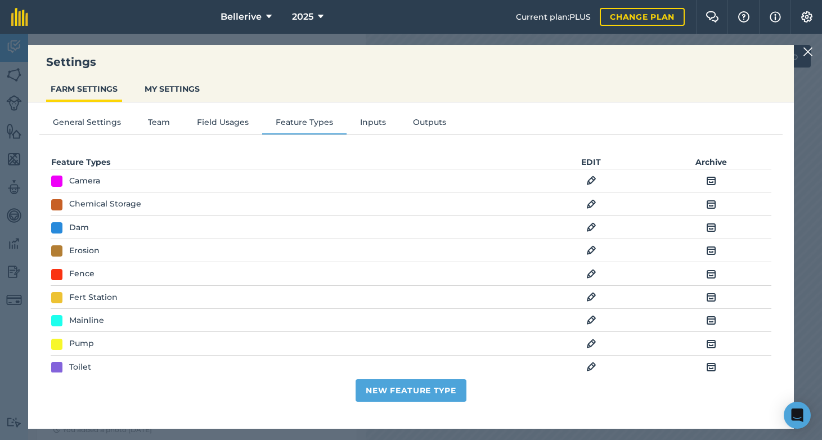
click at [178, 92] on button "MY SETTINGS" at bounding box center [172, 88] width 64 height 21
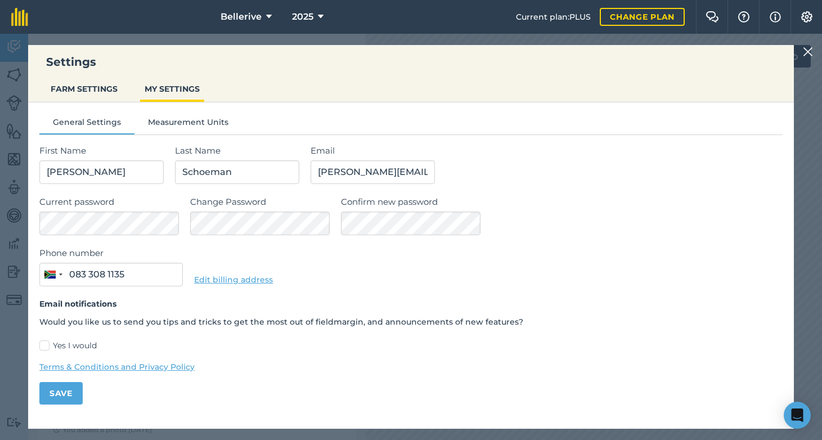
click at [799, 53] on div "Settings FARM SETTINGS MY SETTINGS General Settings Measurement Units First Nam…" at bounding box center [411, 237] width 822 height 406
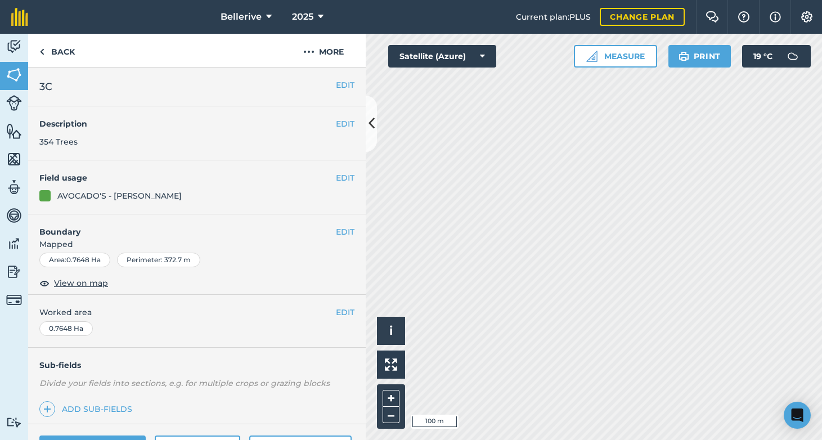
click at [805, 17] on img at bounding box center [806, 16] width 13 height 11
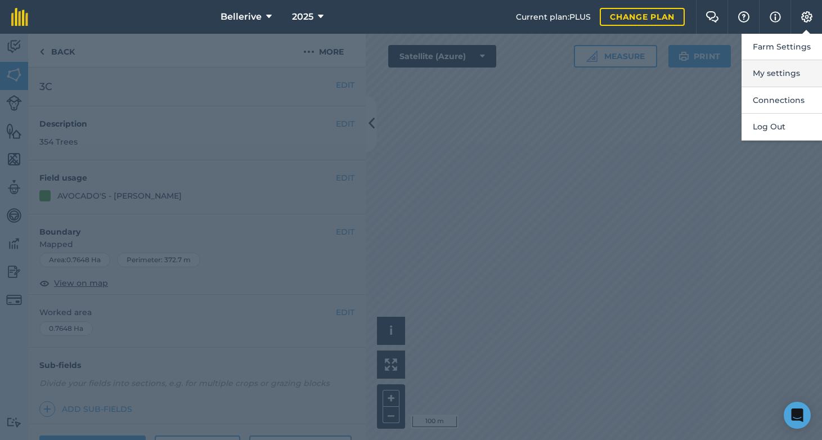
click at [782, 65] on button "My settings" at bounding box center [781, 73] width 80 height 26
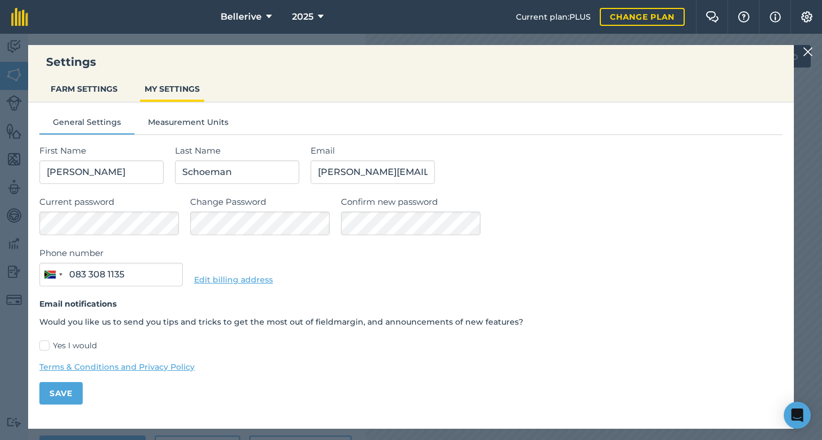
click at [94, 91] on button "FARM SETTINGS" at bounding box center [84, 88] width 76 height 21
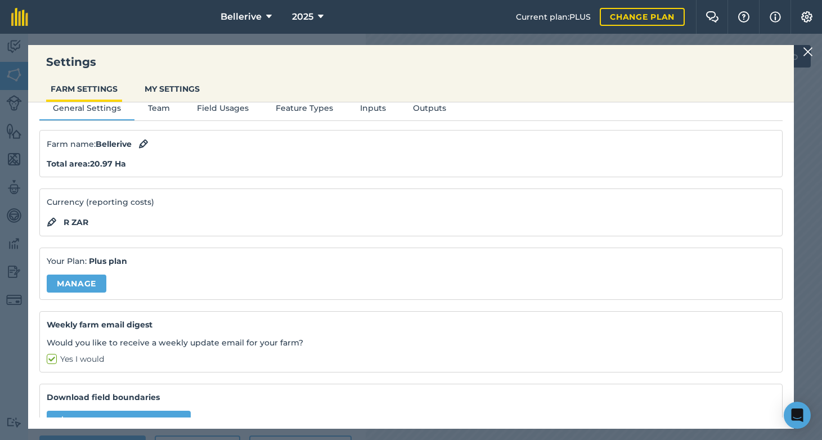
scroll to position [69, 0]
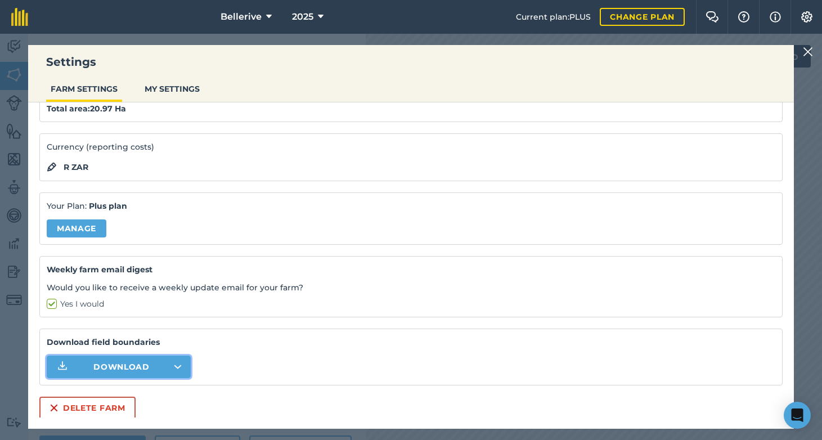
click at [150, 365] on button "Download" at bounding box center [119, 366] width 144 height 22
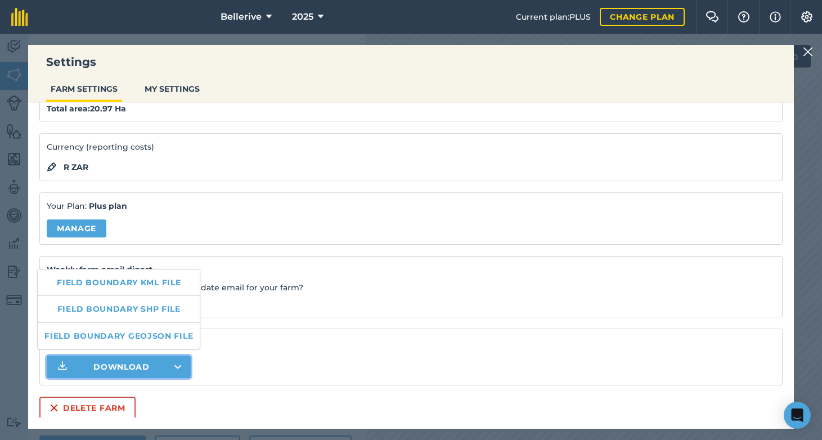
click at [336, 298] on label "Yes I would" at bounding box center [411, 304] width 728 height 12
click at [54, 367] on input "Yes I would" at bounding box center [50, 370] width 7 height 7
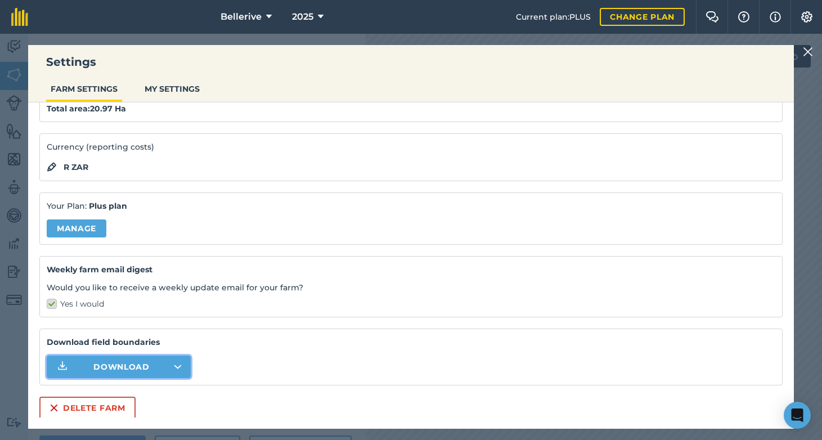
checkbox input "false"
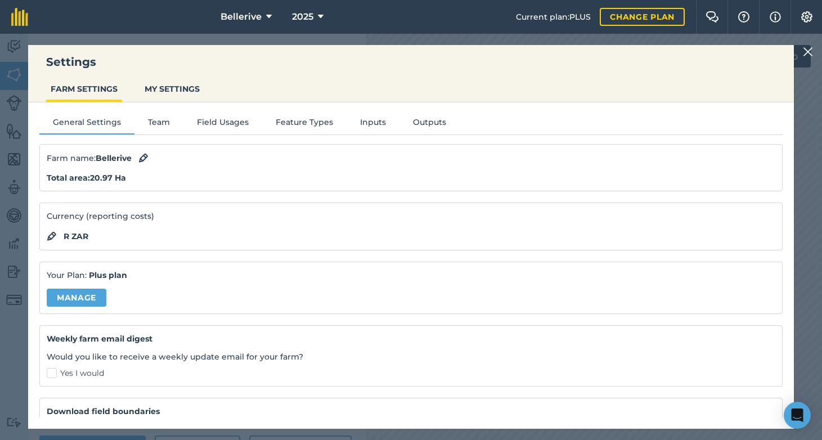
click at [168, 125] on button "Team" at bounding box center [158, 124] width 49 height 17
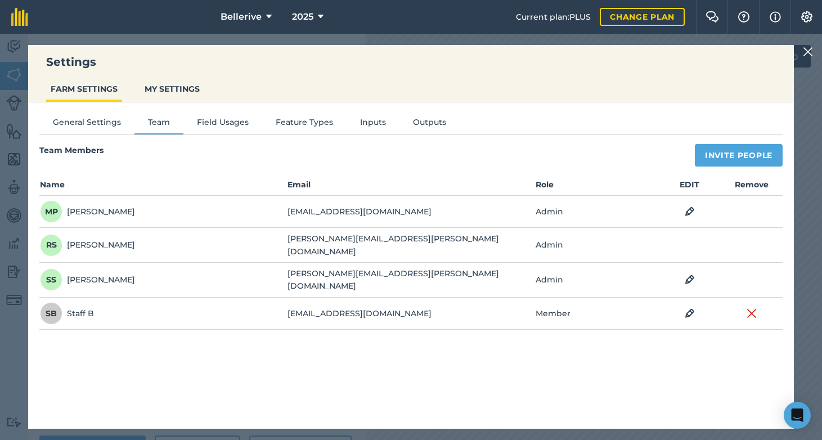
click at [220, 125] on button "Field Usages" at bounding box center [222, 124] width 79 height 17
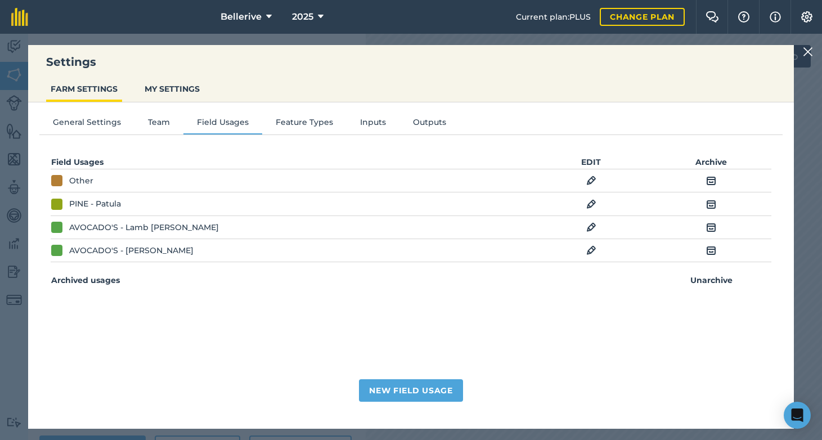
click at [295, 127] on button "Feature Types" at bounding box center [304, 124] width 84 height 17
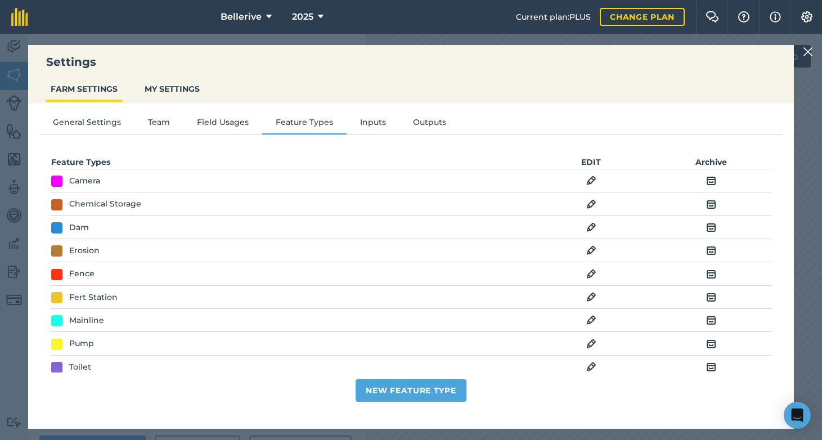
click at [363, 122] on button "Inputs" at bounding box center [372, 124] width 53 height 17
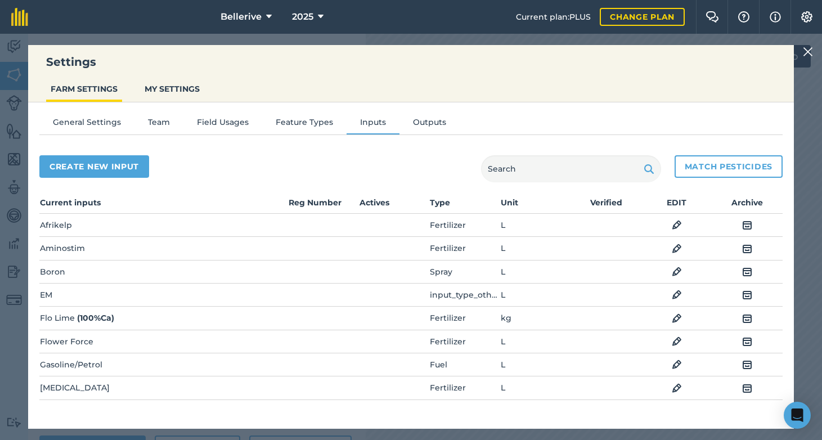
click at [183, 91] on button "MY SETTINGS" at bounding box center [172, 88] width 64 height 21
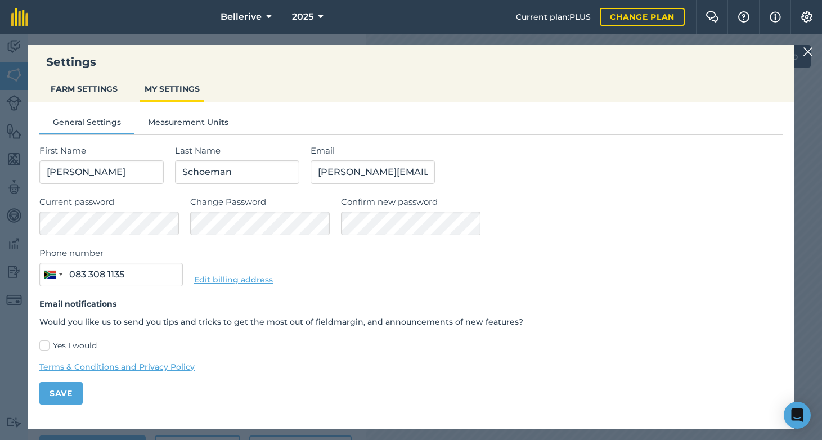
click at [406, 23] on nav "Bellerive 2025" at bounding box center [277, 17] width 476 height 34
click at [811, 44] on div "Settings FARM SETTINGS MY SETTINGS General Settings Measurement Units First Nam…" at bounding box center [411, 237] width 822 height 406
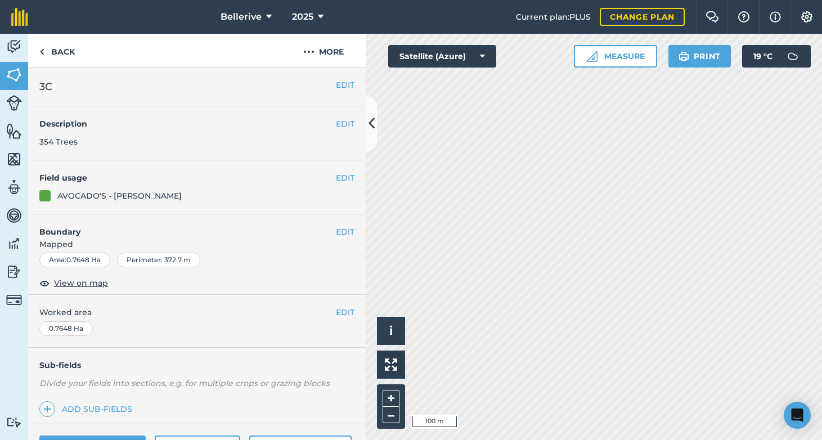
click at [338, 178] on button "EDIT" at bounding box center [345, 178] width 19 height 12
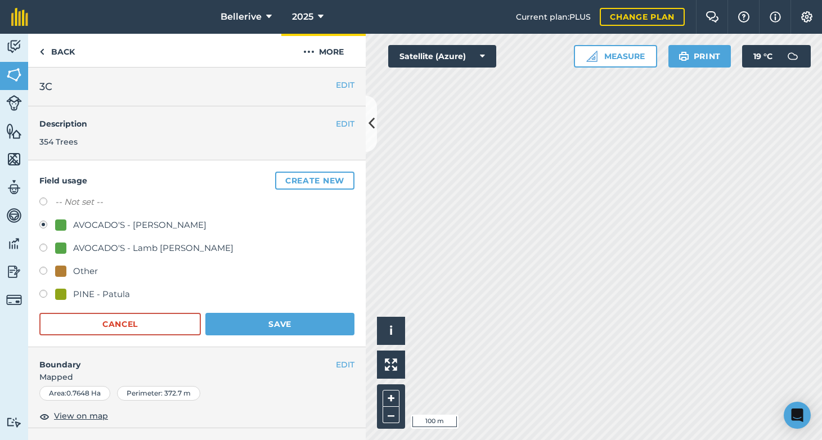
click at [321, 60] on button "More" at bounding box center [323, 50] width 84 height 33
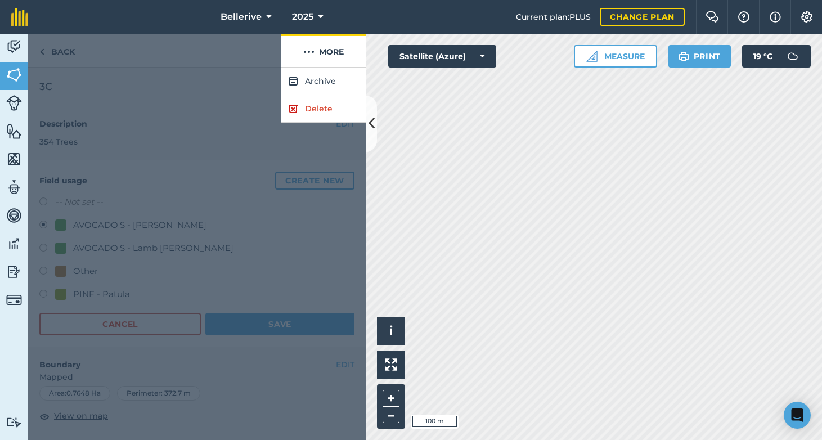
click at [323, 53] on button "More" at bounding box center [323, 50] width 84 height 33
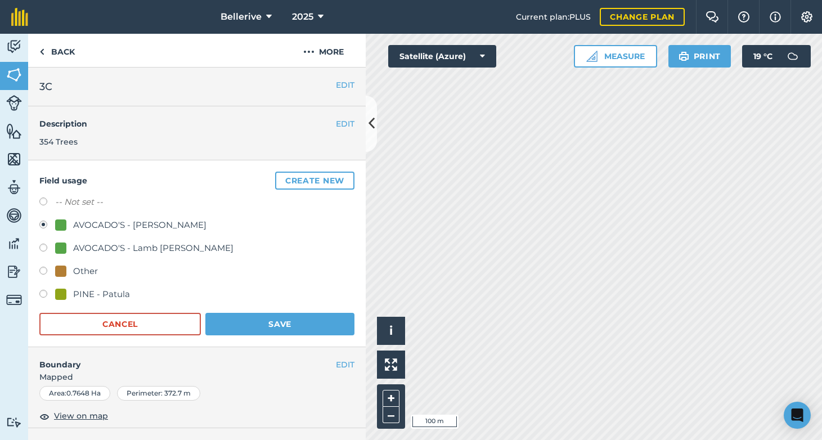
click at [21, 36] on link "Activity" at bounding box center [14, 48] width 28 height 28
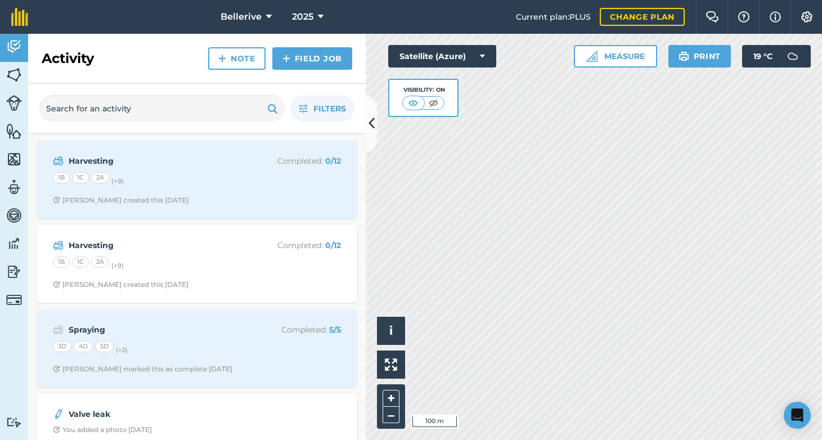
click at [6, 68] on img at bounding box center [14, 74] width 16 height 17
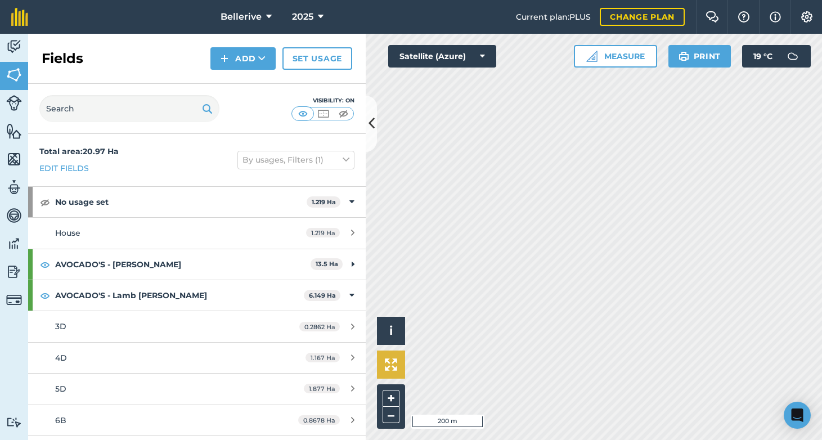
click at [391, 365] on img at bounding box center [391, 364] width 12 height 12
click at [389, 399] on button "+" at bounding box center [390, 398] width 17 height 17
click at [387, 411] on button "–" at bounding box center [390, 415] width 17 height 16
click at [393, 328] on span "i" at bounding box center [390, 330] width 3 height 14
click at [393, 328] on span "›" at bounding box center [391, 331] width 4 height 14
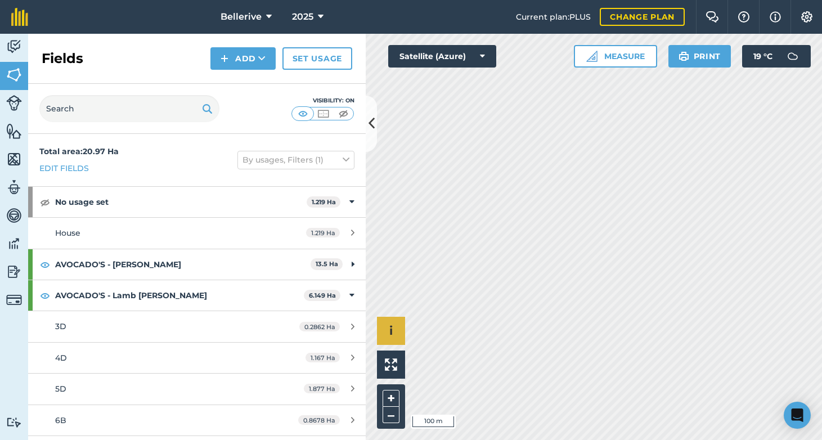
click at [490, 55] on button "Satellite (Azure)" at bounding box center [442, 56] width 108 height 22
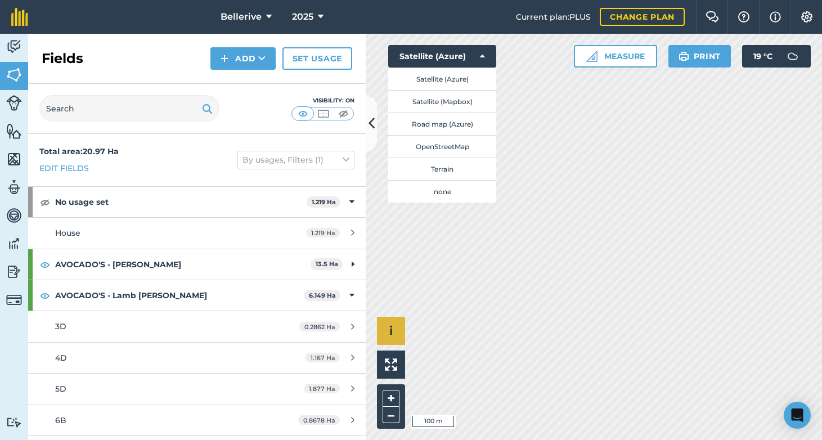
click at [449, 83] on button "Satellite (Azure)" at bounding box center [442, 78] width 108 height 22
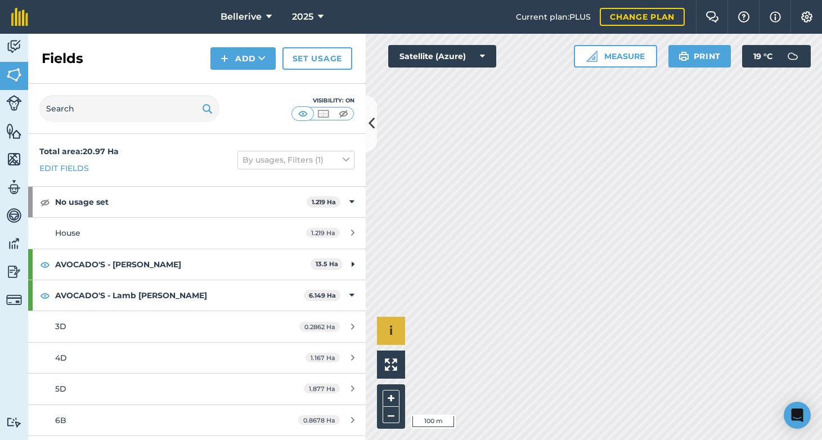
click at [445, 60] on button "Satellite (Azure)" at bounding box center [442, 56] width 108 height 22
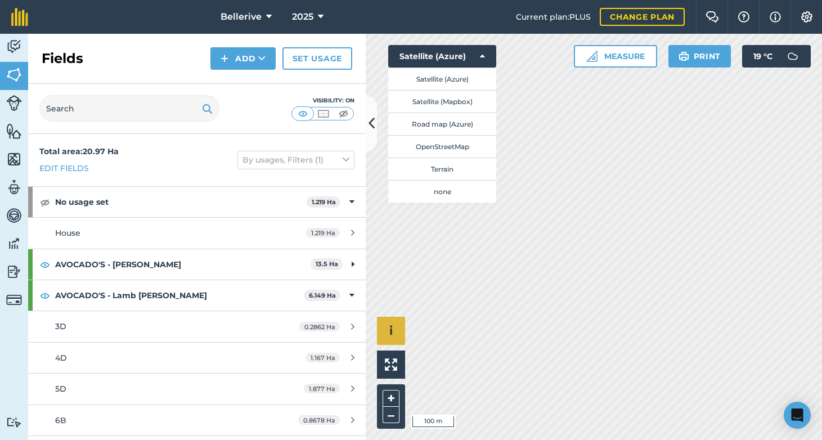
click at [444, 101] on button "Satellite (Mapbox)" at bounding box center [442, 101] width 108 height 22
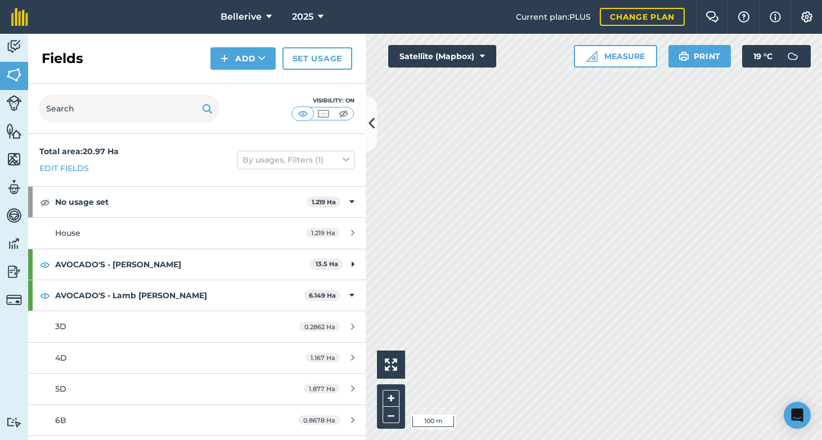
click at [444, 59] on button "Satellite (Mapbox)" at bounding box center [442, 56] width 108 height 22
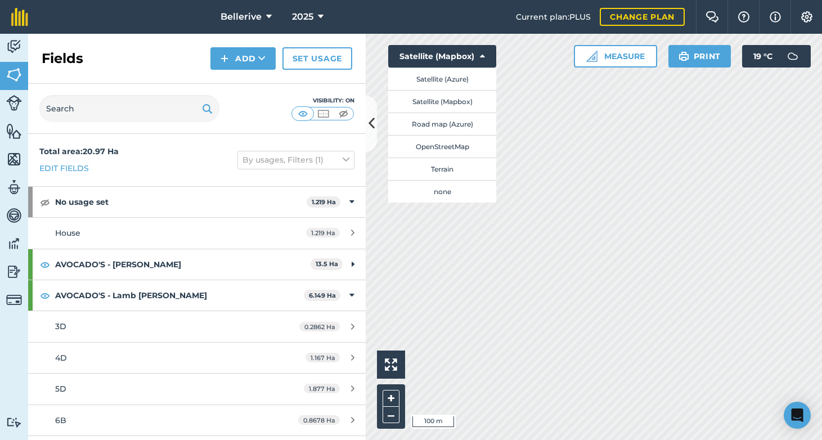
click at [432, 148] on button "OpenStreetMap" at bounding box center [442, 146] width 108 height 22
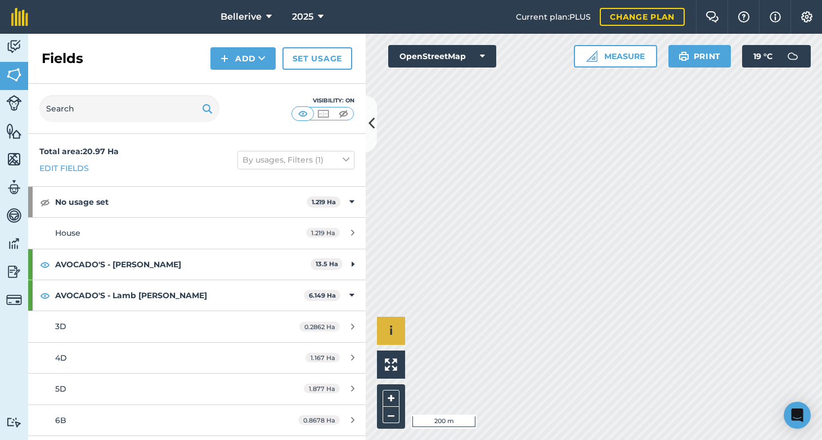
click at [10, 126] on img at bounding box center [14, 131] width 16 height 17
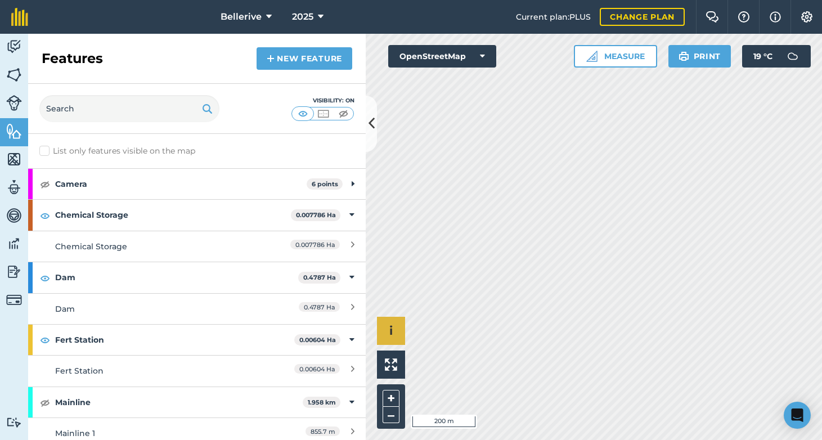
click at [11, 103] on img at bounding box center [14, 103] width 16 height 16
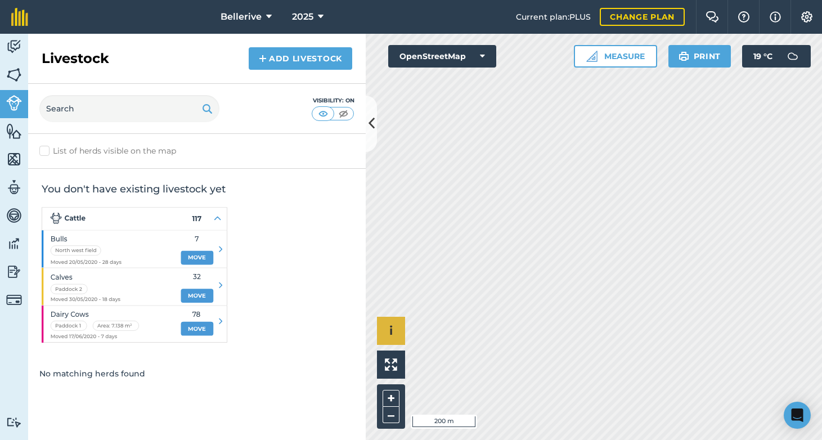
click at [12, 129] on img at bounding box center [14, 131] width 16 height 17
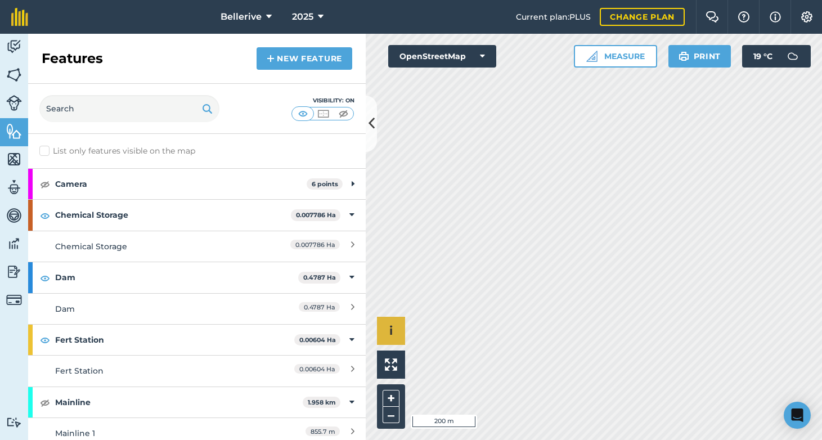
click at [16, 37] on link "Activity" at bounding box center [14, 48] width 28 height 28
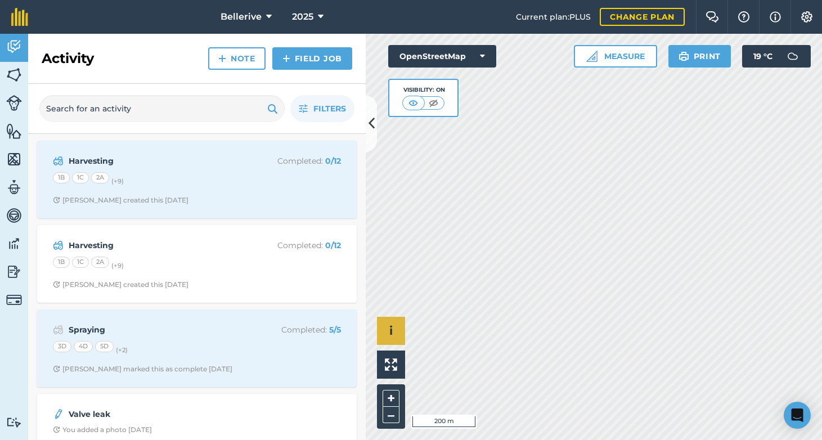
click at [16, 76] on img at bounding box center [14, 74] width 16 height 17
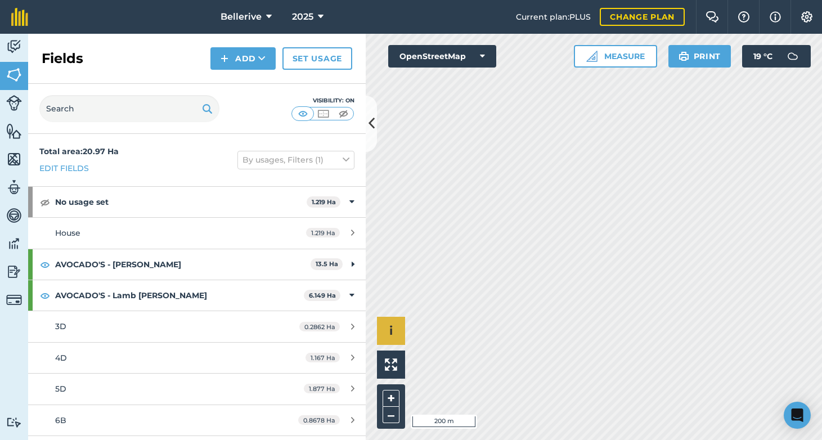
click at [16, 127] on img at bounding box center [14, 131] width 16 height 17
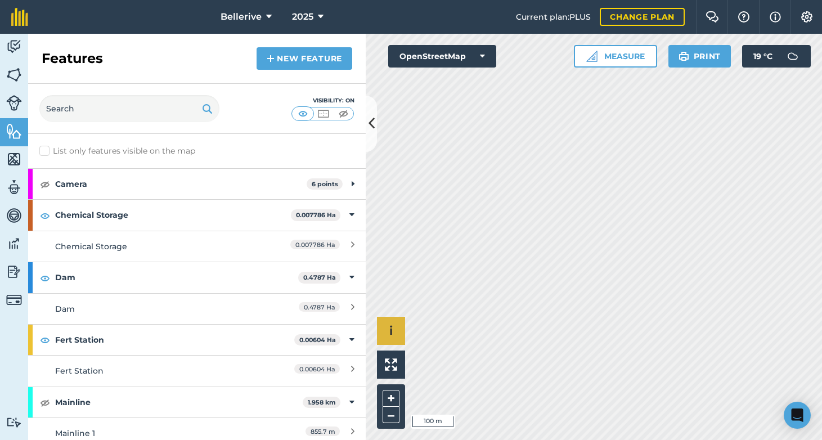
click at [8, 43] on img at bounding box center [14, 46] width 16 height 17
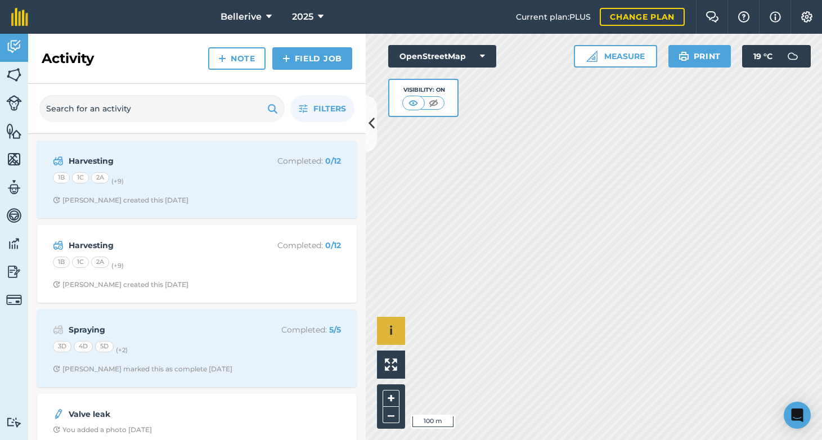
click at [425, 65] on button "OpenStreetMap" at bounding box center [442, 56] width 108 height 22
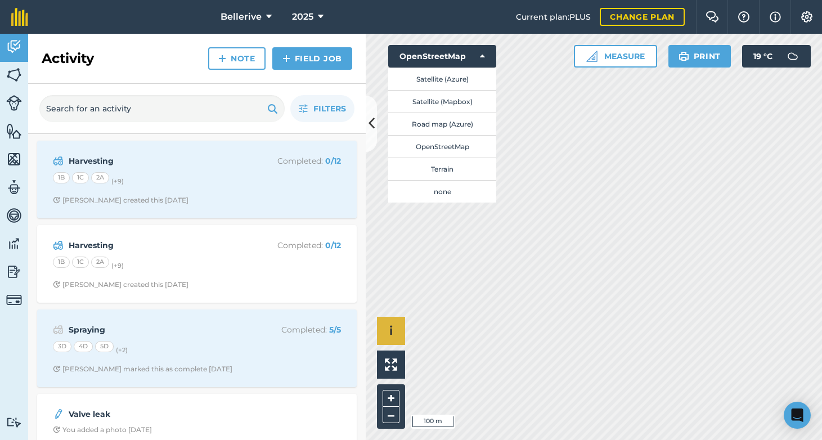
click at [455, 172] on button "Terrain" at bounding box center [442, 168] width 108 height 22
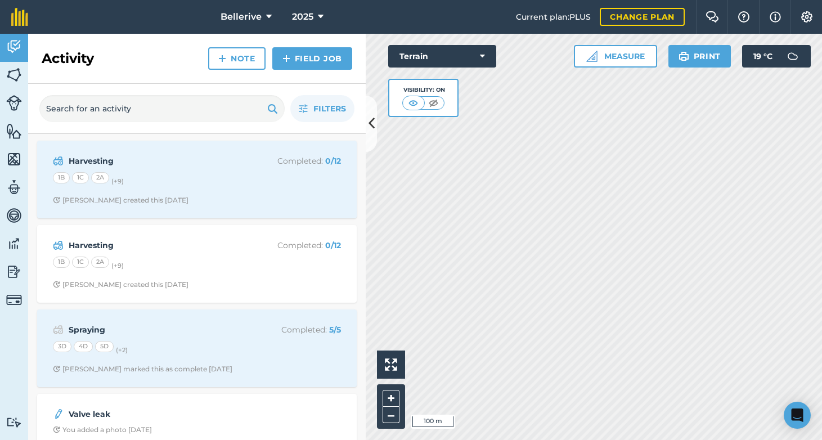
click at [459, 61] on button "Terrain" at bounding box center [442, 56] width 108 height 22
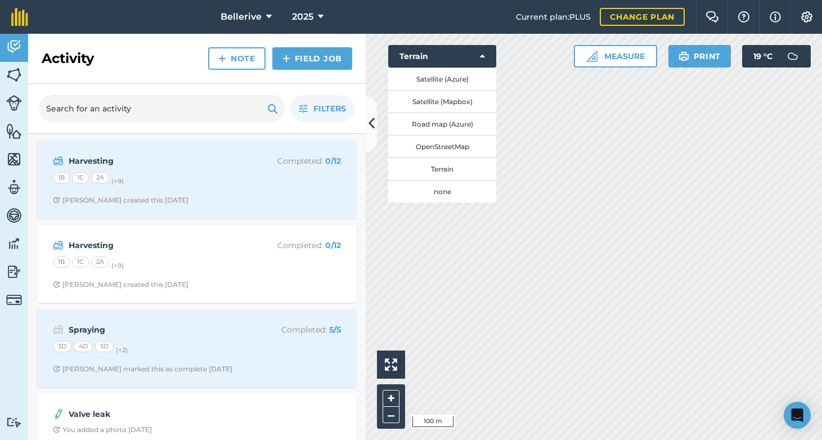
click at [434, 81] on button "Satellite (Azure)" at bounding box center [442, 78] width 108 height 22
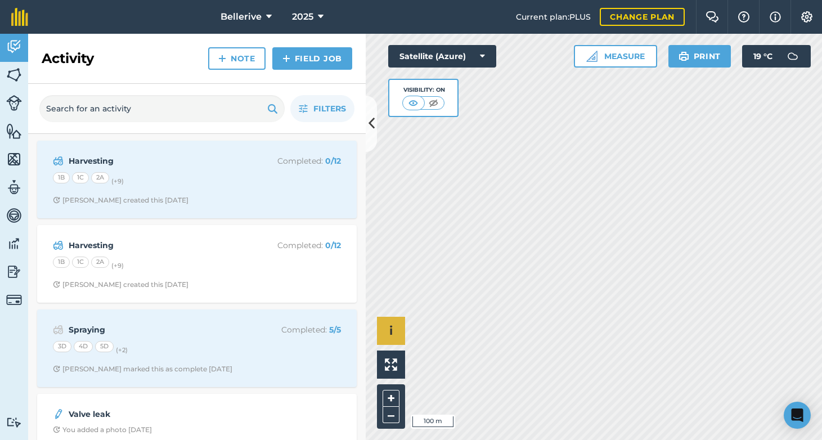
click at [11, 105] on img at bounding box center [14, 103] width 16 height 16
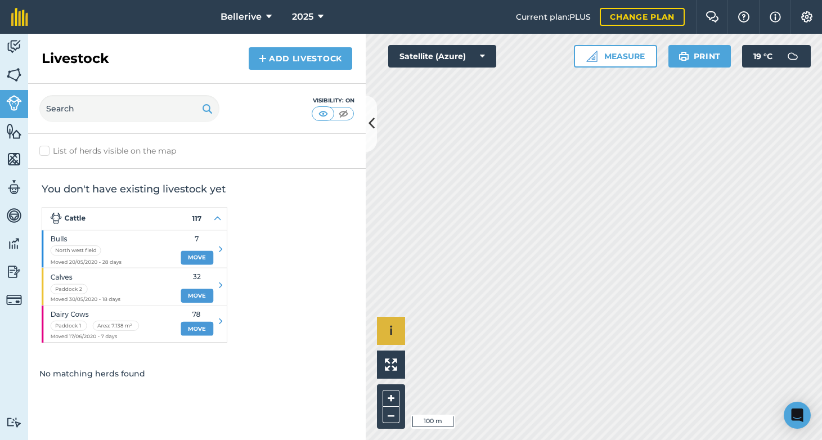
click at [15, 134] on img at bounding box center [14, 131] width 16 height 17
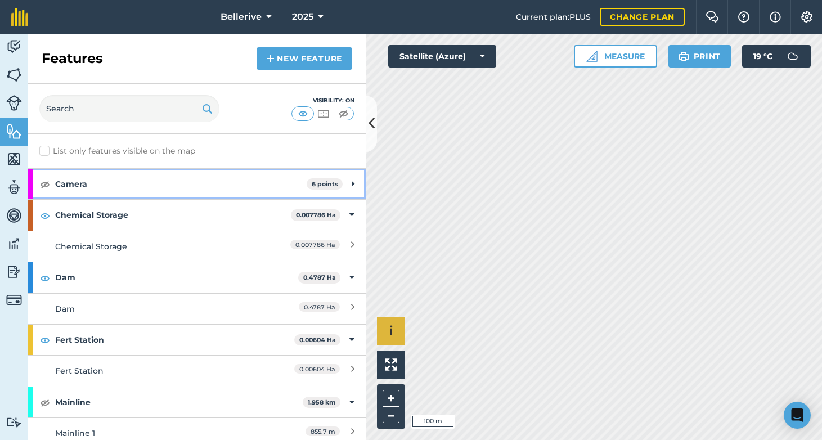
click at [196, 184] on strong "Camera" at bounding box center [180, 184] width 251 height 30
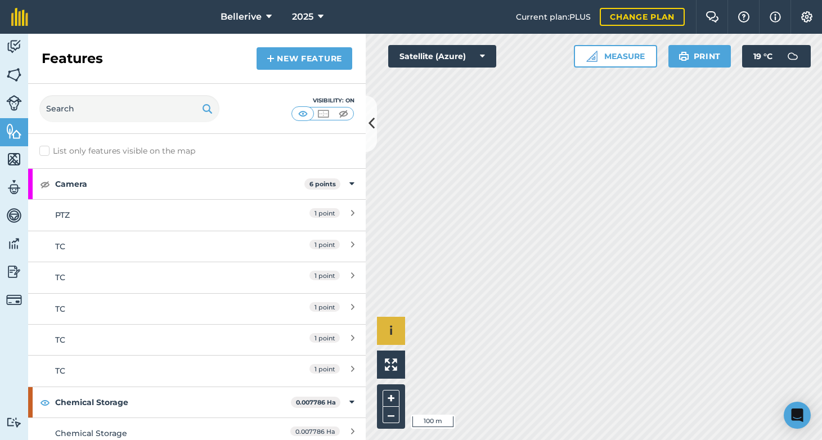
click at [799, 16] on button "Settings" at bounding box center [805, 17] width 31 height 34
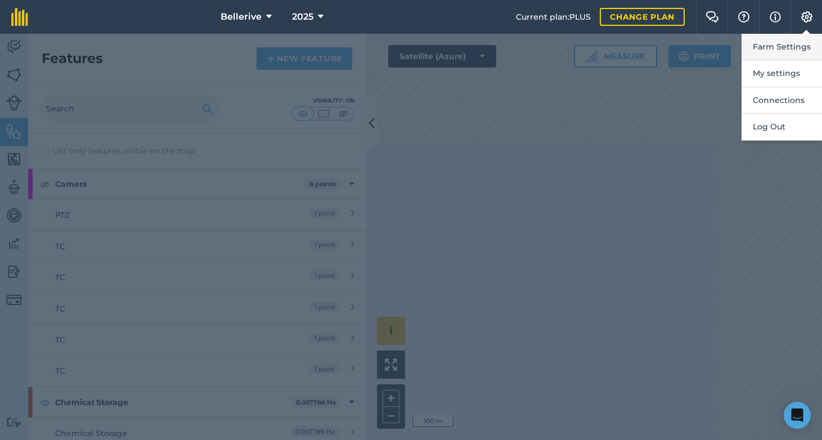
click at [788, 51] on button "Farm Settings" at bounding box center [781, 47] width 80 height 26
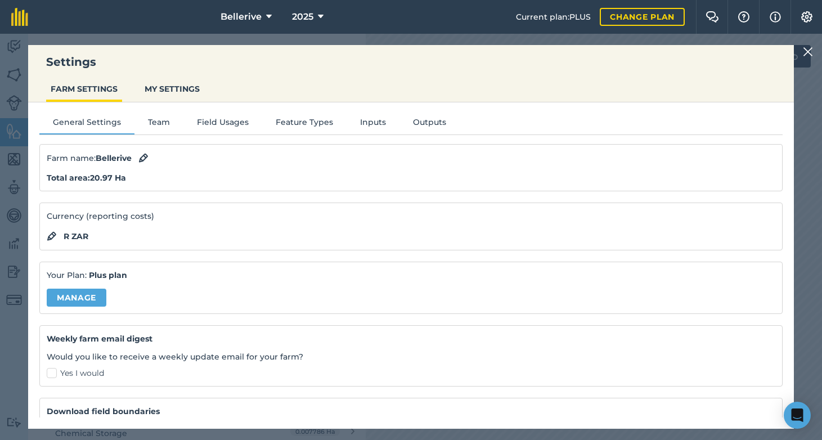
click at [285, 120] on button "Feature Types" at bounding box center [304, 124] width 84 height 17
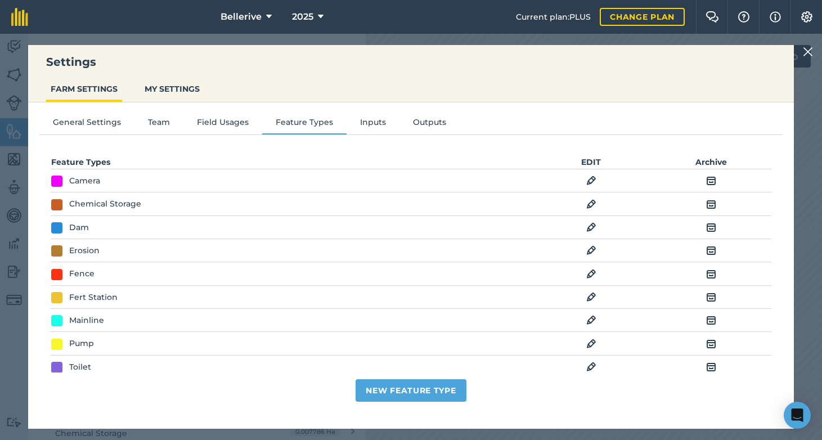
click at [586, 181] on img at bounding box center [591, 180] width 10 height 13
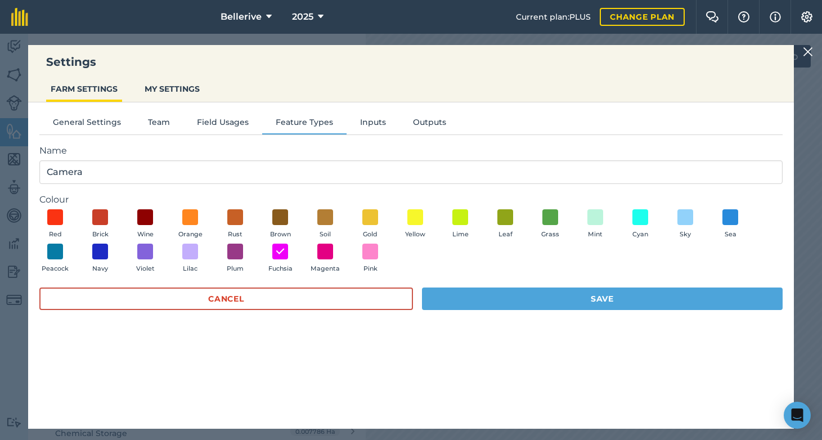
click at [318, 138] on div "General Settings Team Field Usages Feature Types Inputs Outputs Name Camera Col…" at bounding box center [410, 259] width 765 height 315
click at [322, 127] on button "Feature Types" at bounding box center [304, 124] width 84 height 17
click at [275, 287] on button "Cancel" at bounding box center [225, 298] width 373 height 22
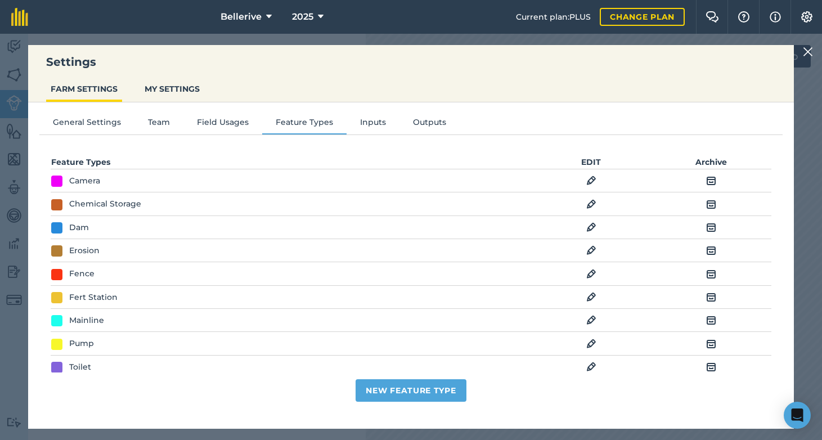
click at [706, 179] on img at bounding box center [711, 180] width 10 height 13
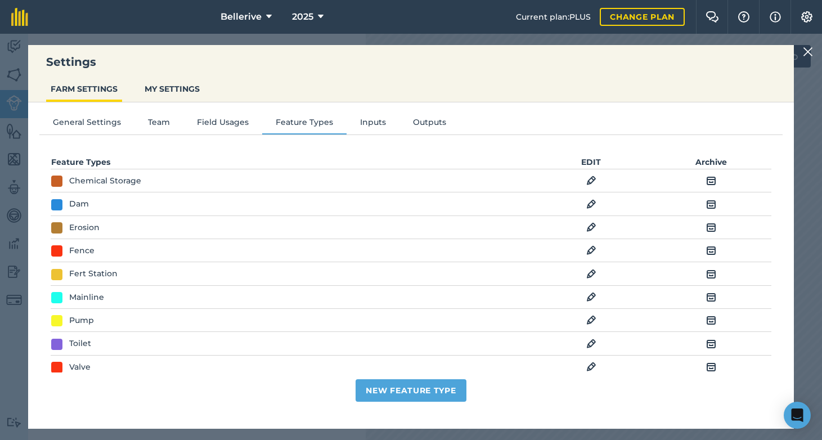
click at [192, 39] on div "Settings FARM SETTINGS MY SETTINGS General Settings Team Field Usages Feature T…" at bounding box center [411, 237] width 822 height 406
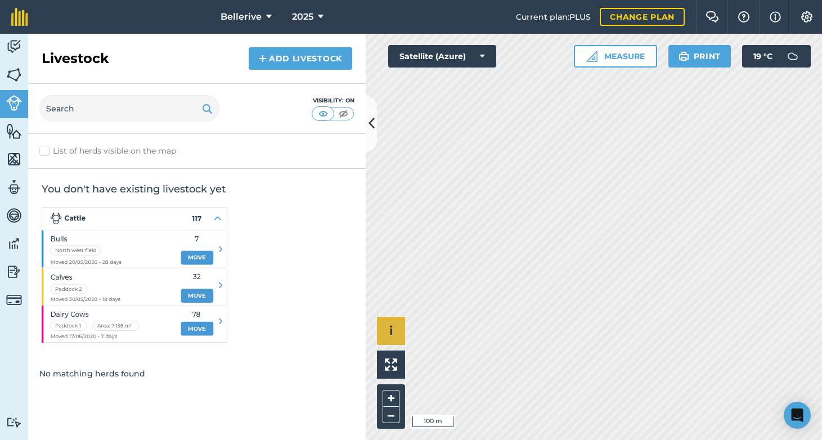
click at [21, 136] on img at bounding box center [14, 131] width 16 height 17
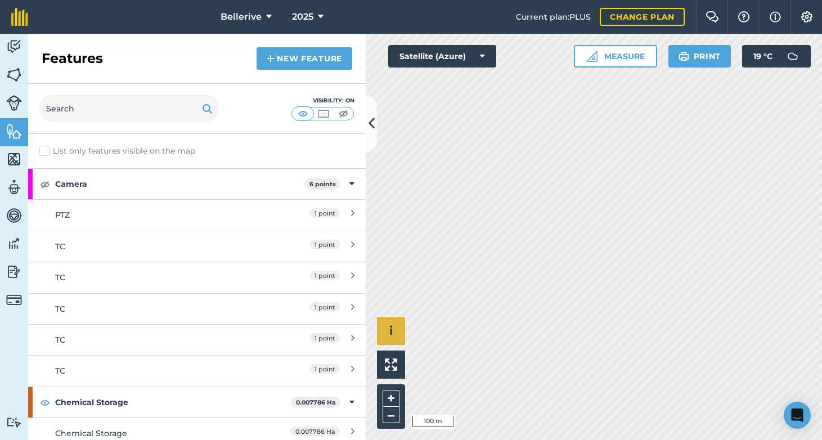
click at [14, 63] on link "Fields" at bounding box center [14, 76] width 28 height 28
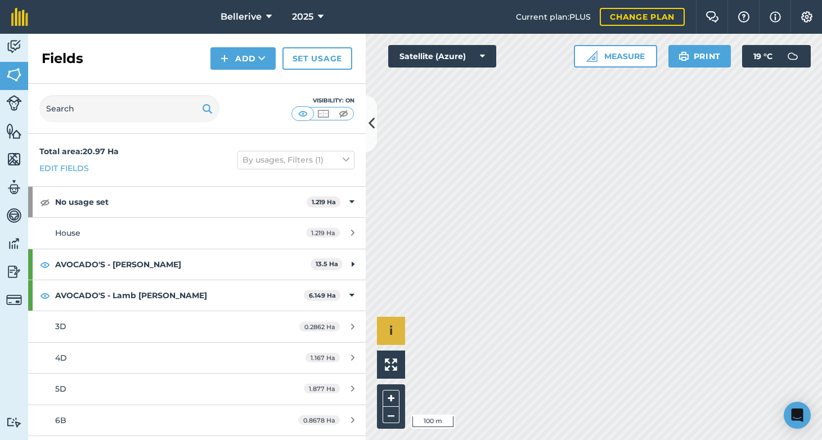
click at [373, 130] on icon at bounding box center [371, 124] width 6 height 20
